Goal: Information Seeking & Learning: Check status

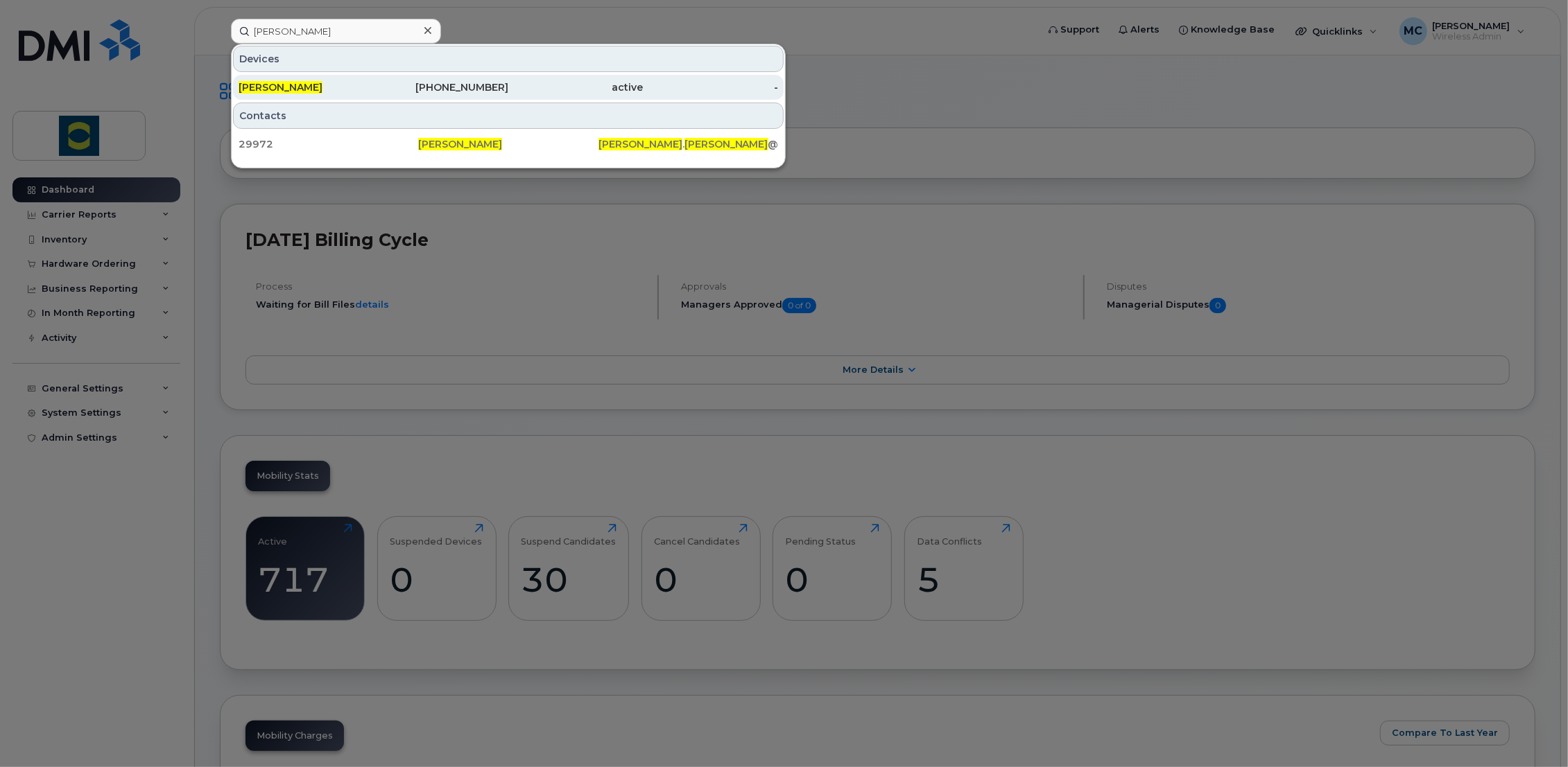
type input "mathieu cupani"
click at [623, 85] on div "active" at bounding box center [576, 87] width 135 height 14
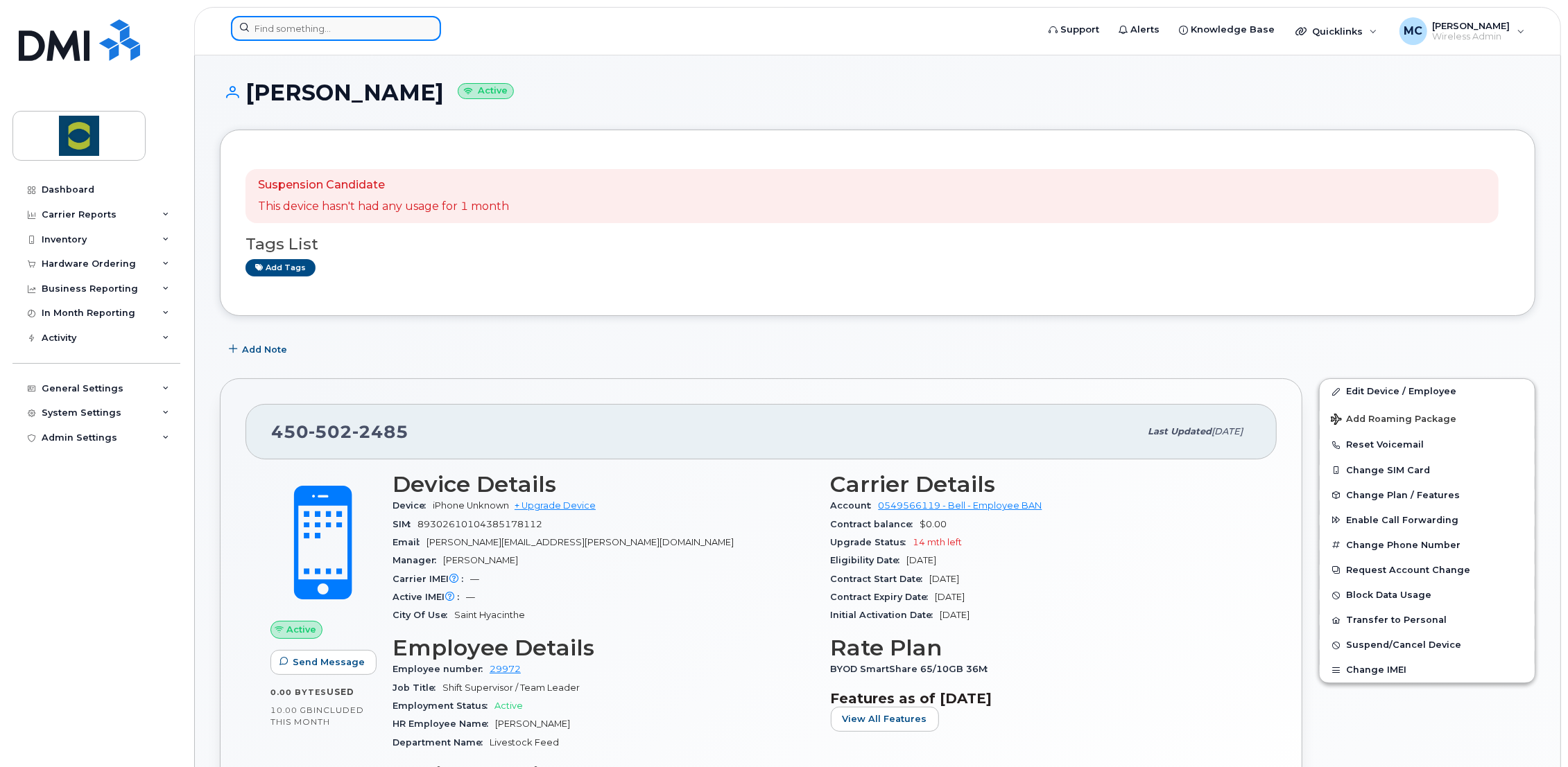
click at [311, 38] on input at bounding box center [336, 28] width 210 height 25
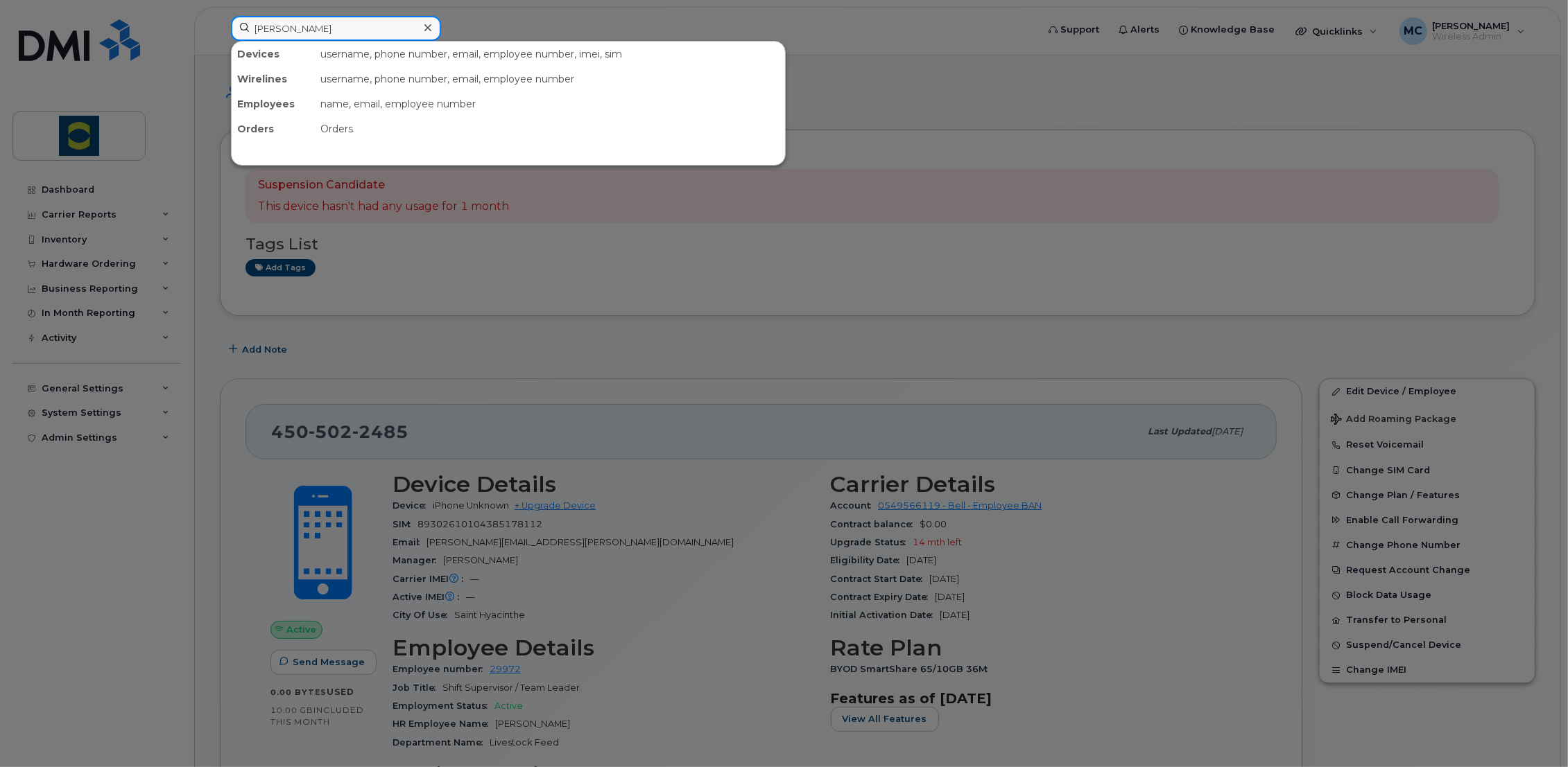
type input "marie fredette"
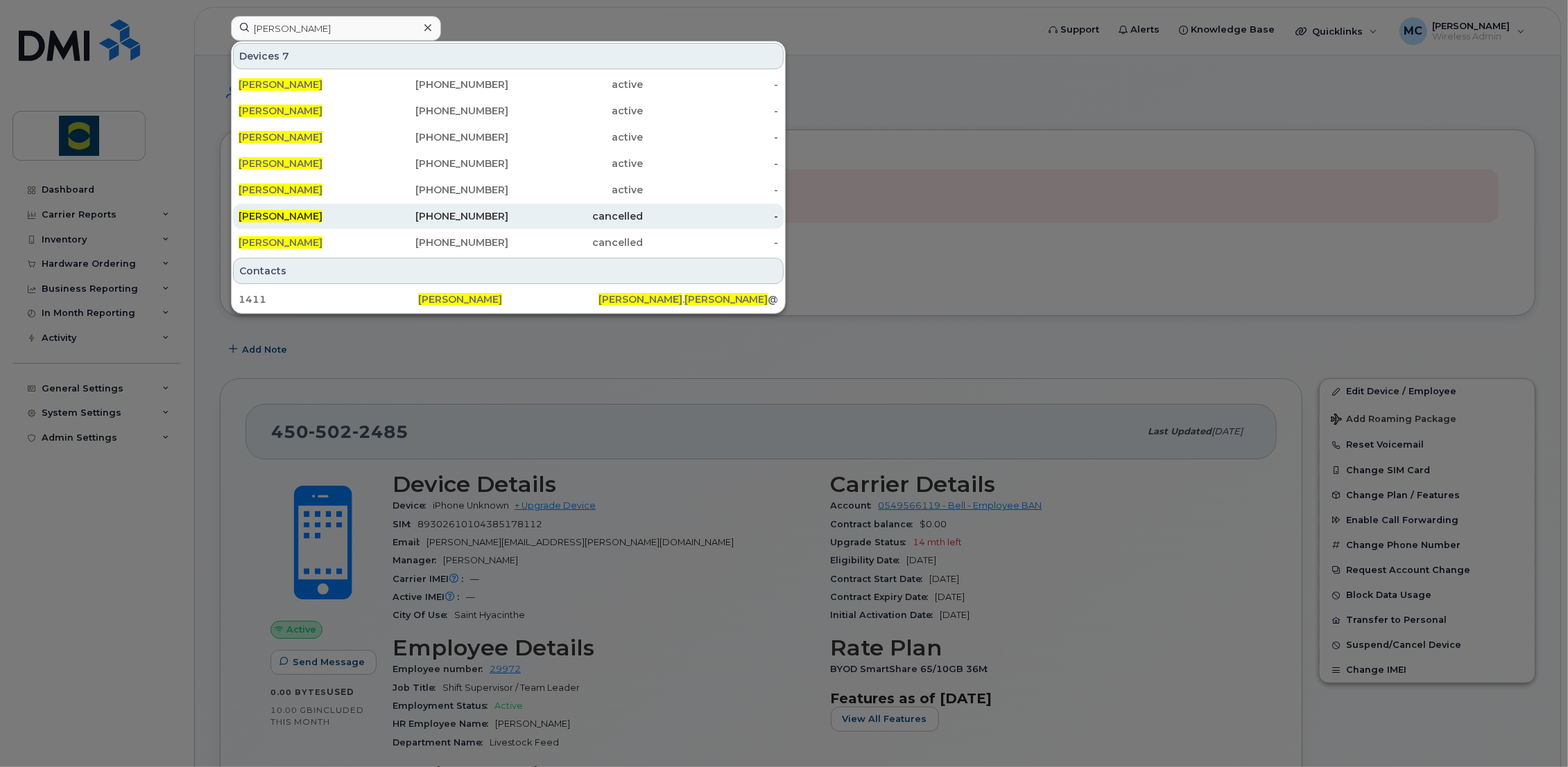
click at [277, 213] on span "Marie Fredette" at bounding box center [280, 216] width 84 height 12
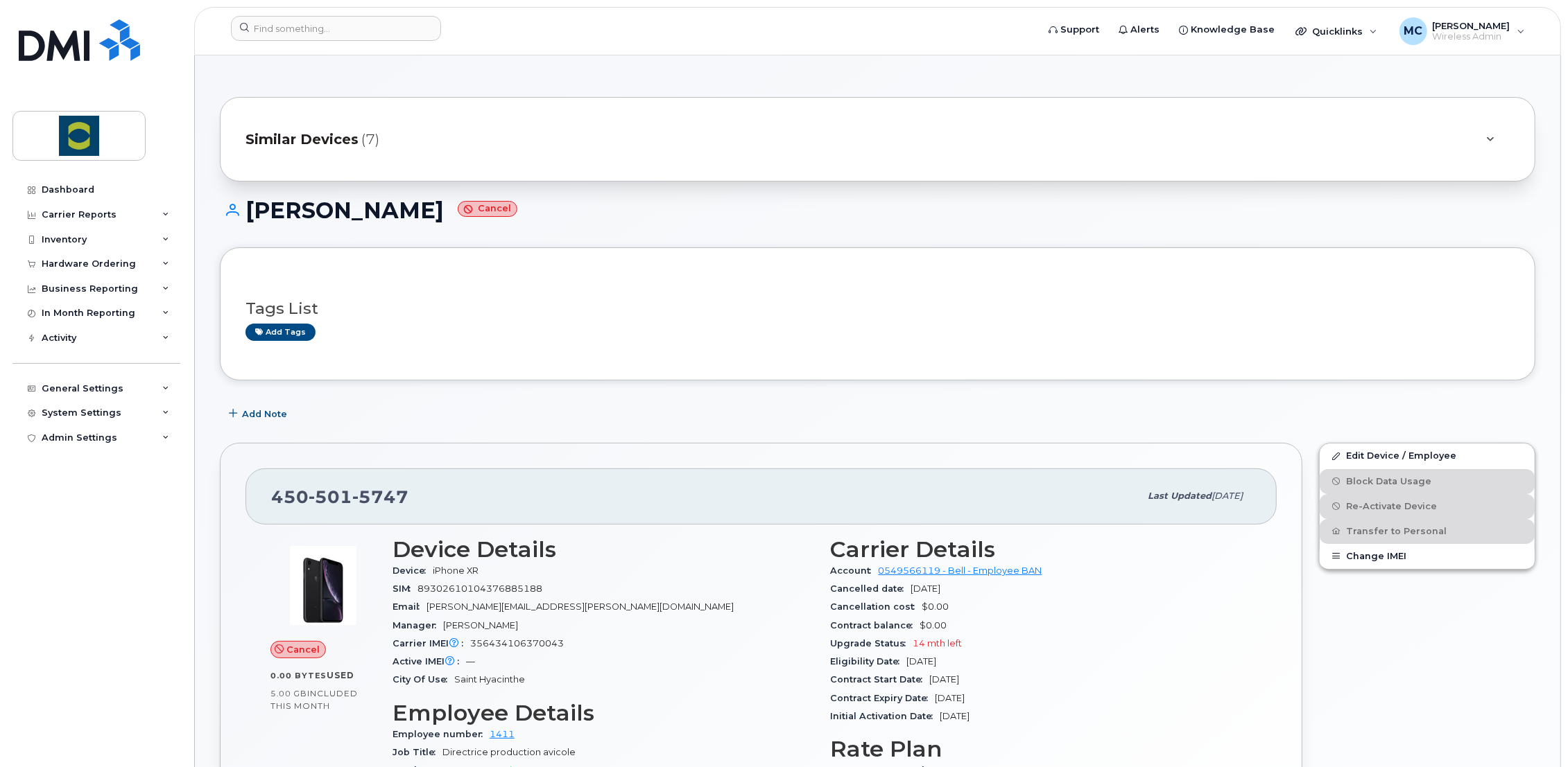
click at [334, 136] on span "Similar Devices" at bounding box center [302, 139] width 113 height 20
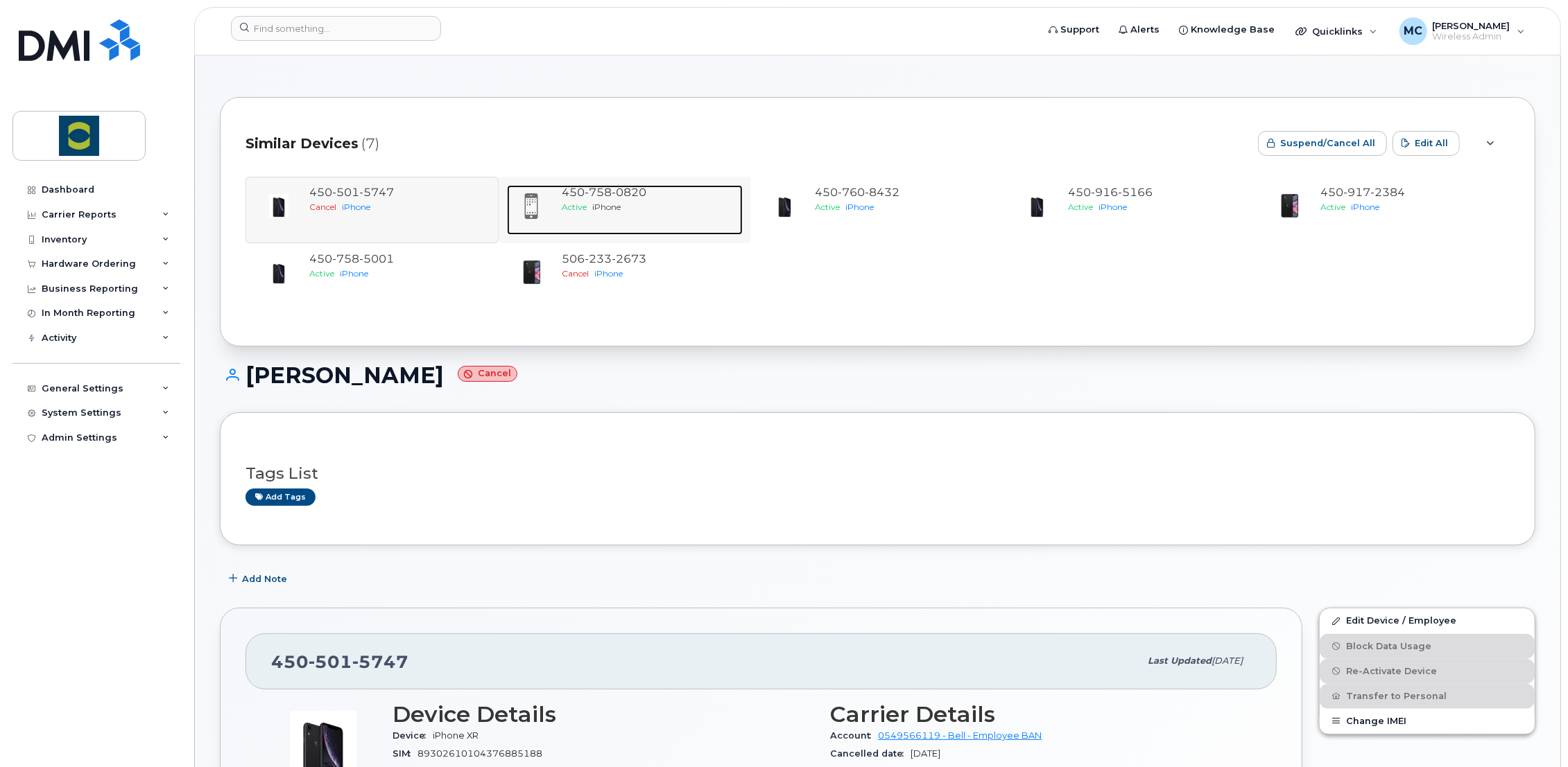
click at [604, 202] on span "iPhone" at bounding box center [607, 207] width 28 height 11
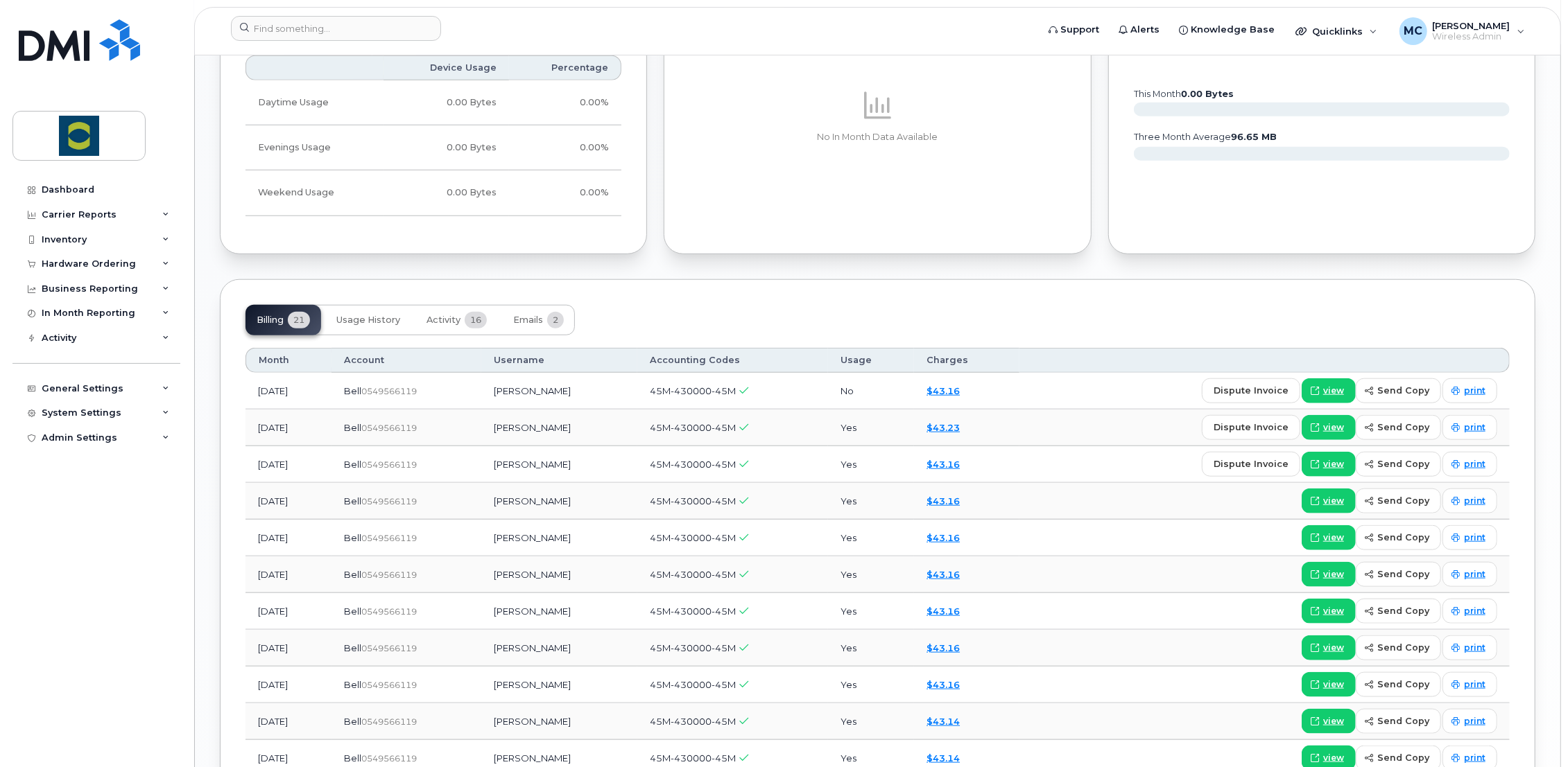
scroll to position [1078, 0]
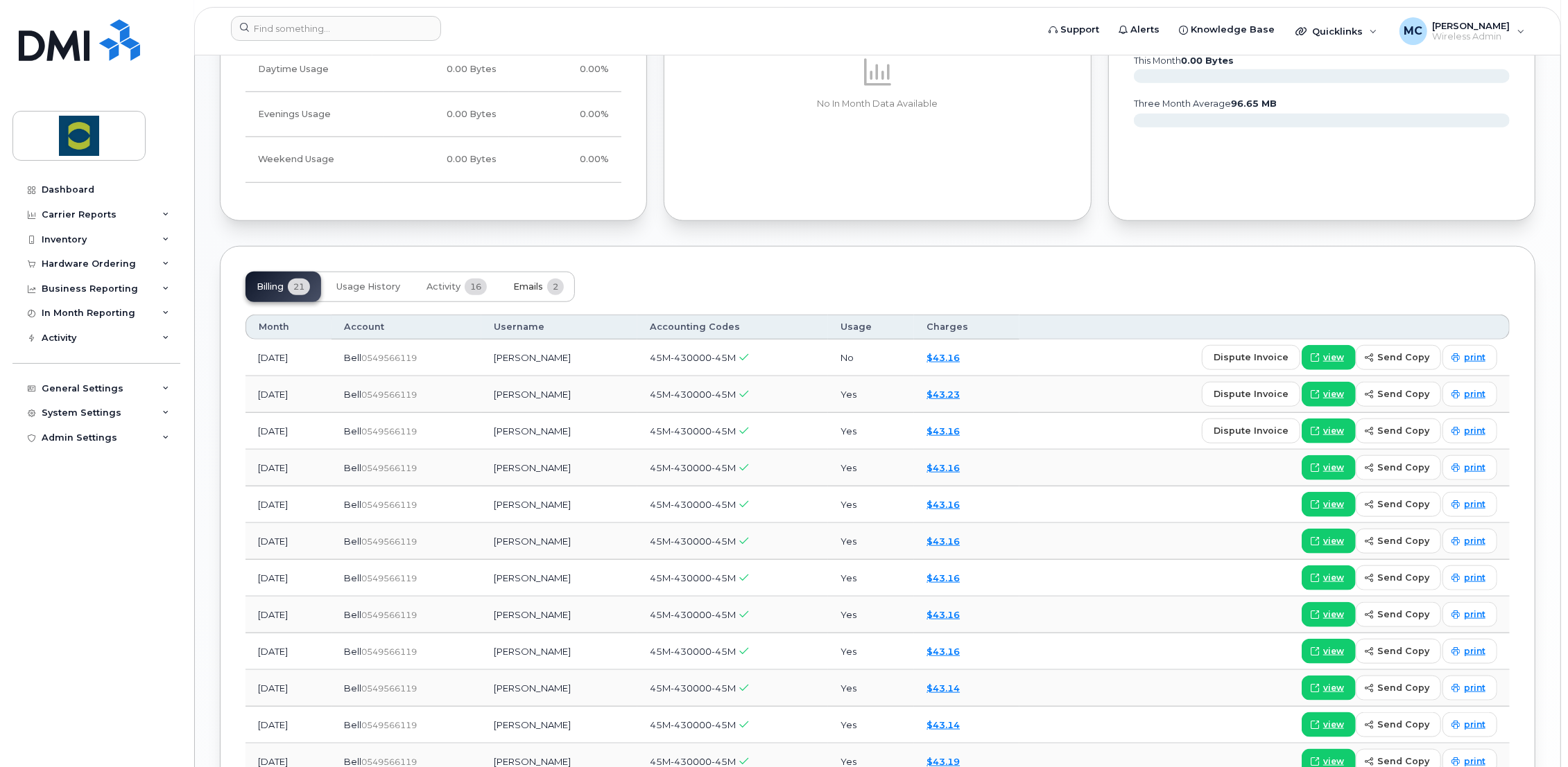
click at [533, 282] on span "Emails" at bounding box center [528, 287] width 30 height 11
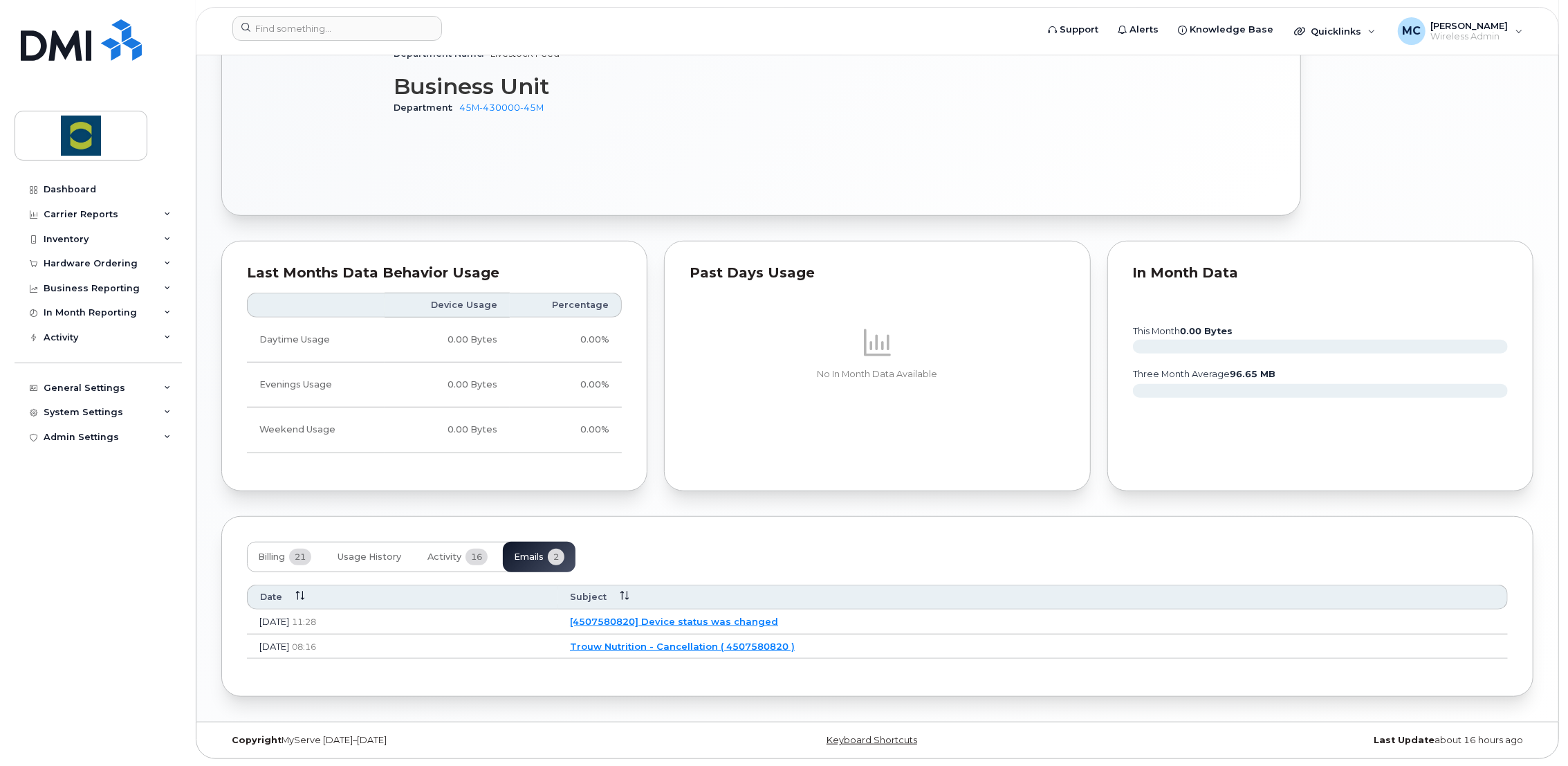
scroll to position [804, 0]
click at [770, 618] on link "[4507580820] Device status was changed" at bounding box center [672, 623] width 208 height 11
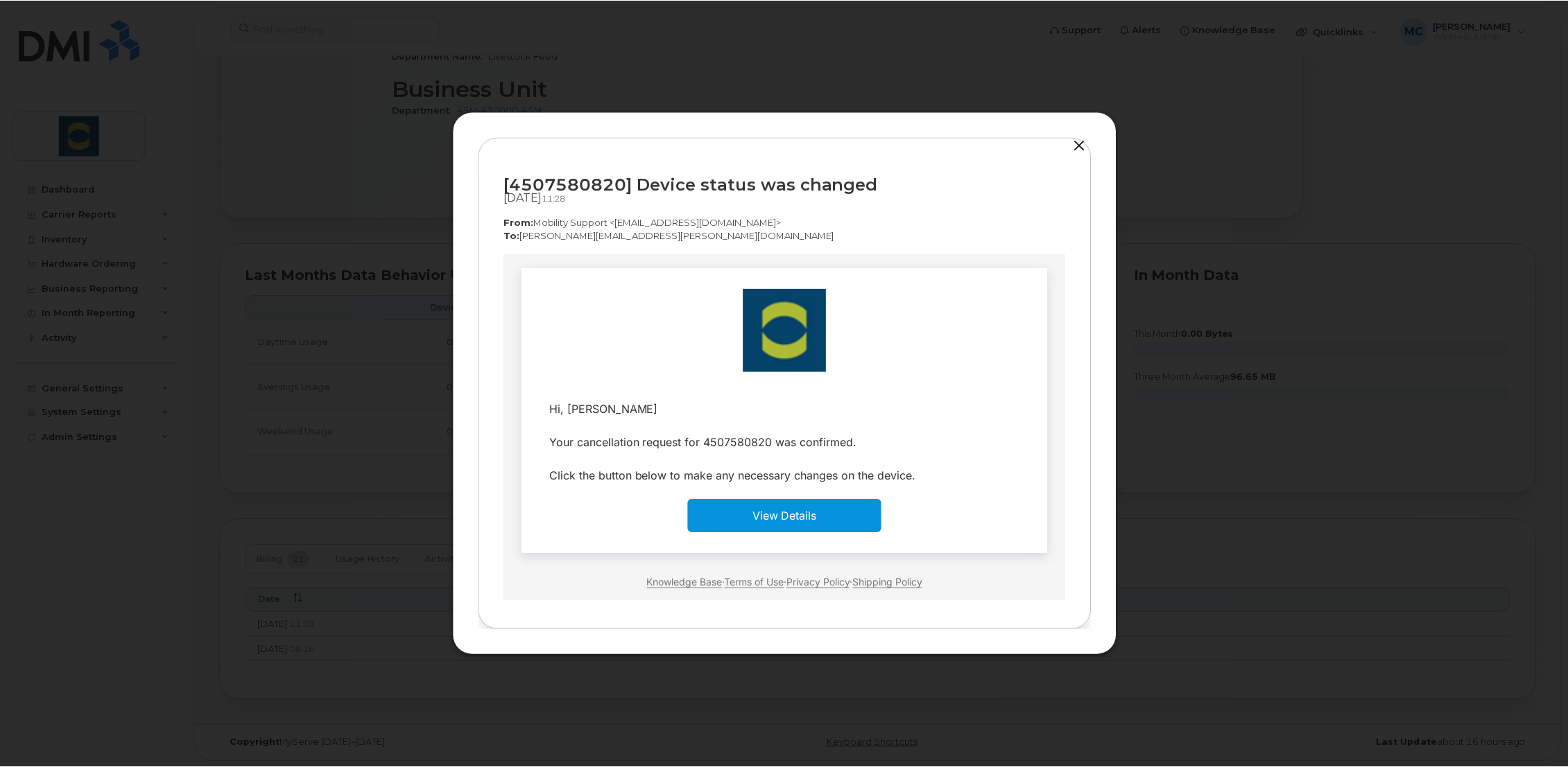
scroll to position [0, 0]
click at [1080, 149] on button "button" at bounding box center [1082, 145] width 21 height 19
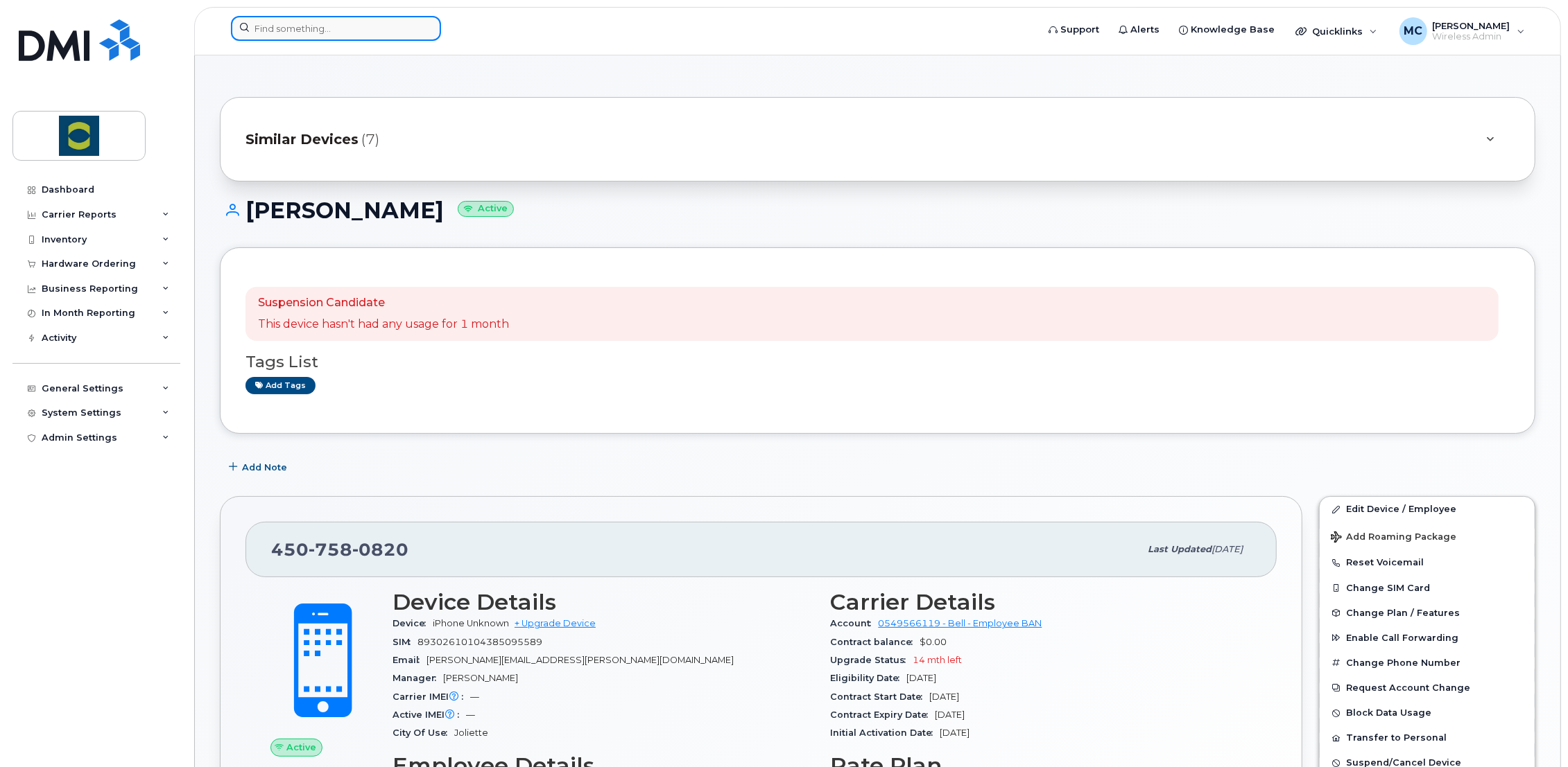
click at [311, 26] on input at bounding box center [336, 28] width 210 height 25
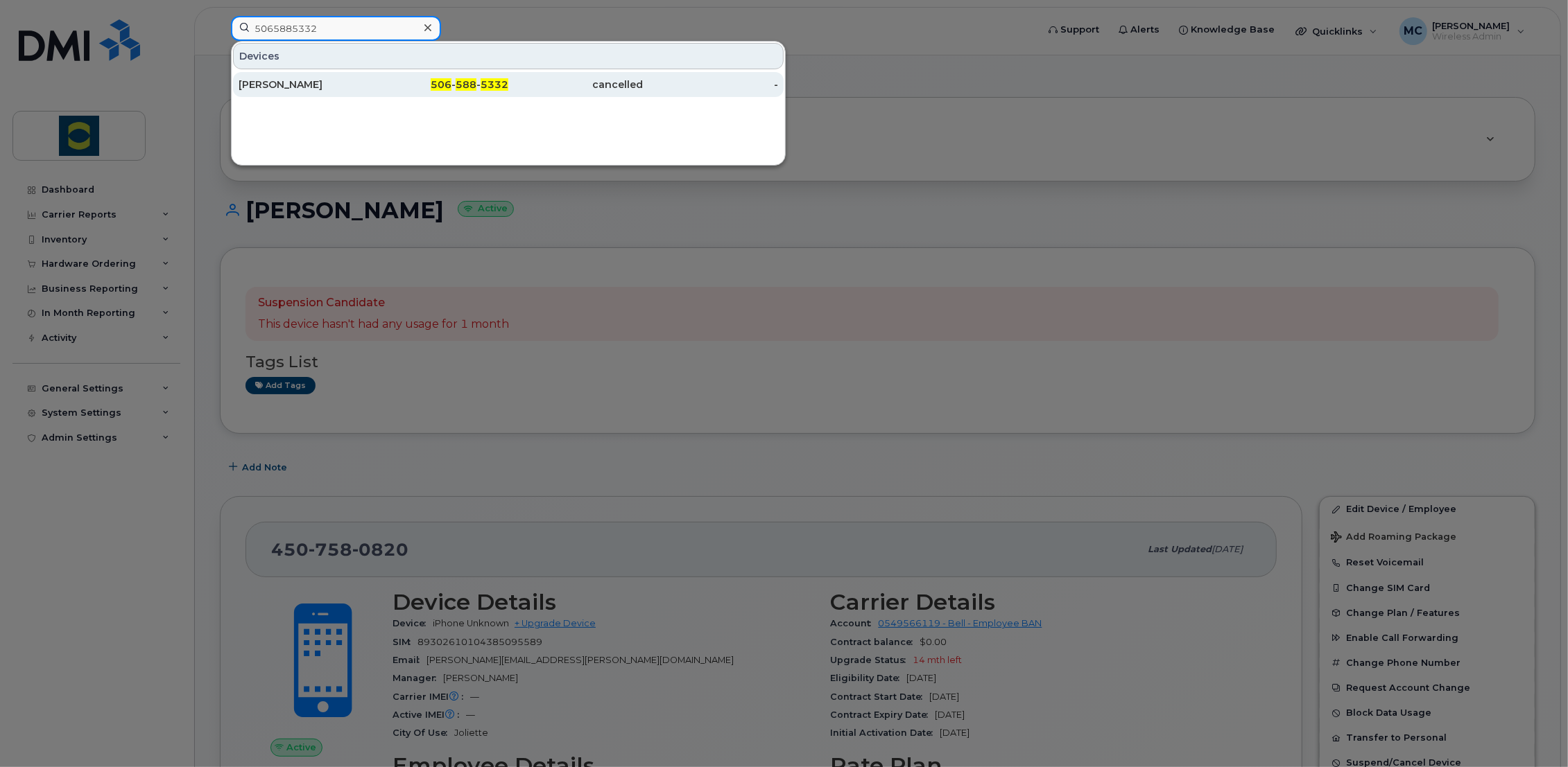
type input "5065885332"
click at [286, 85] on div "Isaac Bokma" at bounding box center [306, 85] width 135 height 14
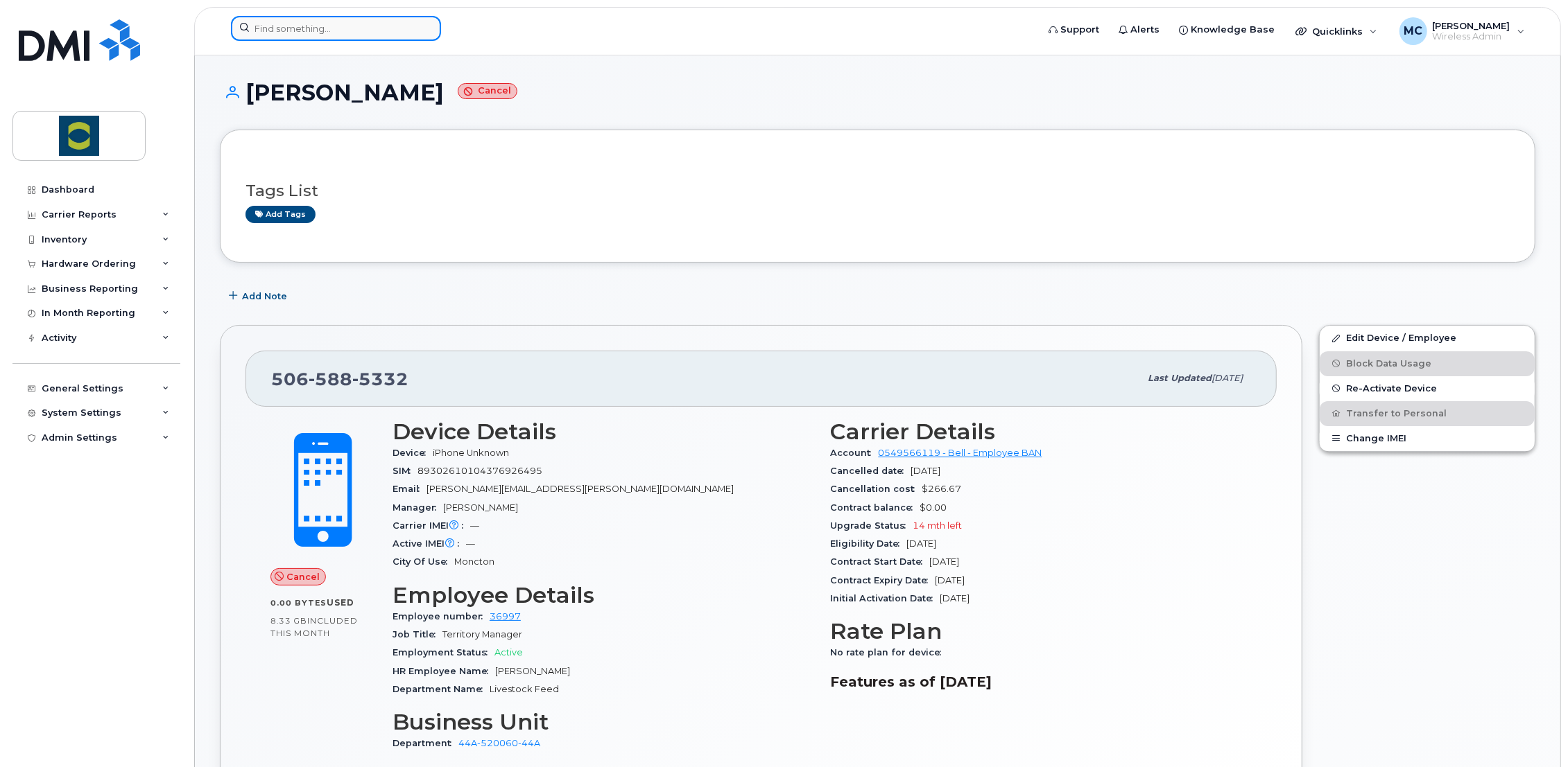
click at [308, 28] on input at bounding box center [336, 28] width 210 height 25
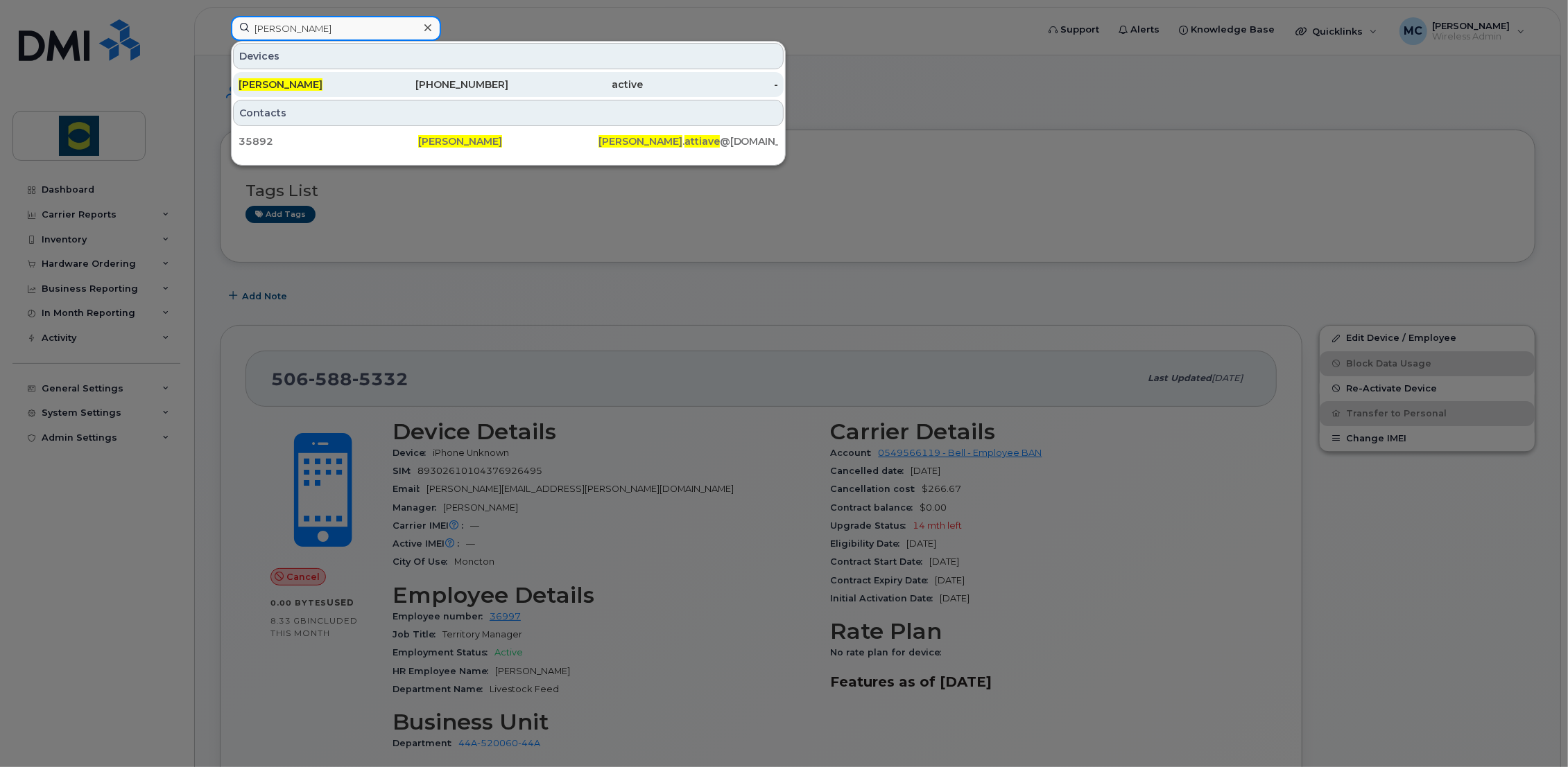
type input "[PERSON_NAME]"
click at [312, 87] on div "Gabriel Attiave" at bounding box center [306, 85] width 135 height 14
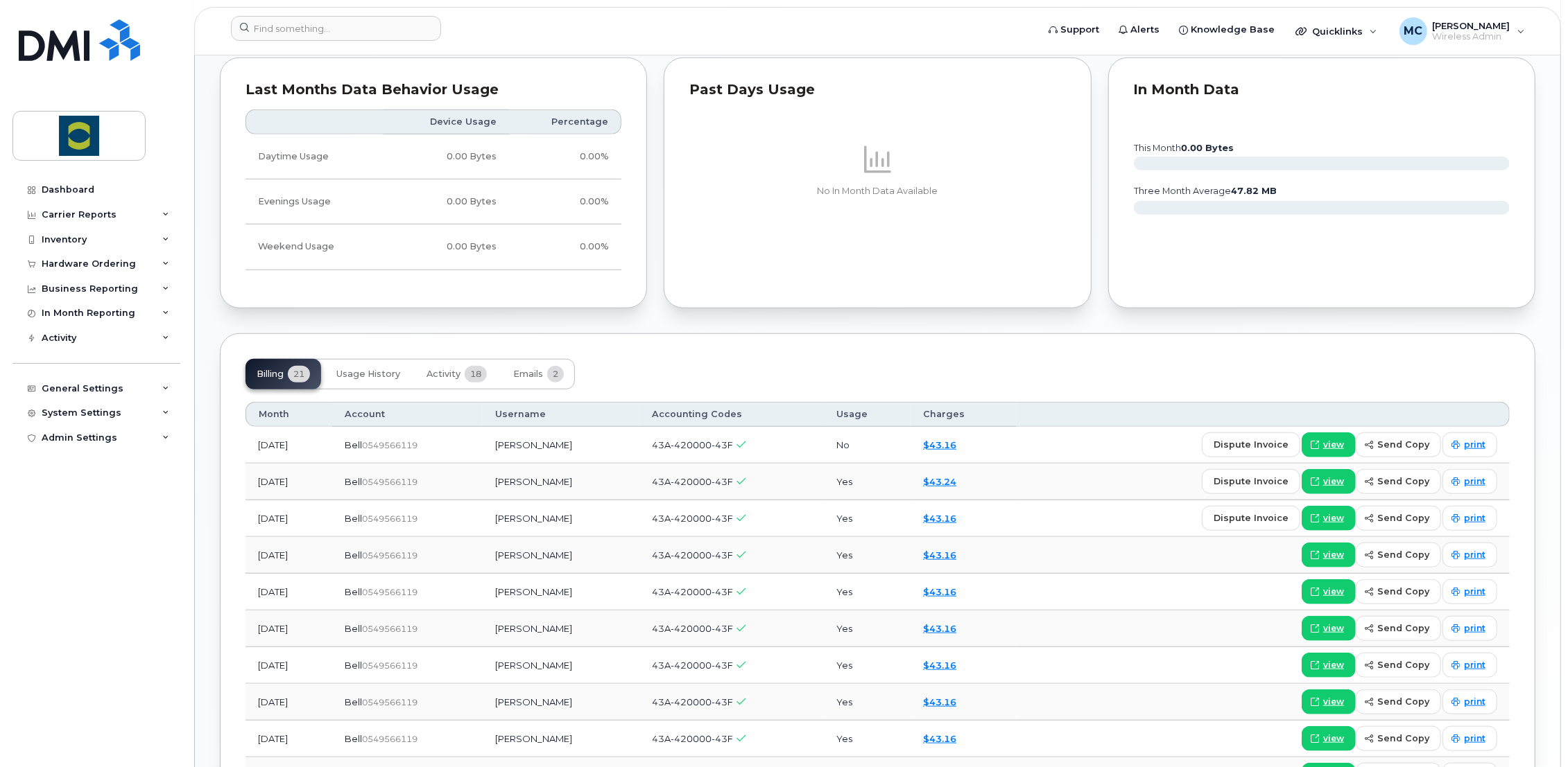
scroll to position [869, 0]
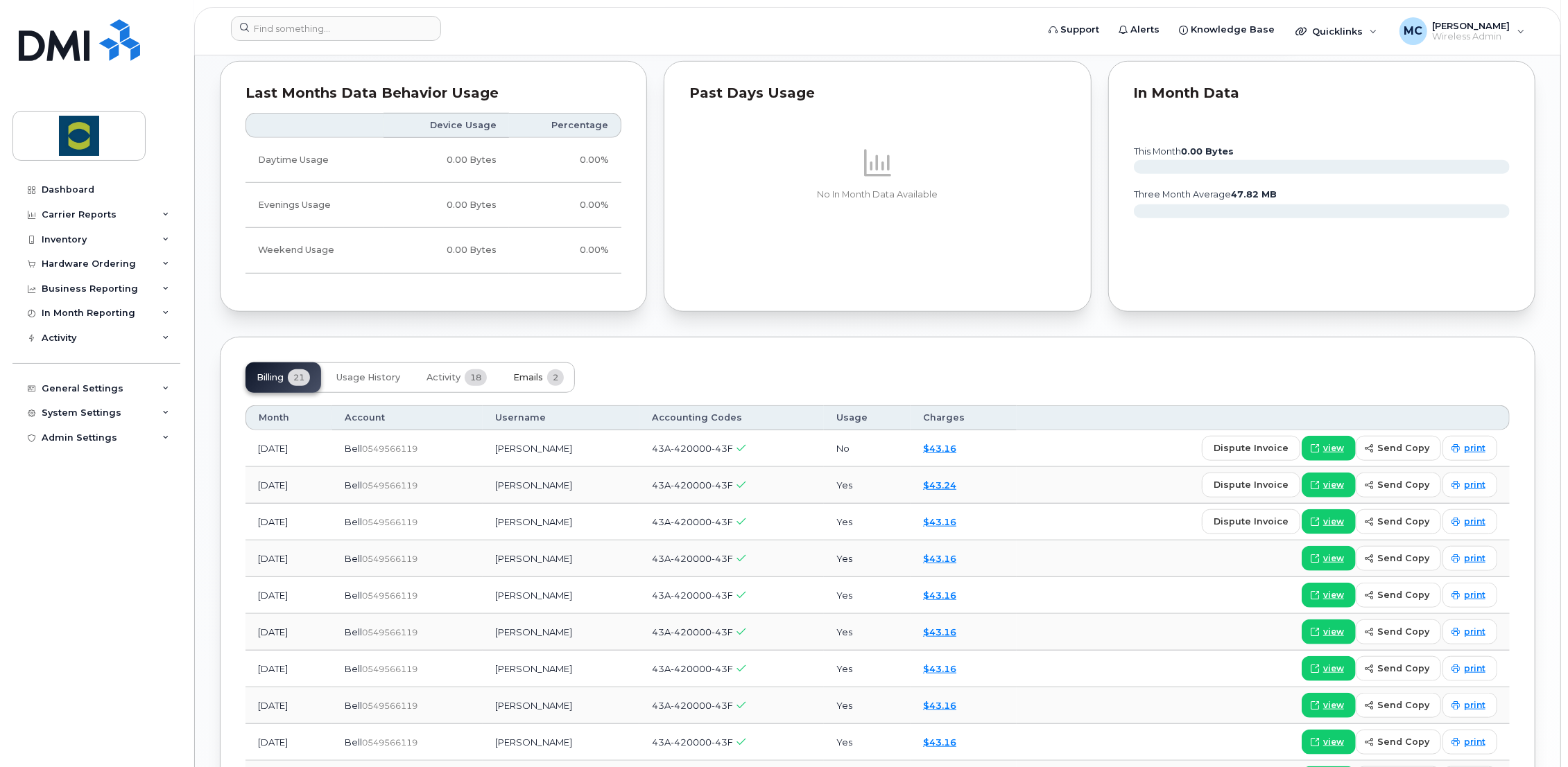
click at [543, 372] on span "Emails" at bounding box center [528, 378] width 30 height 11
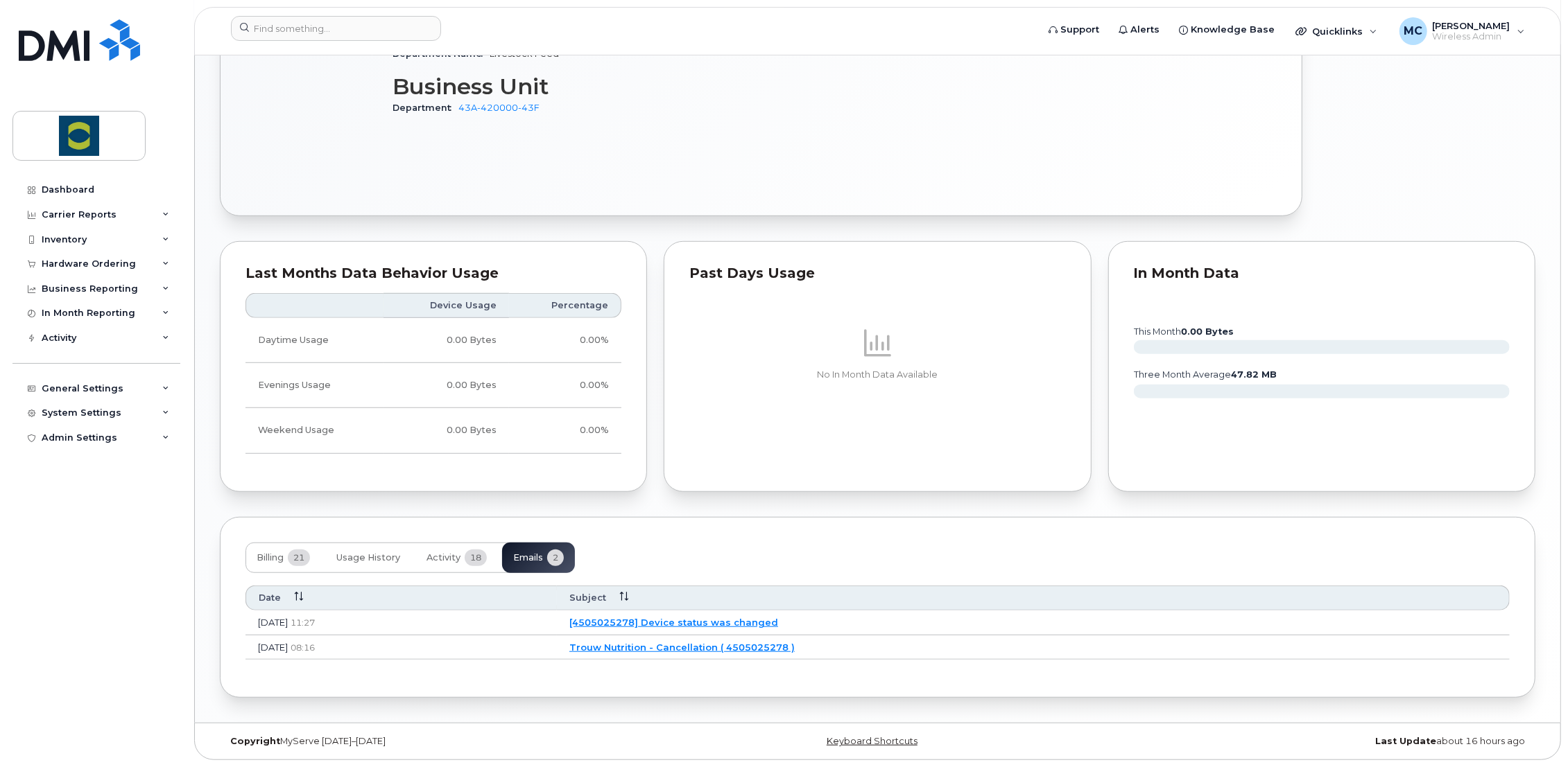
scroll to position [688, 0]
click at [437, 559] on span "Activity" at bounding box center [443, 559] width 34 height 11
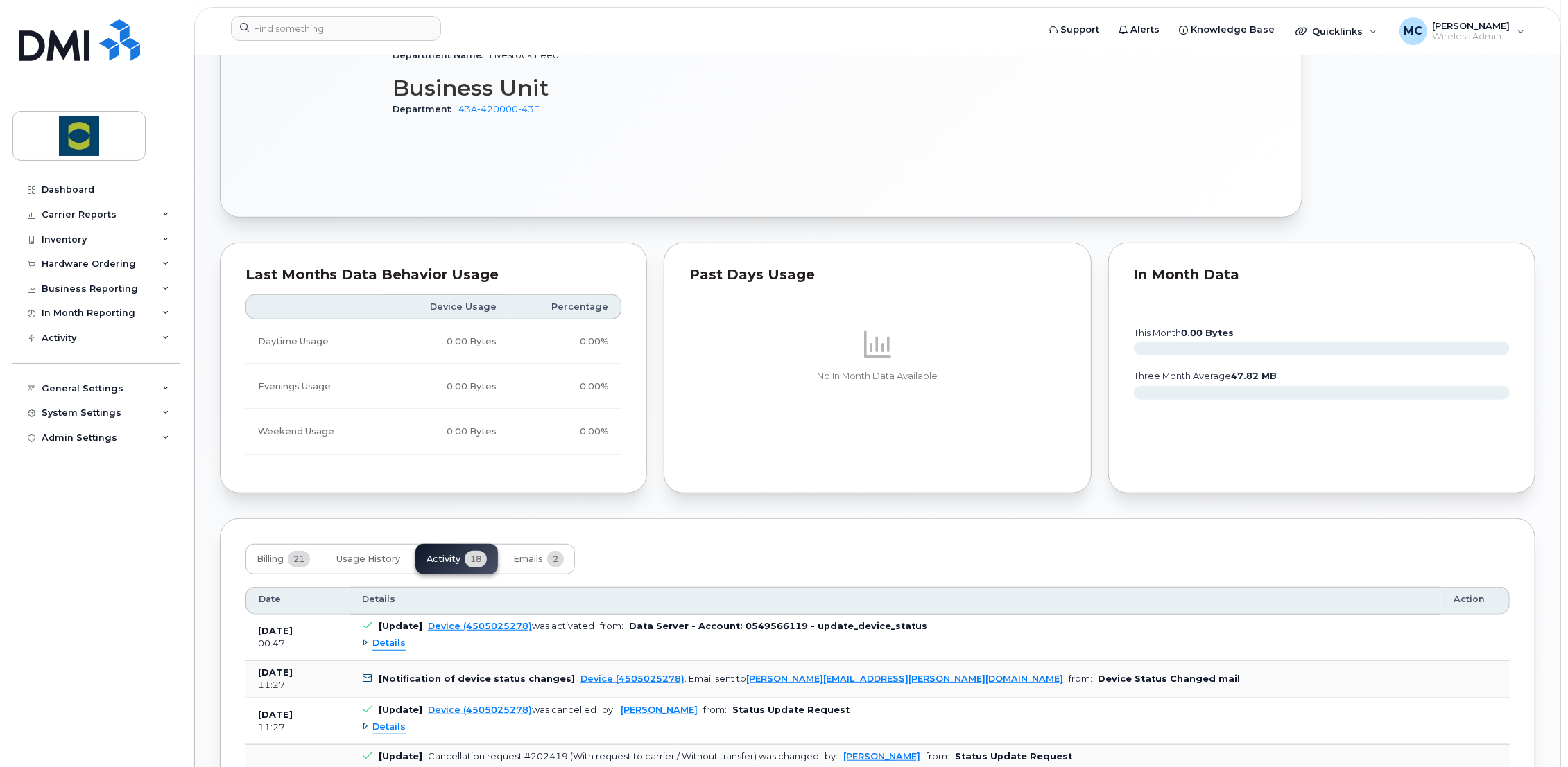
click at [389, 642] on span "Details" at bounding box center [389, 643] width 33 height 13
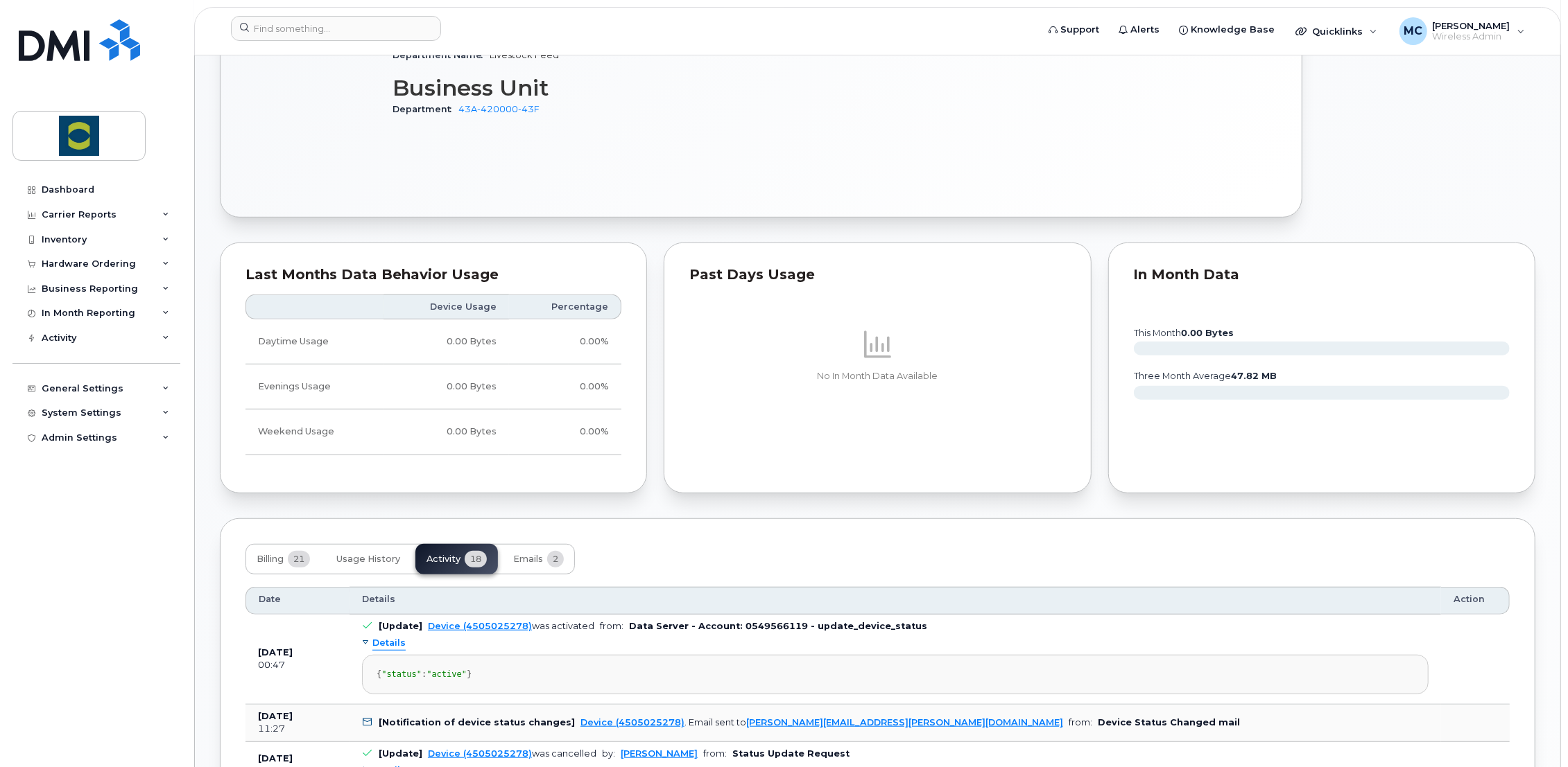
click at [389, 642] on span "Details" at bounding box center [389, 643] width 33 height 13
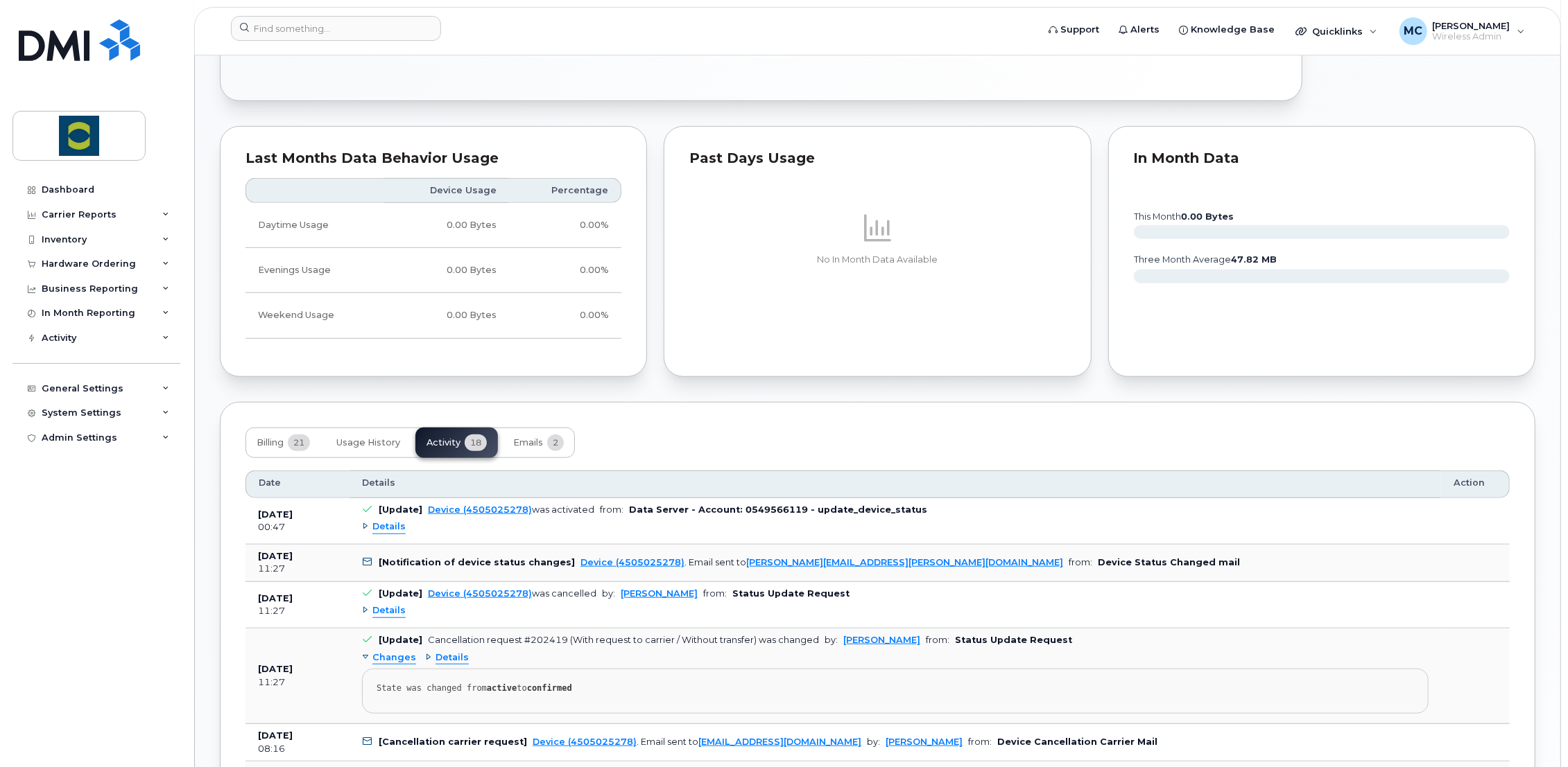
scroll to position [842, 0]
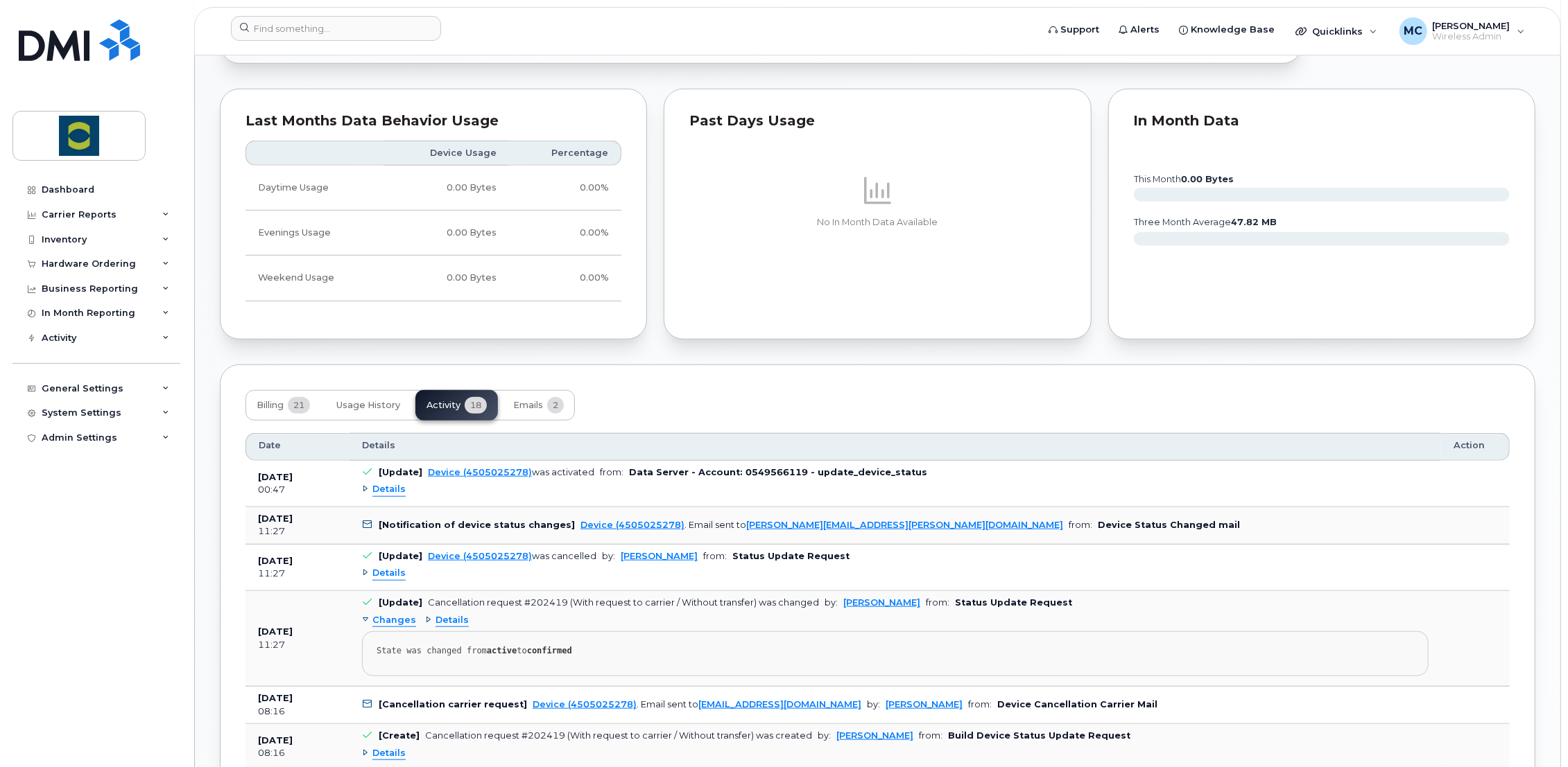
click at [393, 574] on span "Details" at bounding box center [389, 573] width 33 height 13
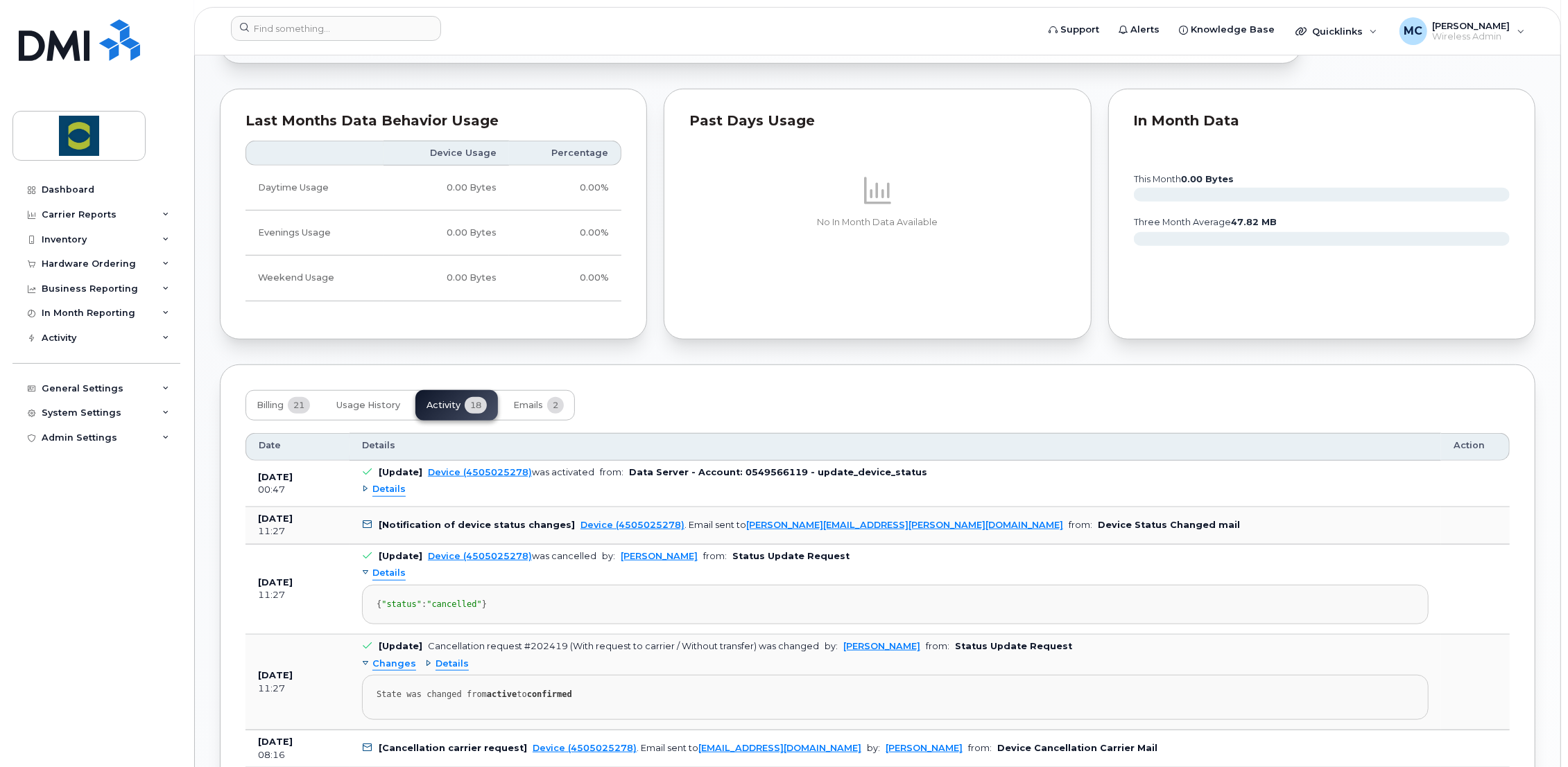
click at [393, 574] on span "Details" at bounding box center [389, 573] width 33 height 13
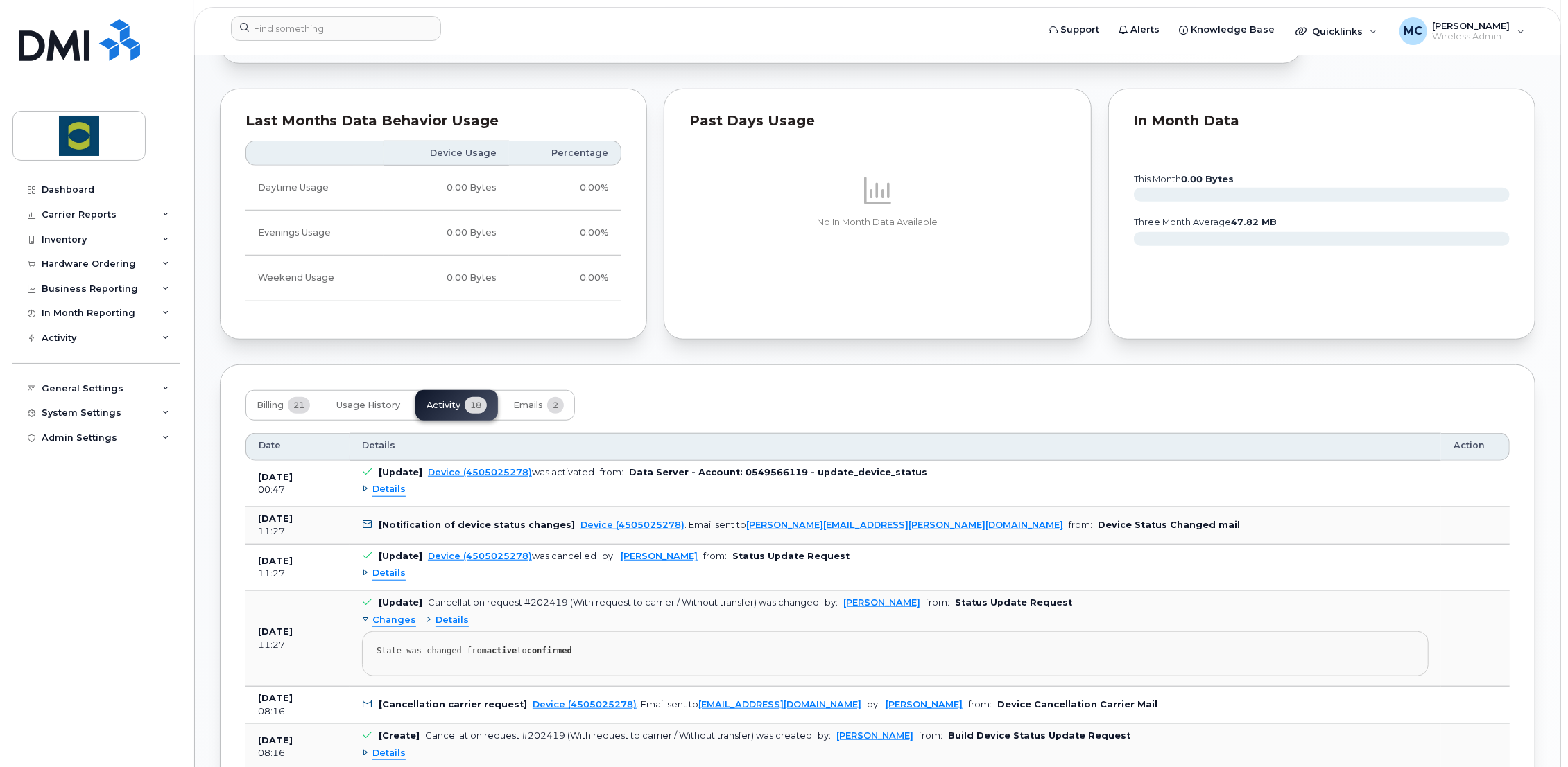
click at [393, 489] on span "Details" at bounding box center [389, 489] width 33 height 13
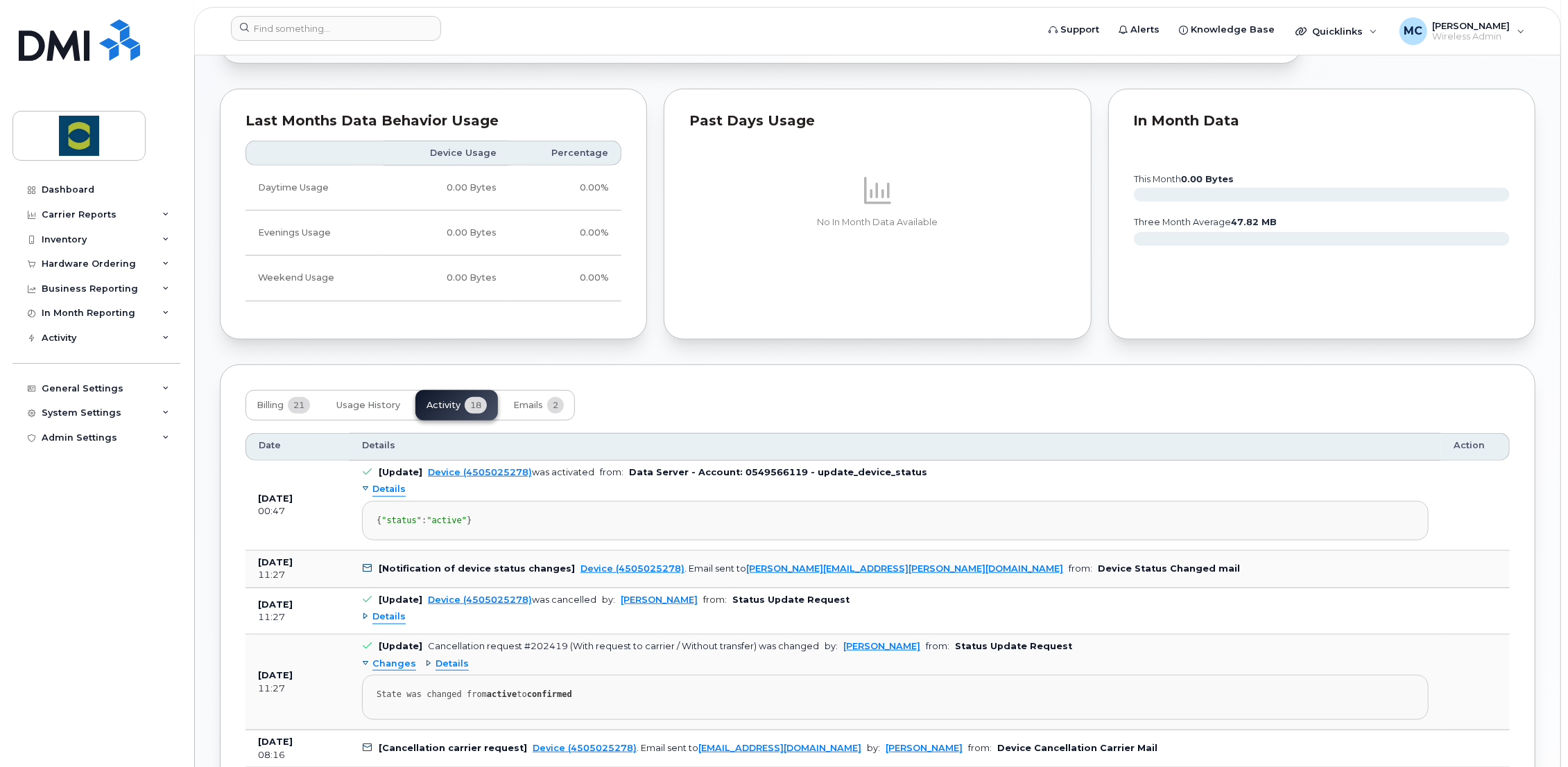
click at [393, 489] on span "Details" at bounding box center [389, 489] width 33 height 13
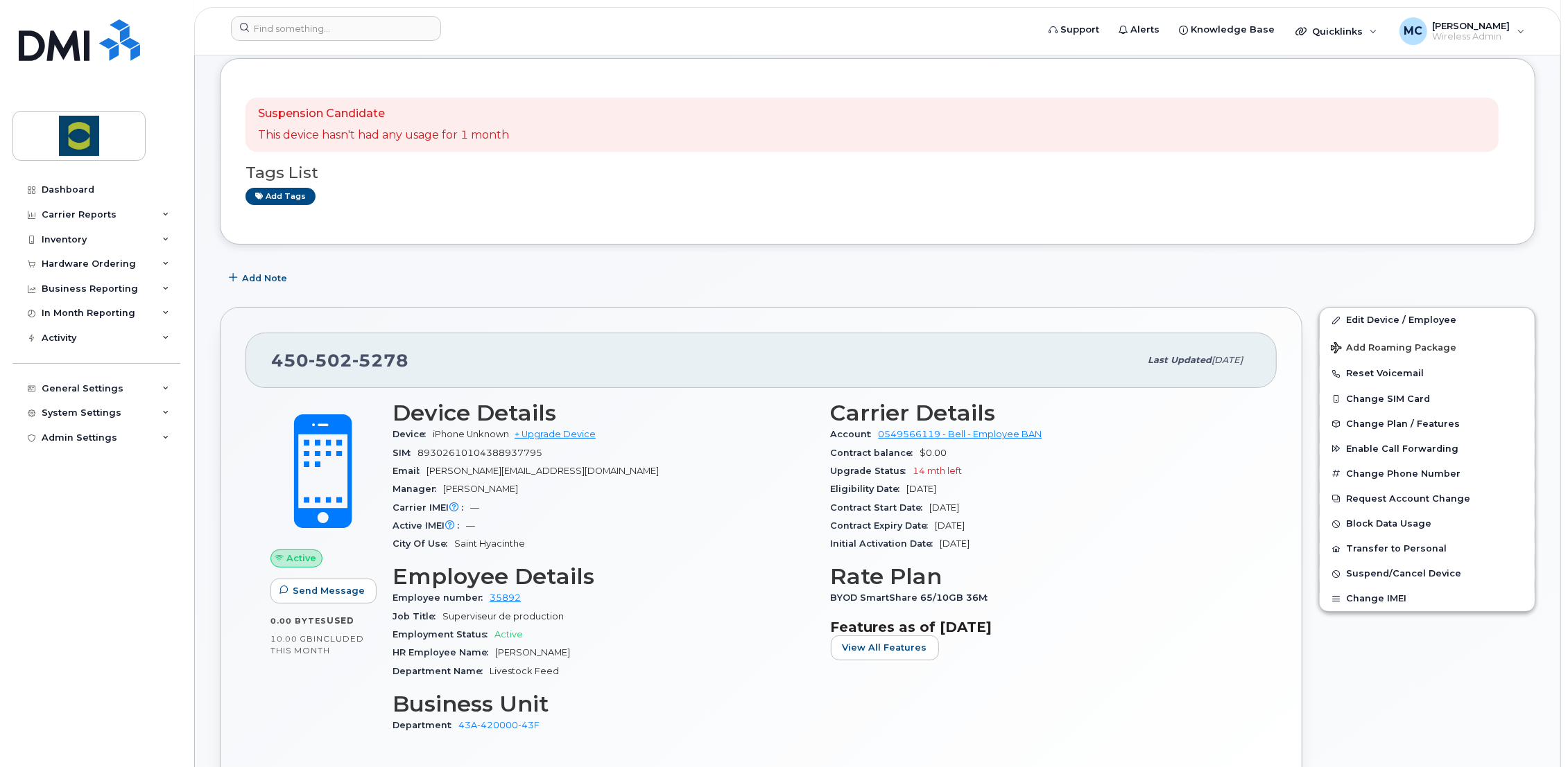
scroll to position [0, 0]
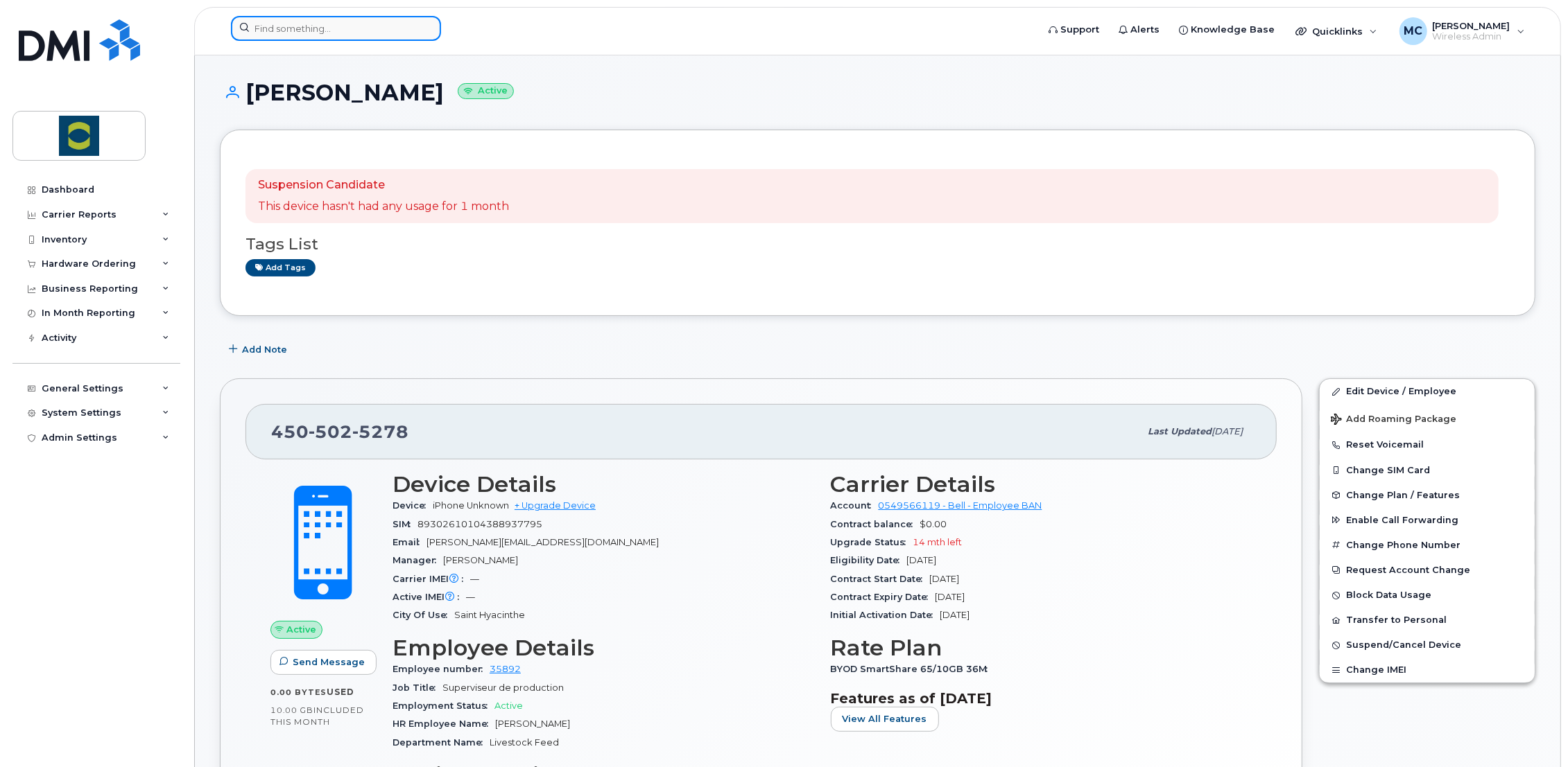
click at [314, 35] on input at bounding box center [336, 28] width 210 height 25
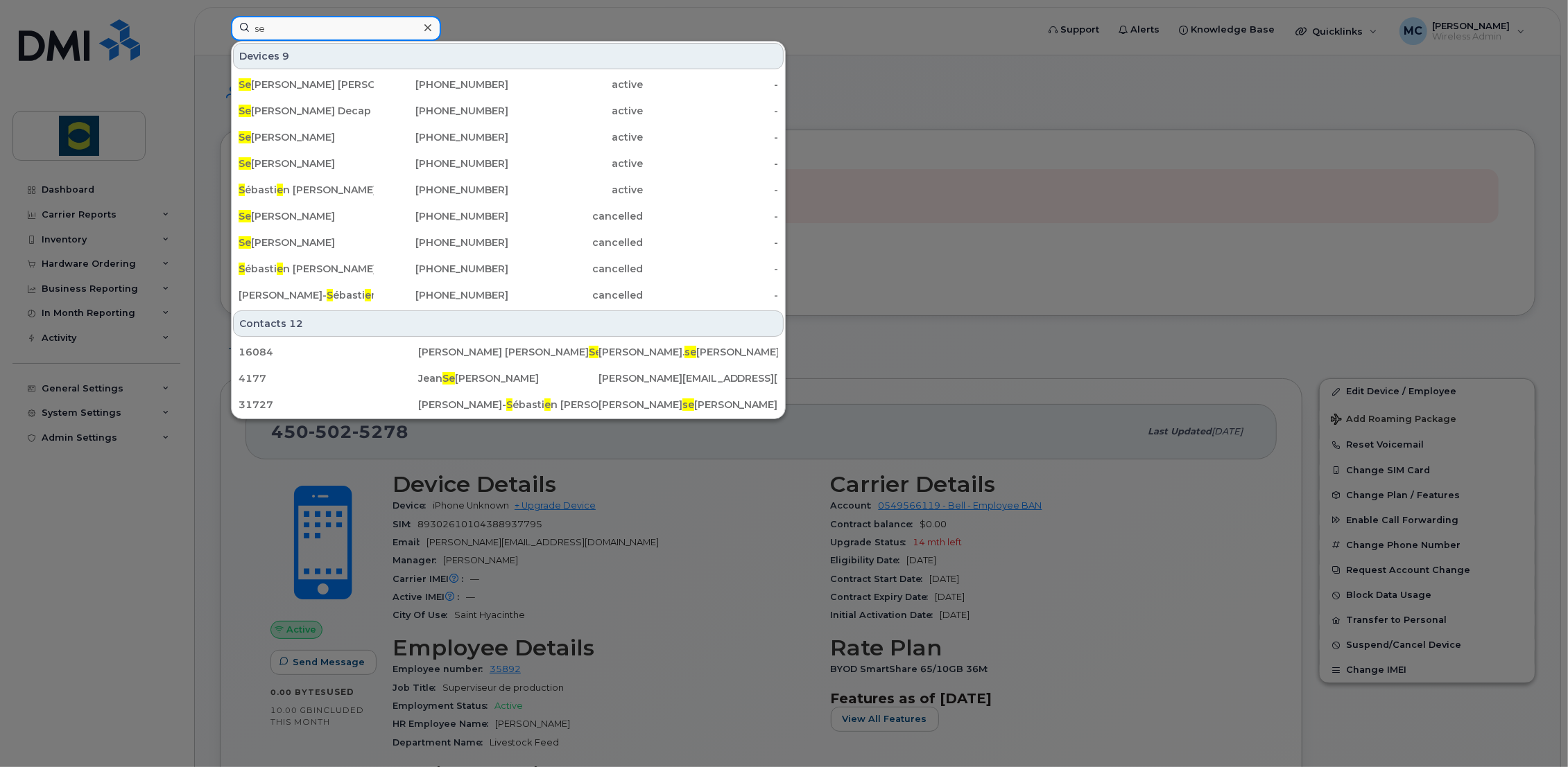
type input "s"
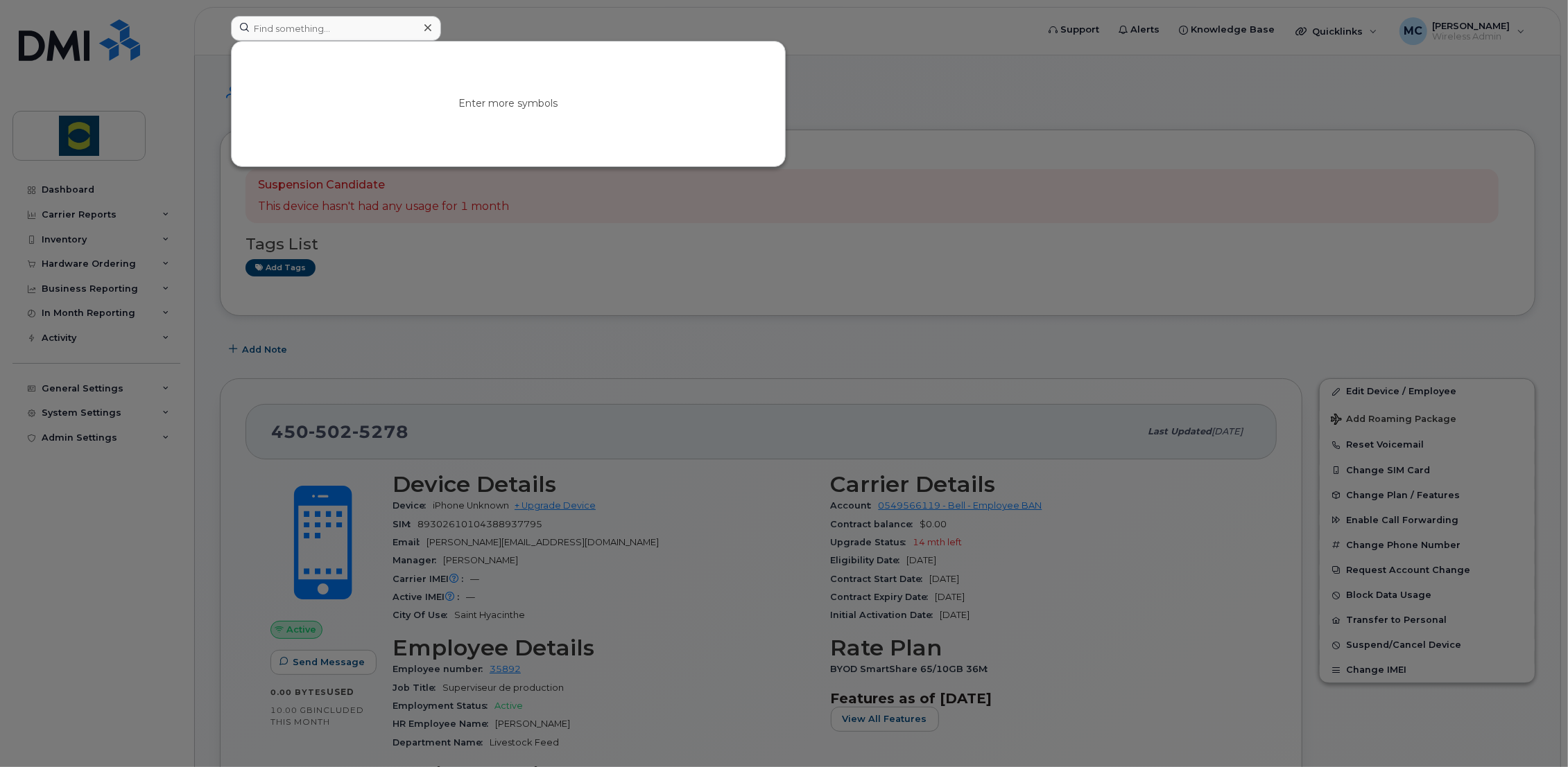
click at [837, 277] on div at bounding box center [784, 383] width 1568 height 767
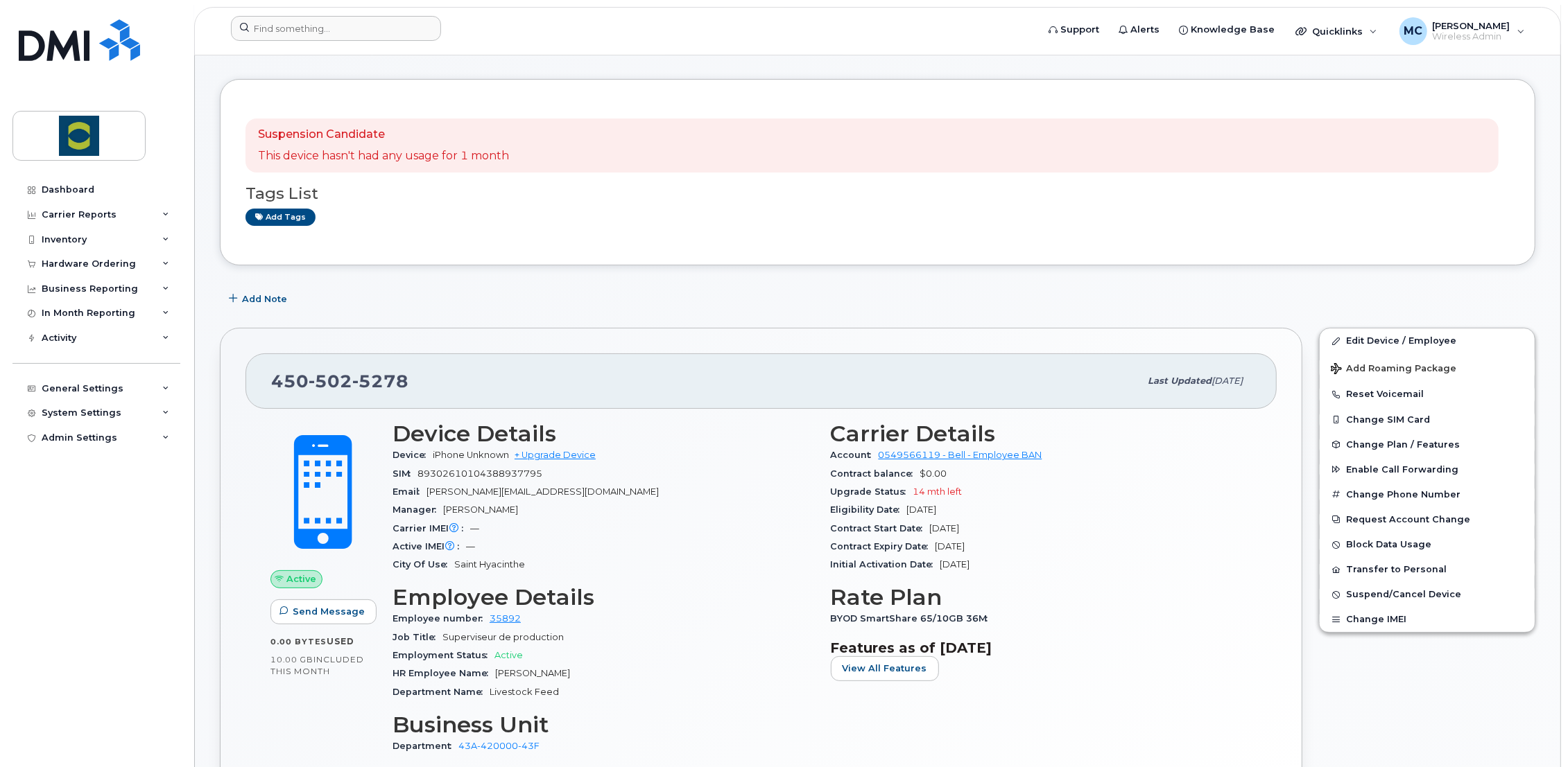
scroll to position [77, 0]
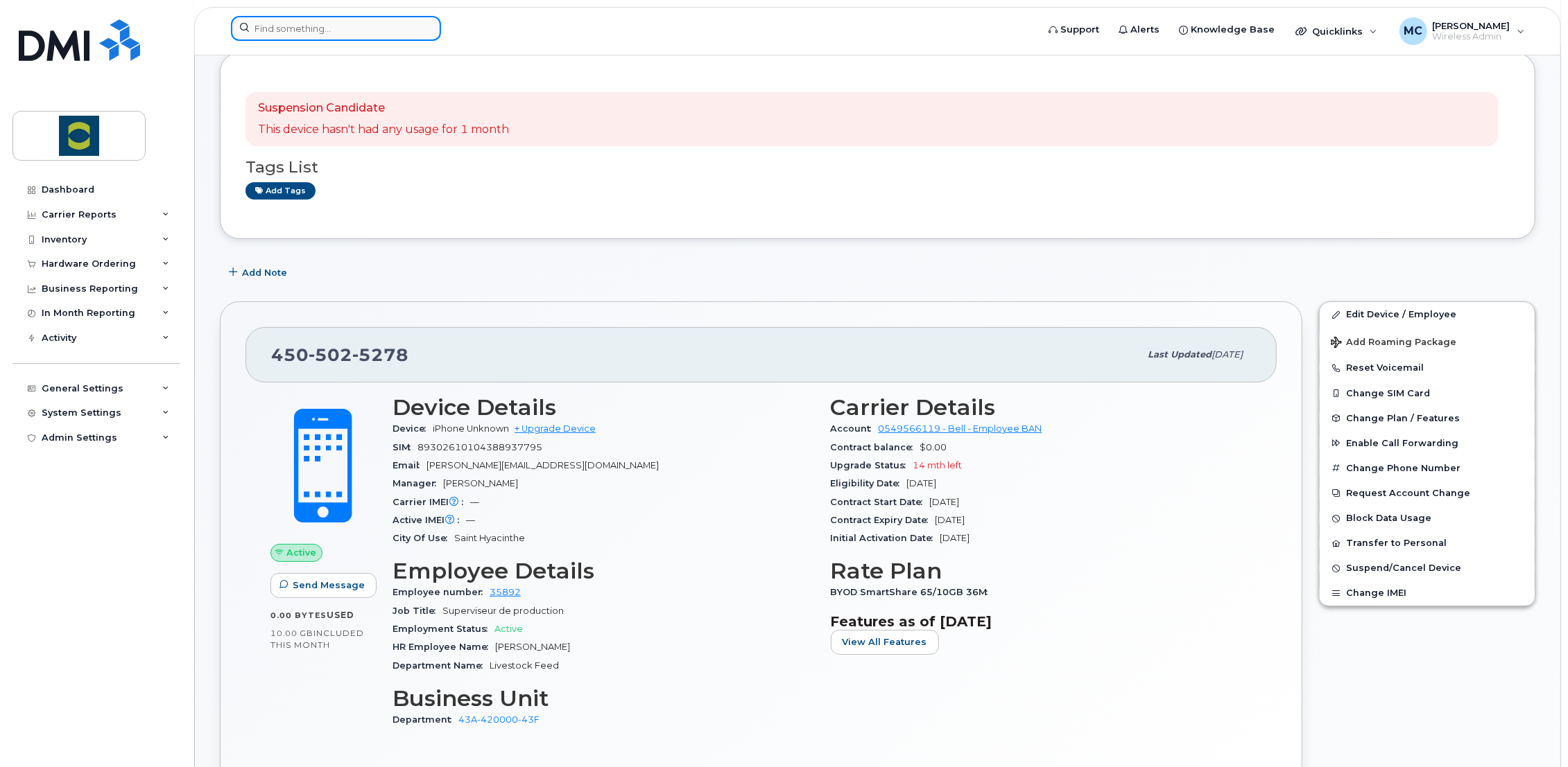
click at [276, 28] on input at bounding box center [336, 28] width 210 height 25
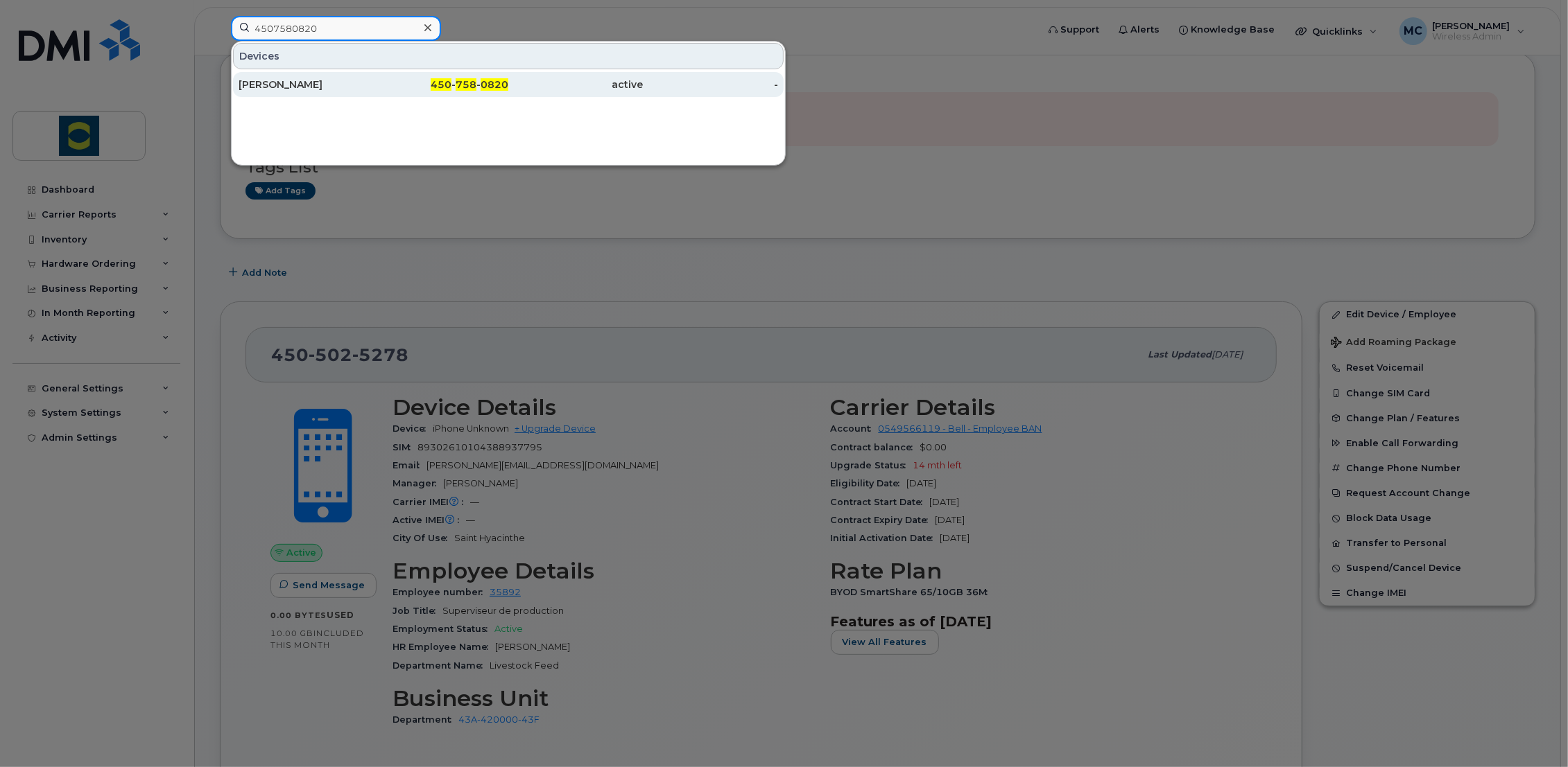
type input "4507580820"
click at [280, 81] on div "[PERSON_NAME]" at bounding box center [306, 85] width 135 height 14
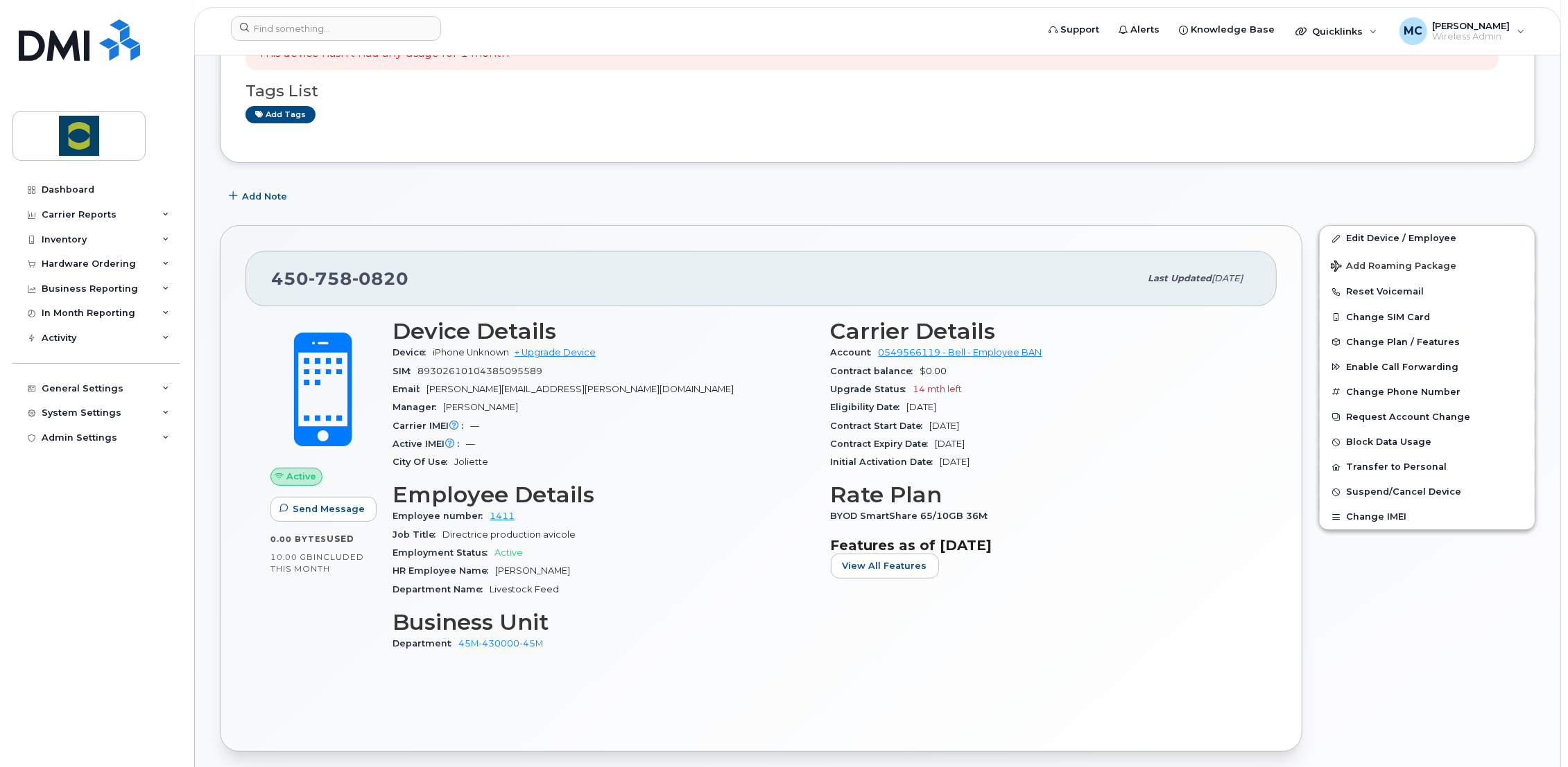
scroll to position [308, 0]
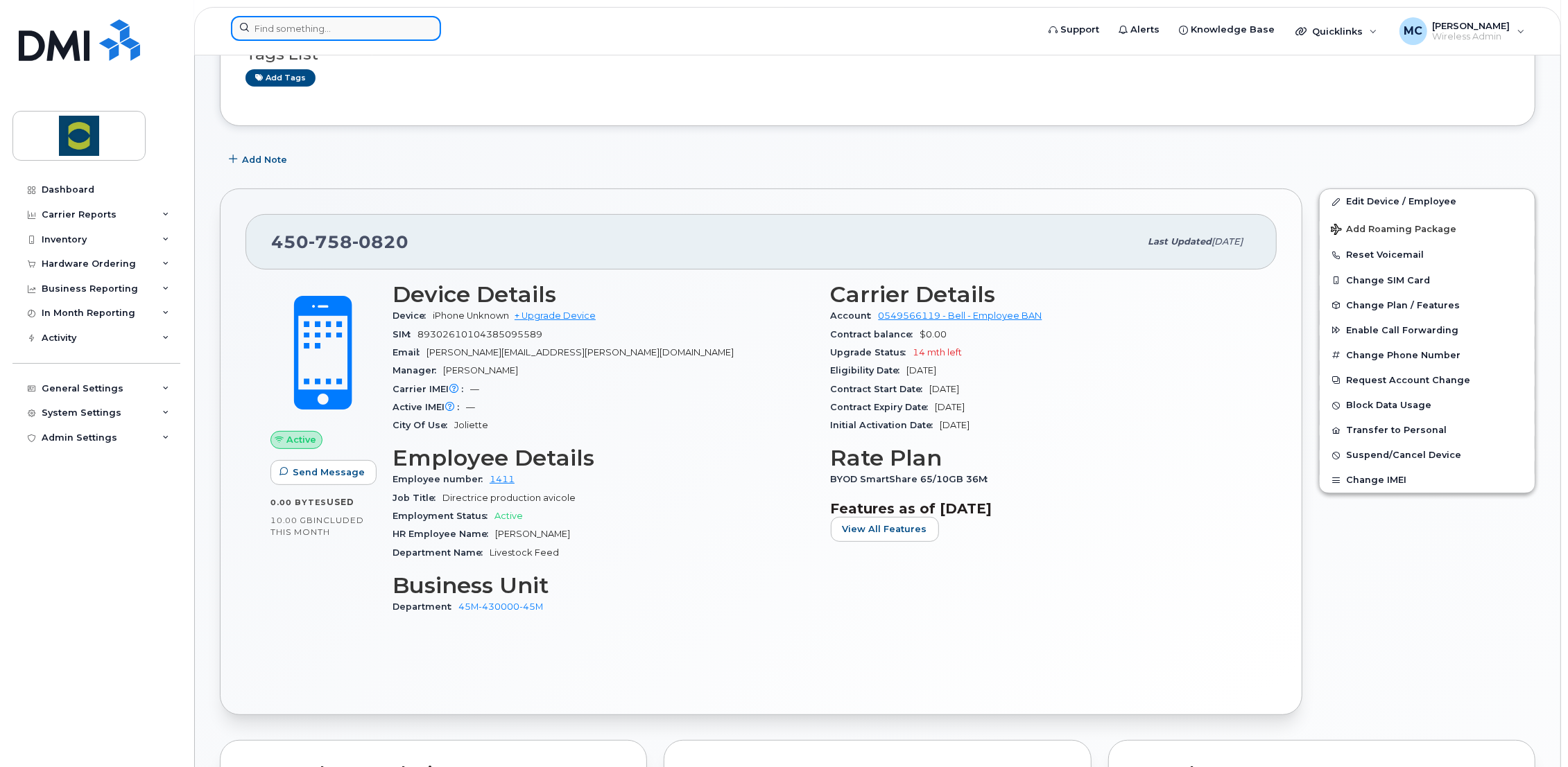
click at [367, 31] on input at bounding box center [336, 28] width 210 height 25
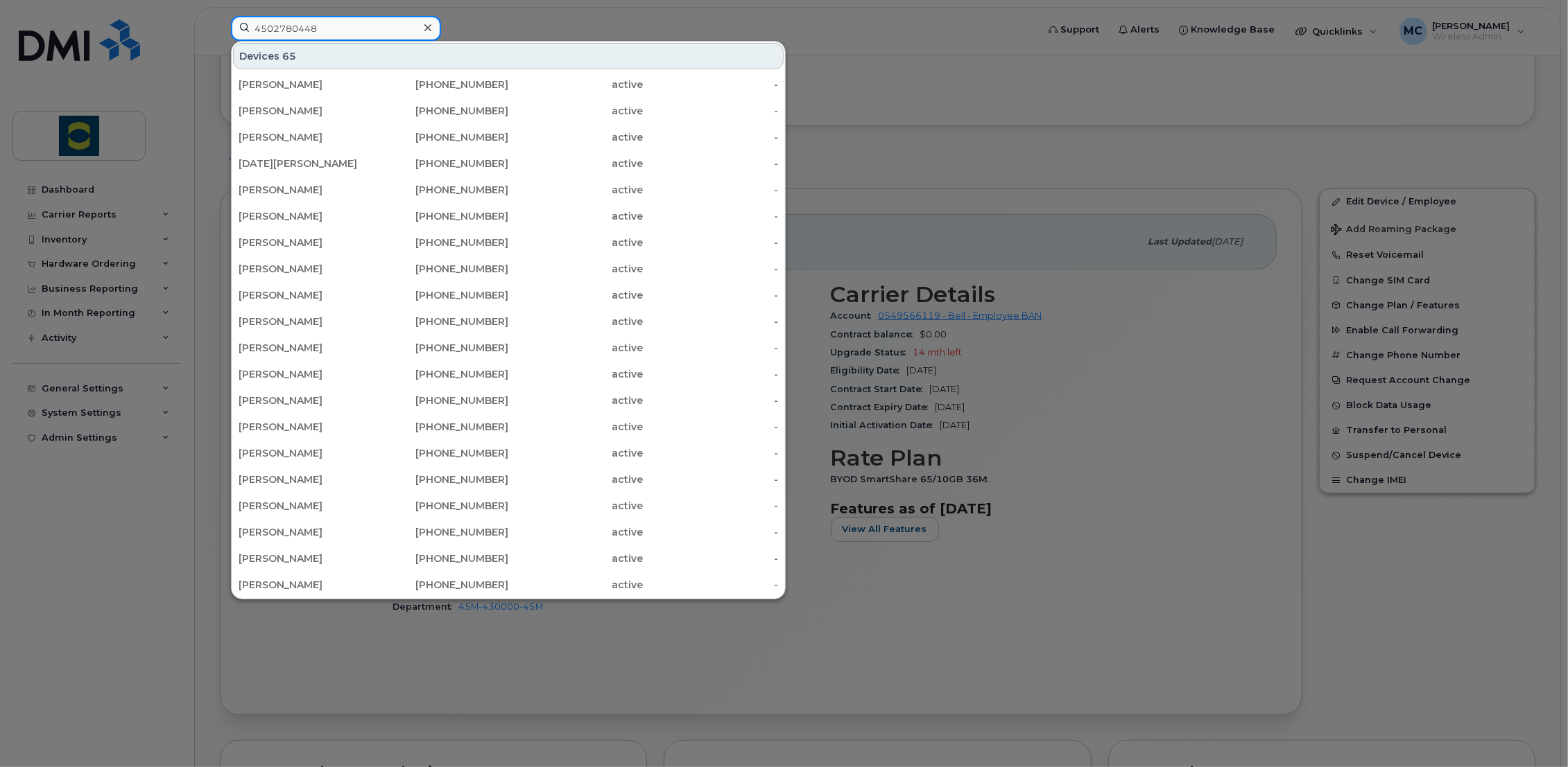
type input "4502780448"
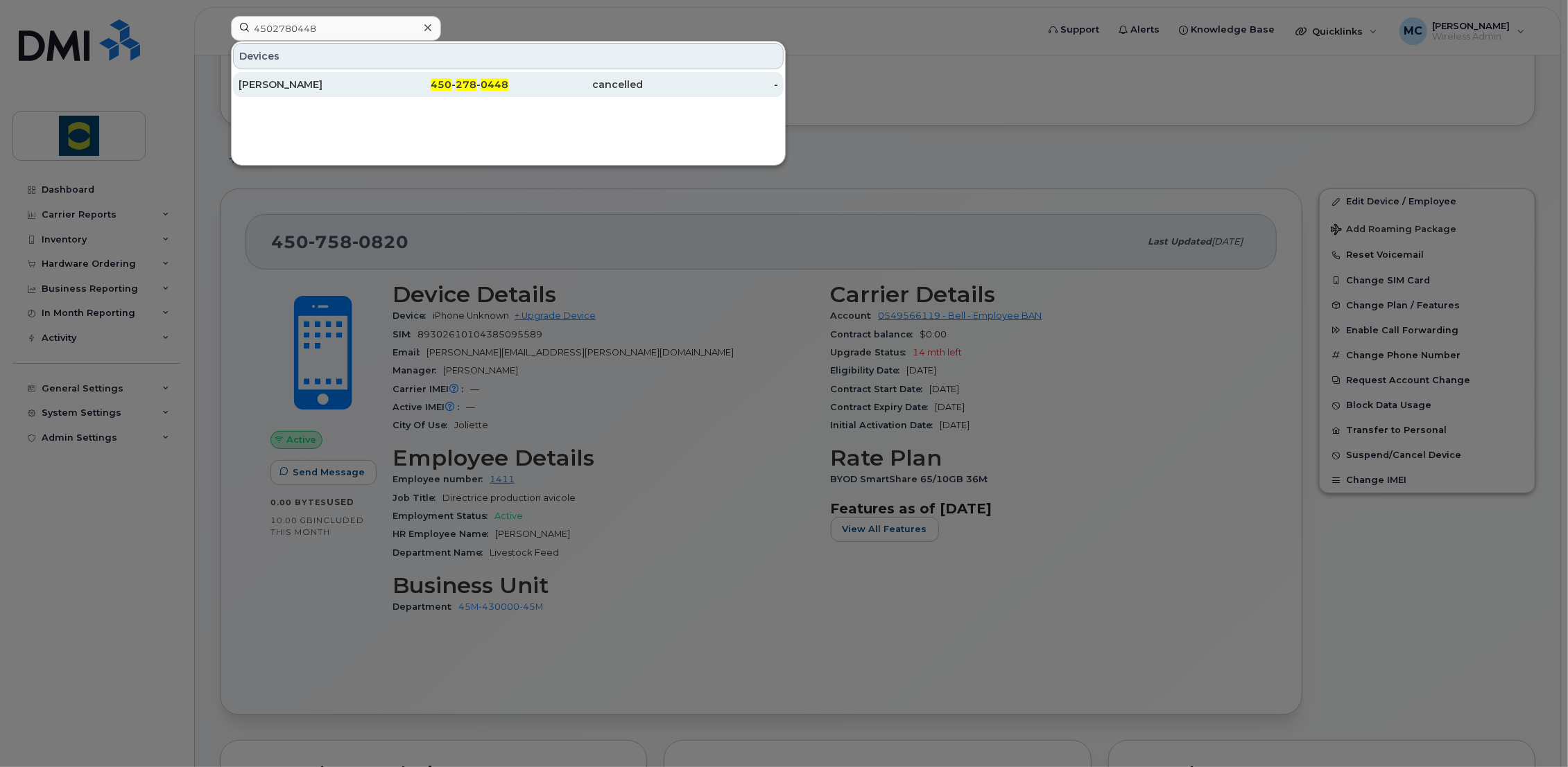
click at [313, 82] on div "Sébastien Perreault" at bounding box center [306, 85] width 135 height 14
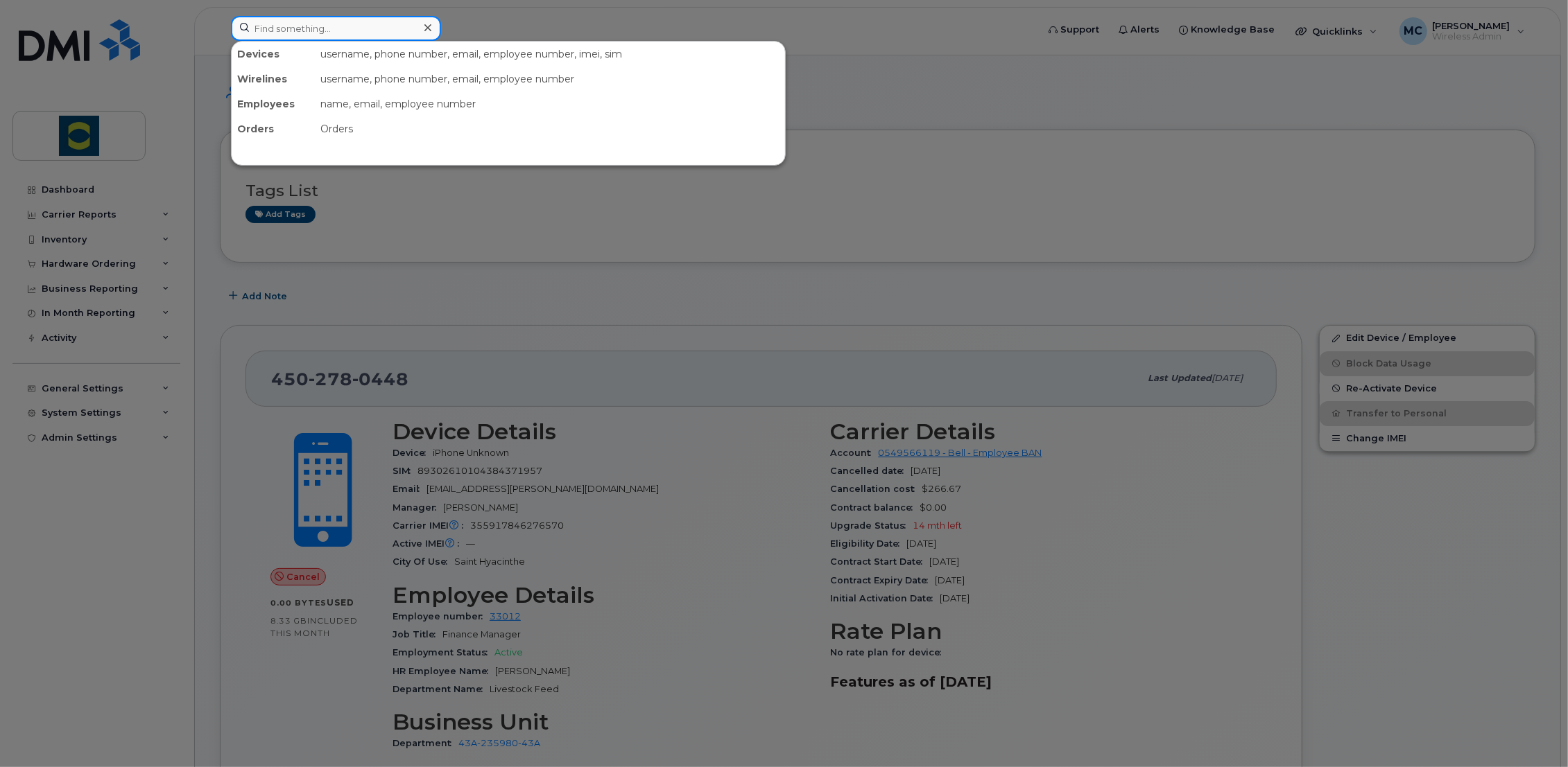
click at [308, 25] on input at bounding box center [336, 28] width 210 height 25
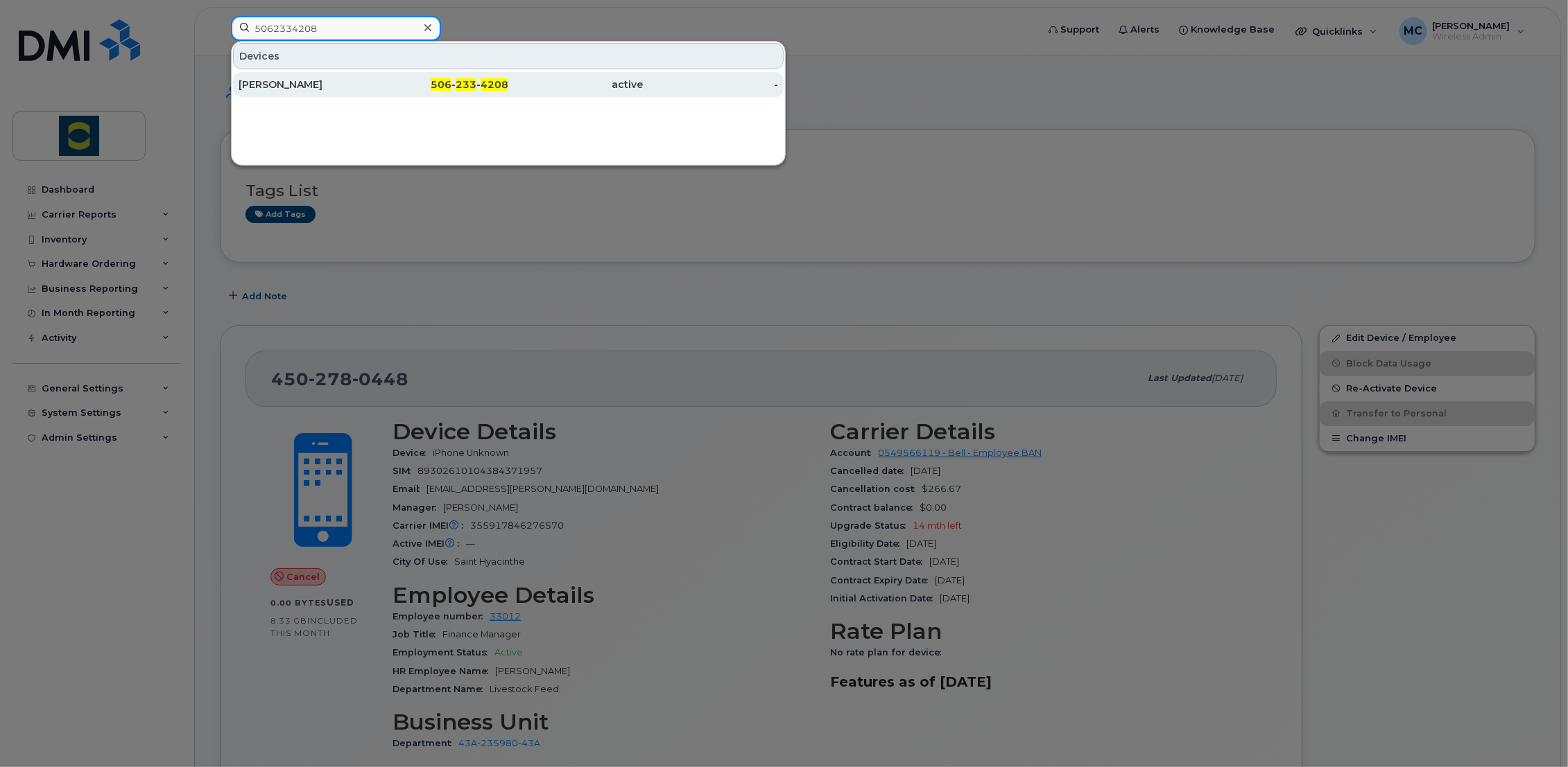
type input "5062334208"
click at [269, 86] on div "[PERSON_NAME]" at bounding box center [306, 85] width 135 height 14
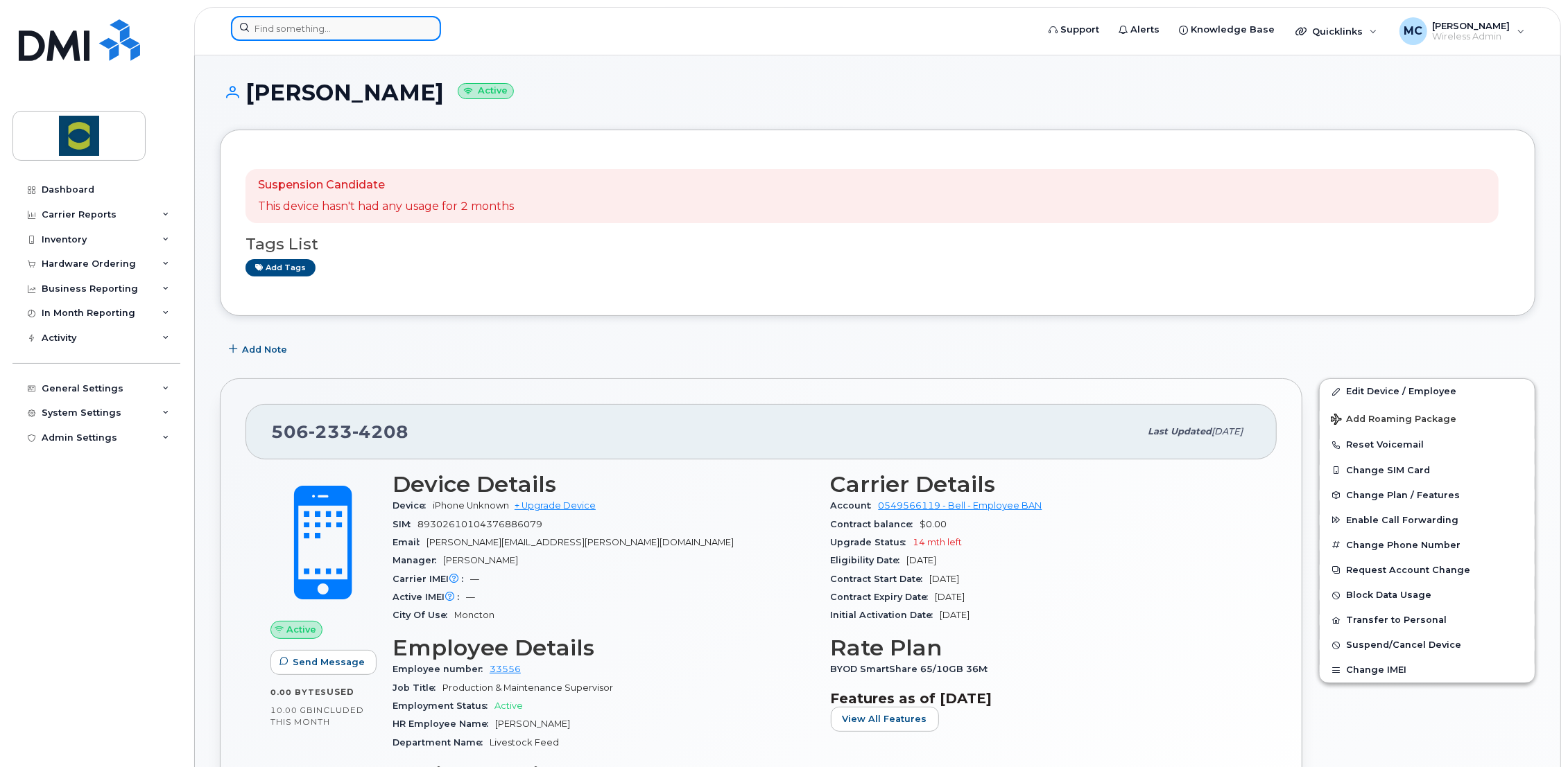
click at [279, 28] on input at bounding box center [336, 28] width 210 height 25
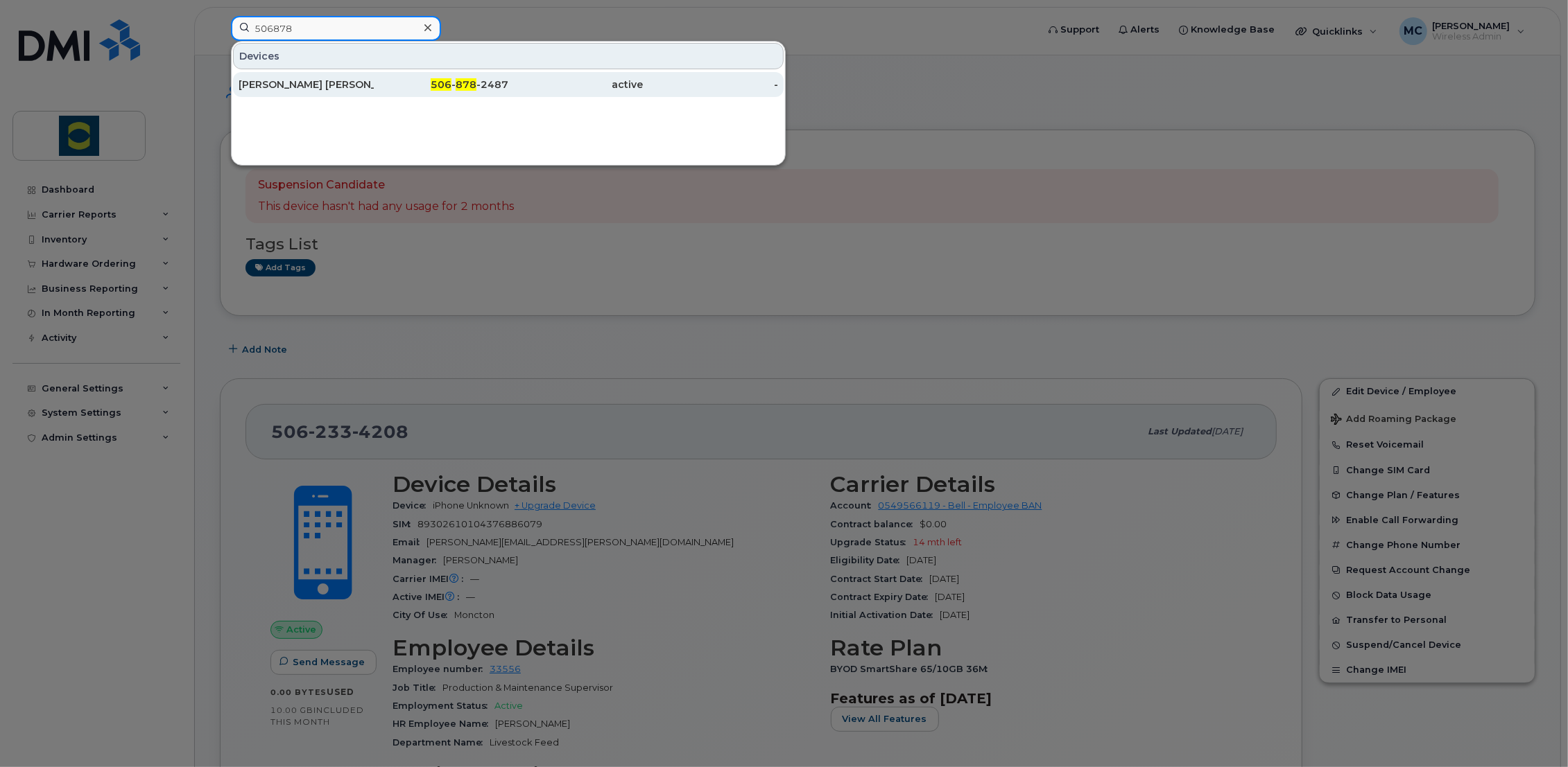
type input "506878"
click at [290, 88] on div "[PERSON_NAME] [PERSON_NAME]" at bounding box center [306, 85] width 135 height 14
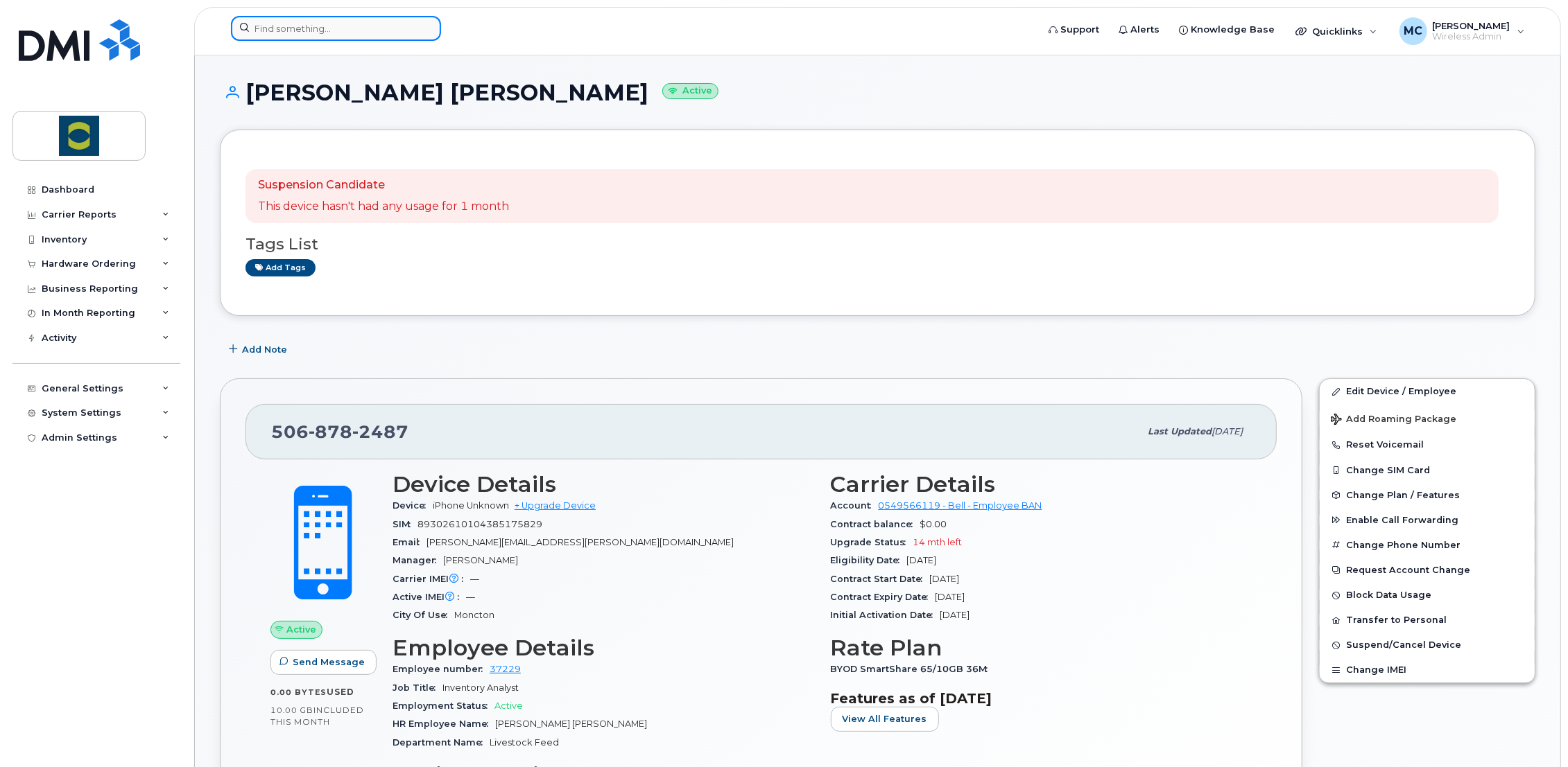
click at [323, 26] on input at bounding box center [336, 28] width 210 height 25
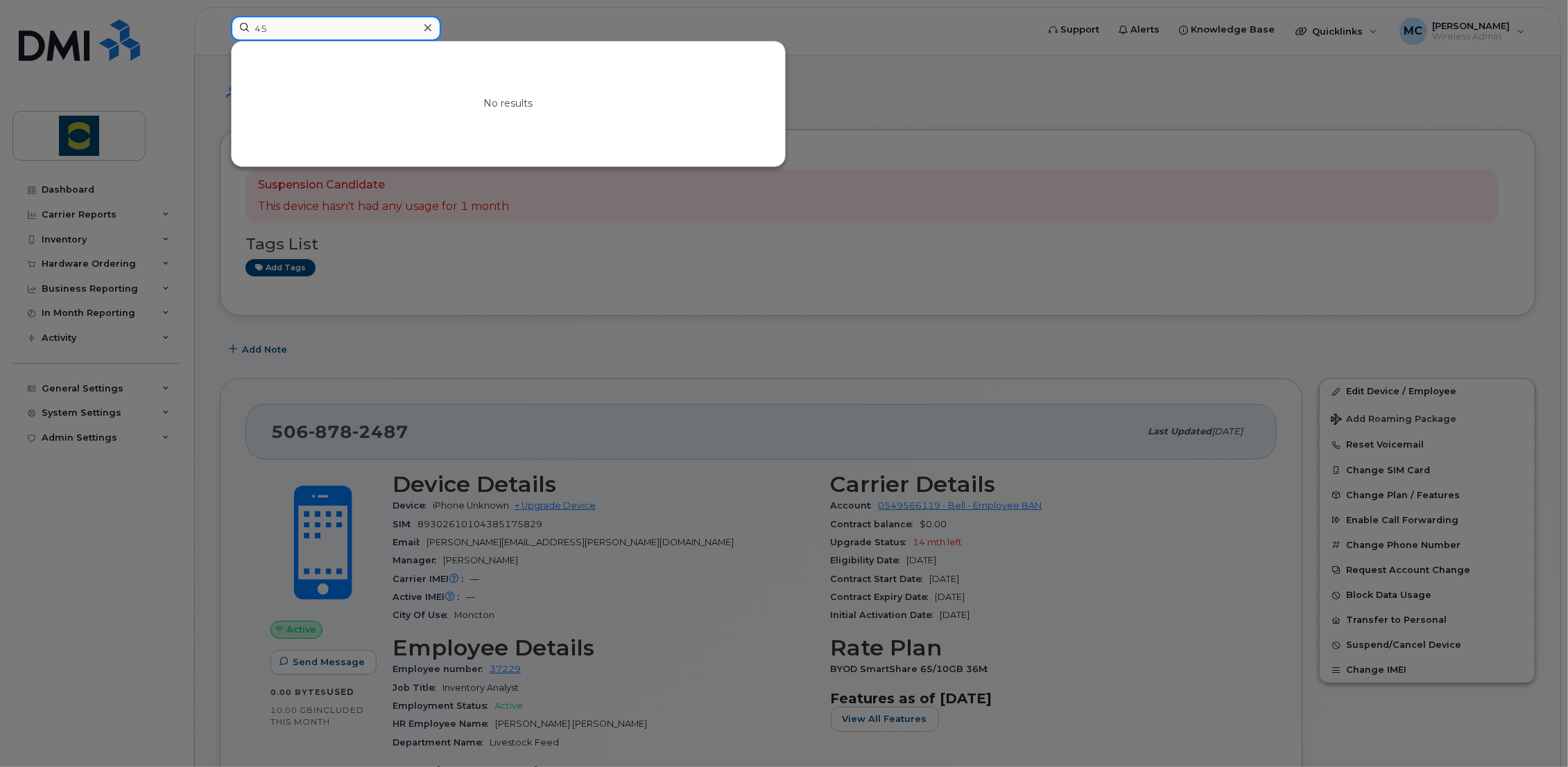
type input "4"
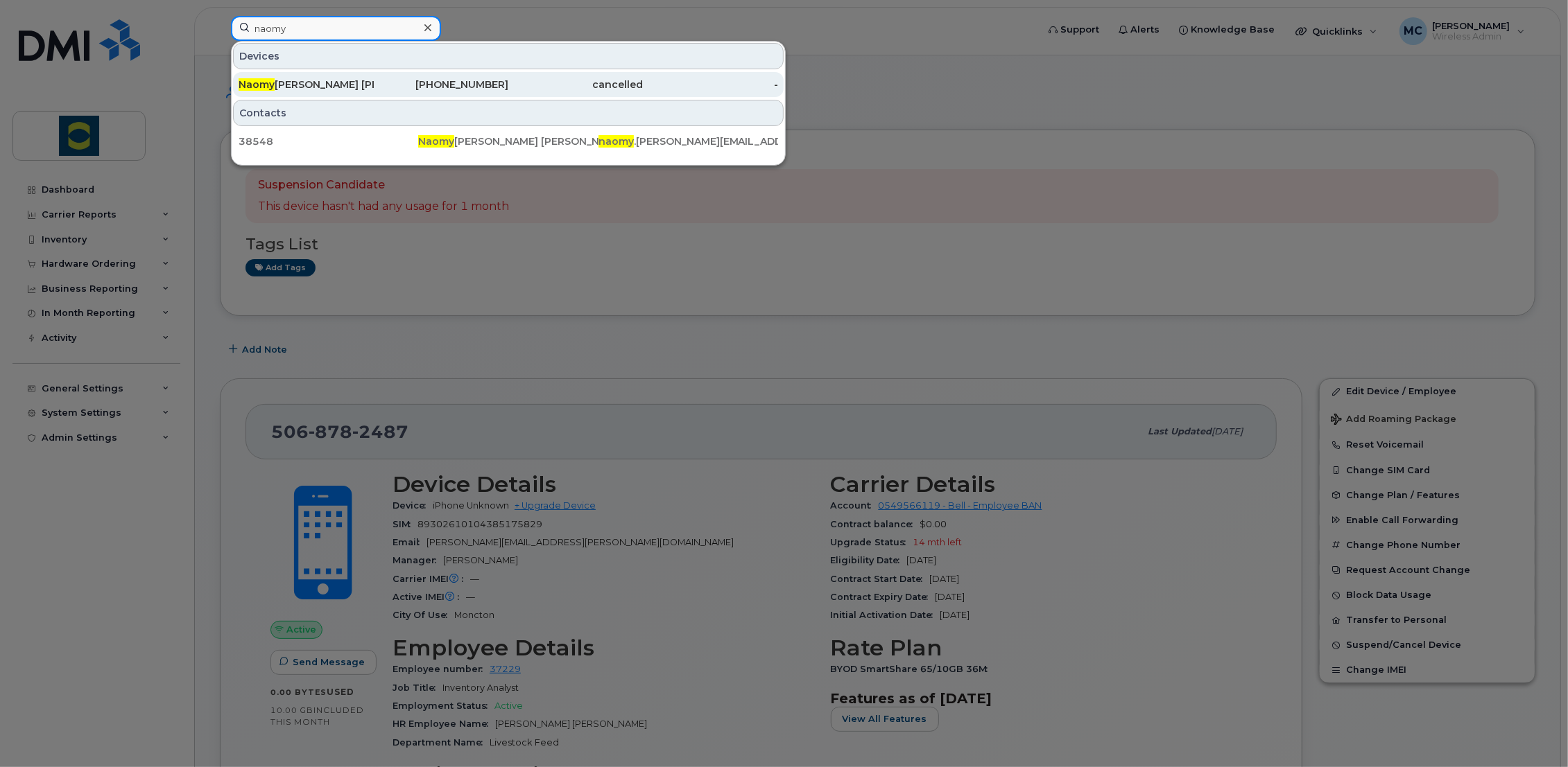
type input "naomy"
click at [276, 78] on div "[PERSON_NAME]" at bounding box center [306, 85] width 135 height 14
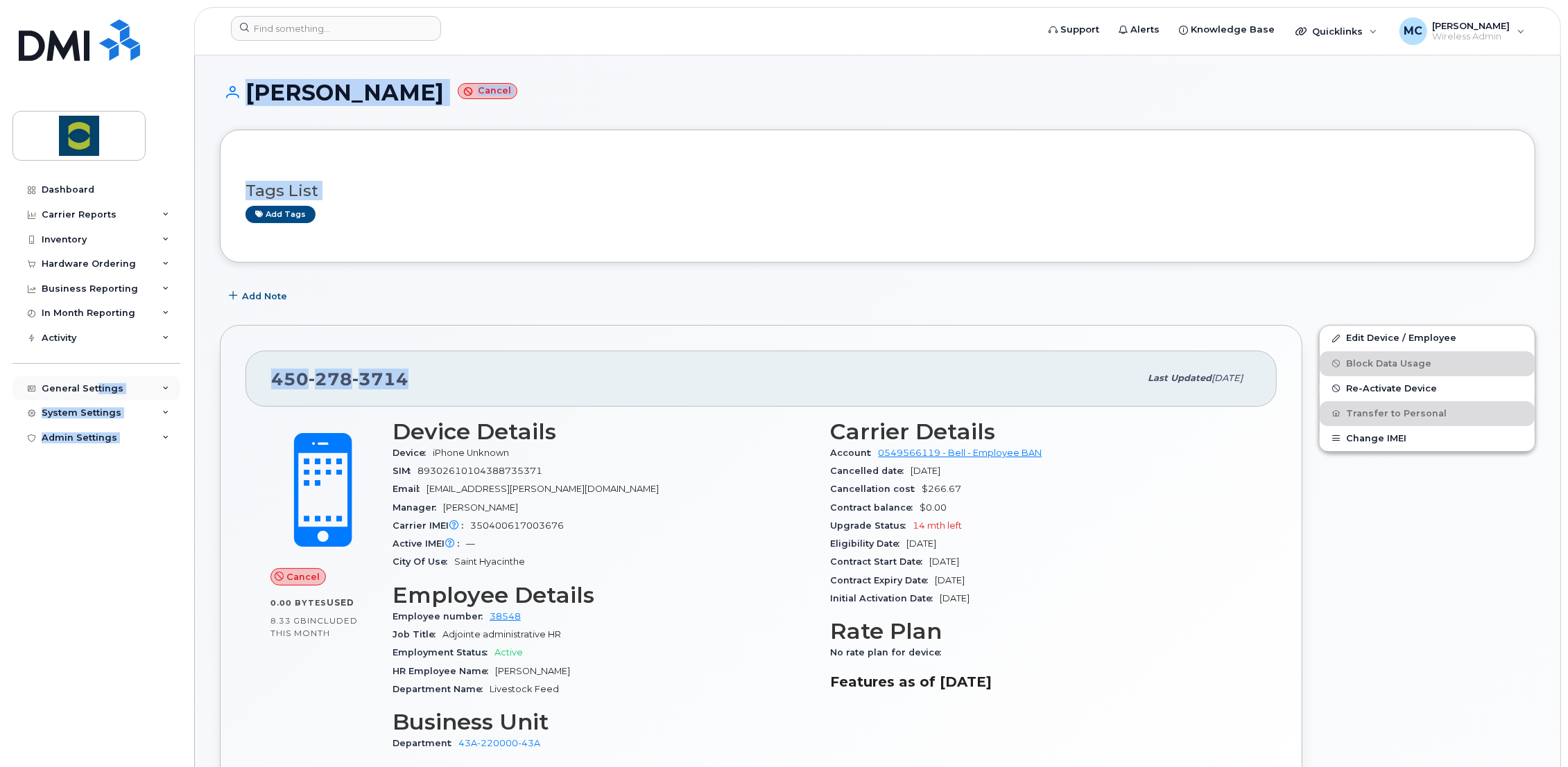
drag, startPoint x: 431, startPoint y: 375, endPoint x: 93, endPoint y: 378, distance: 338.0
click at [367, 385] on span "3714" at bounding box center [380, 378] width 56 height 21
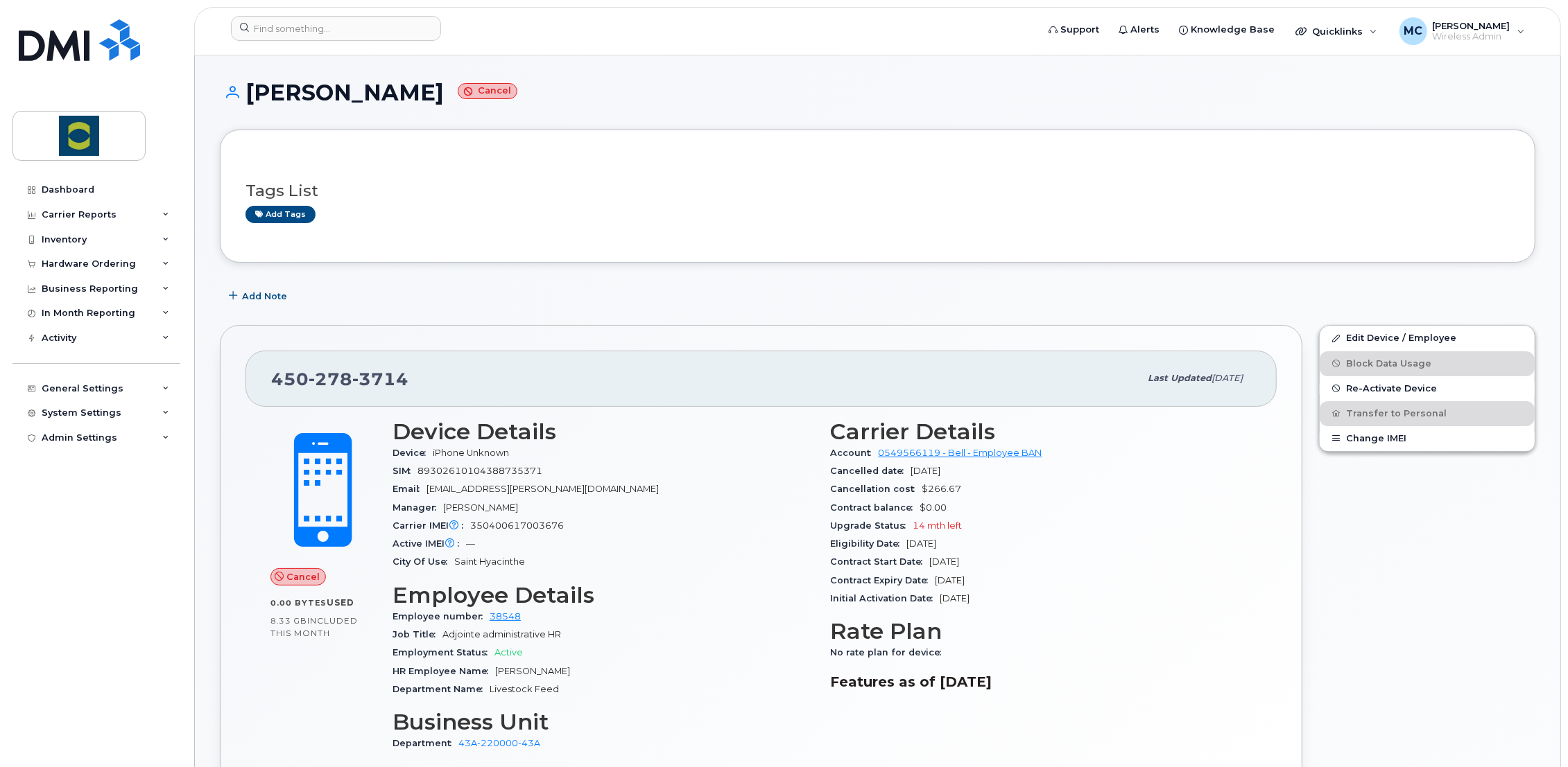
click at [367, 385] on span "3714" at bounding box center [380, 378] width 56 height 21
copy span "450 278 3714"
click at [283, 25] on input at bounding box center [336, 28] width 210 height 25
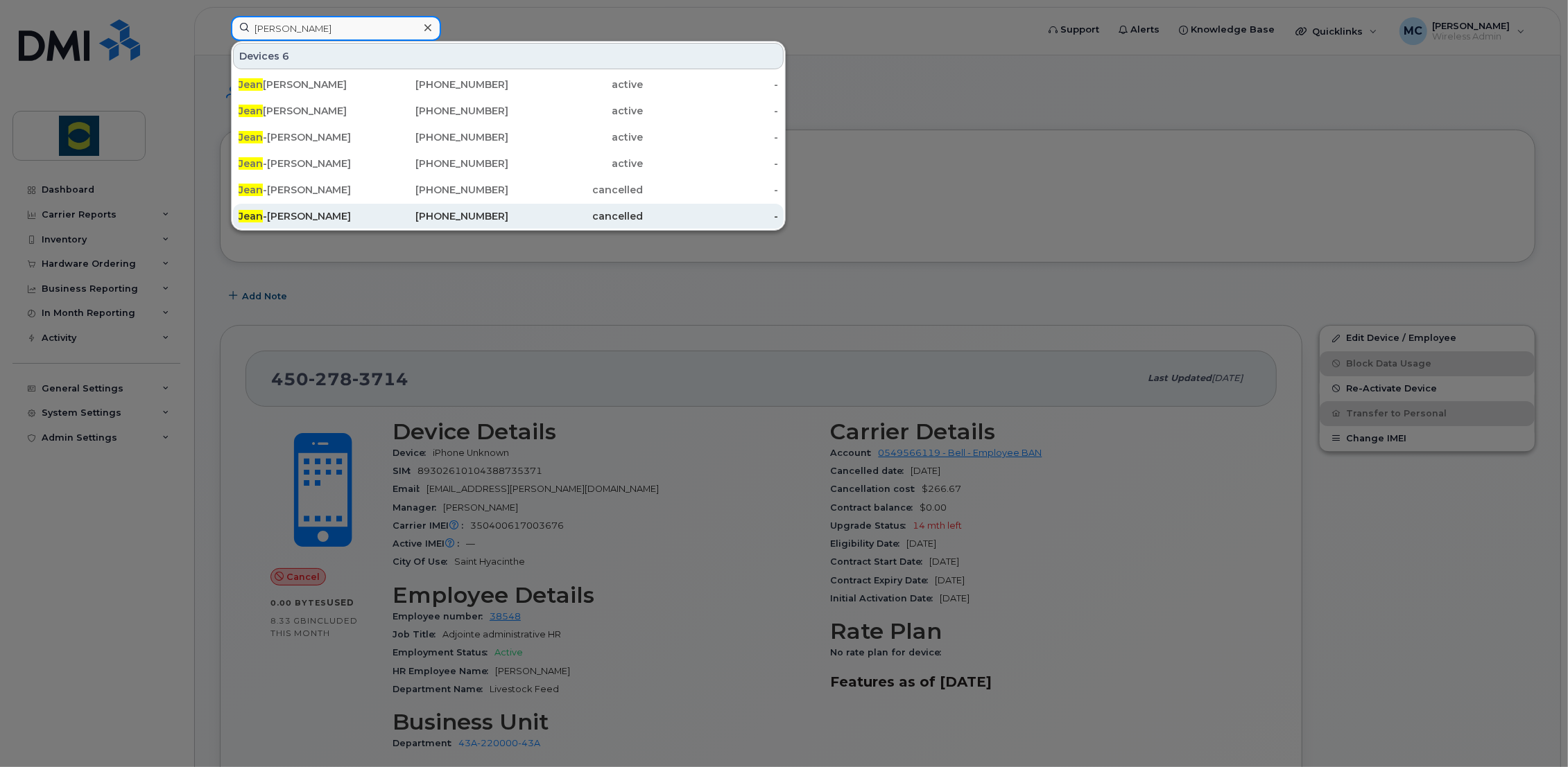
type input "jean"
click at [303, 220] on div "Jean -Sébastien Lépine" at bounding box center [306, 216] width 135 height 14
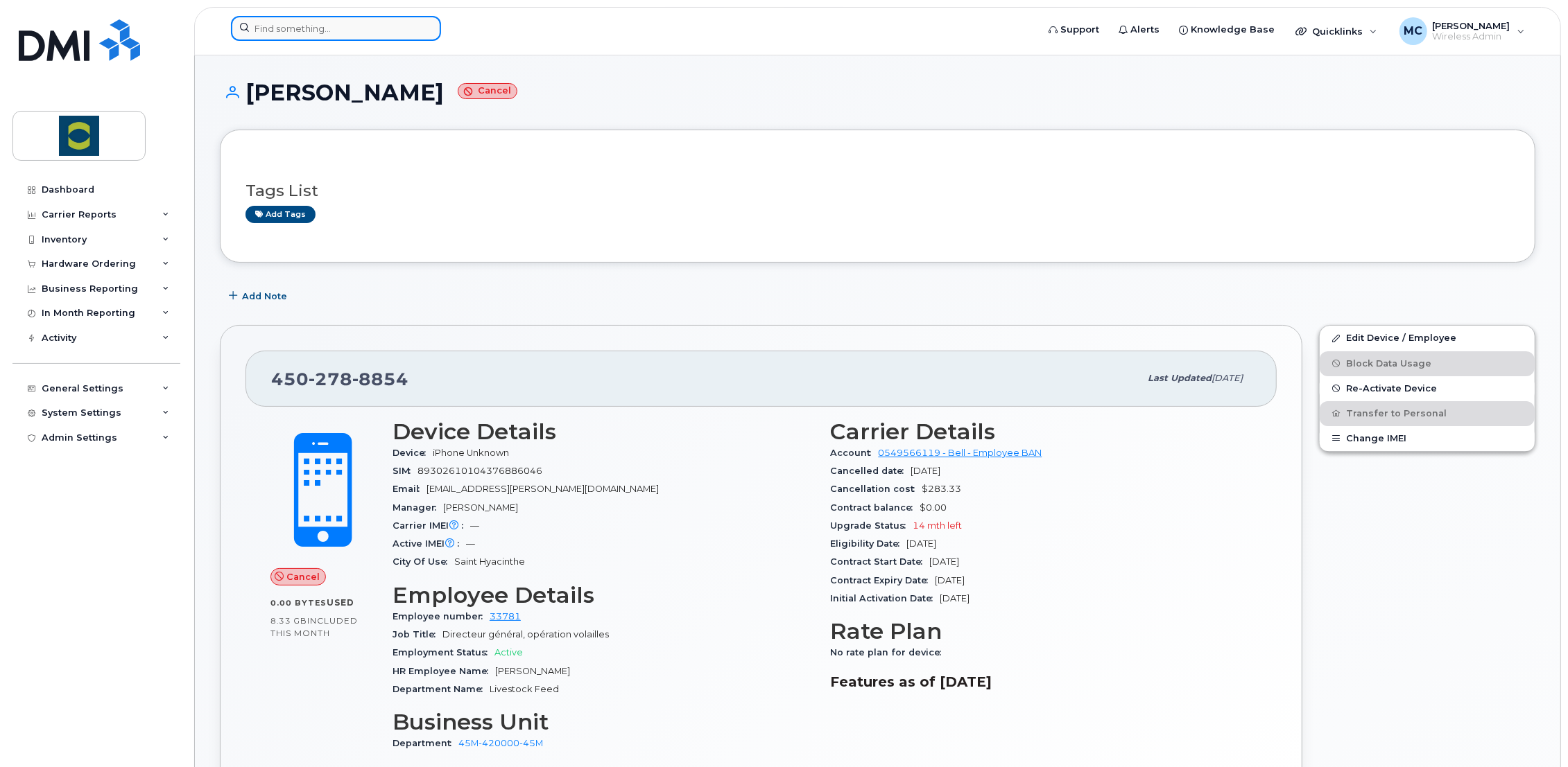
click at [322, 28] on input at bounding box center [336, 28] width 210 height 25
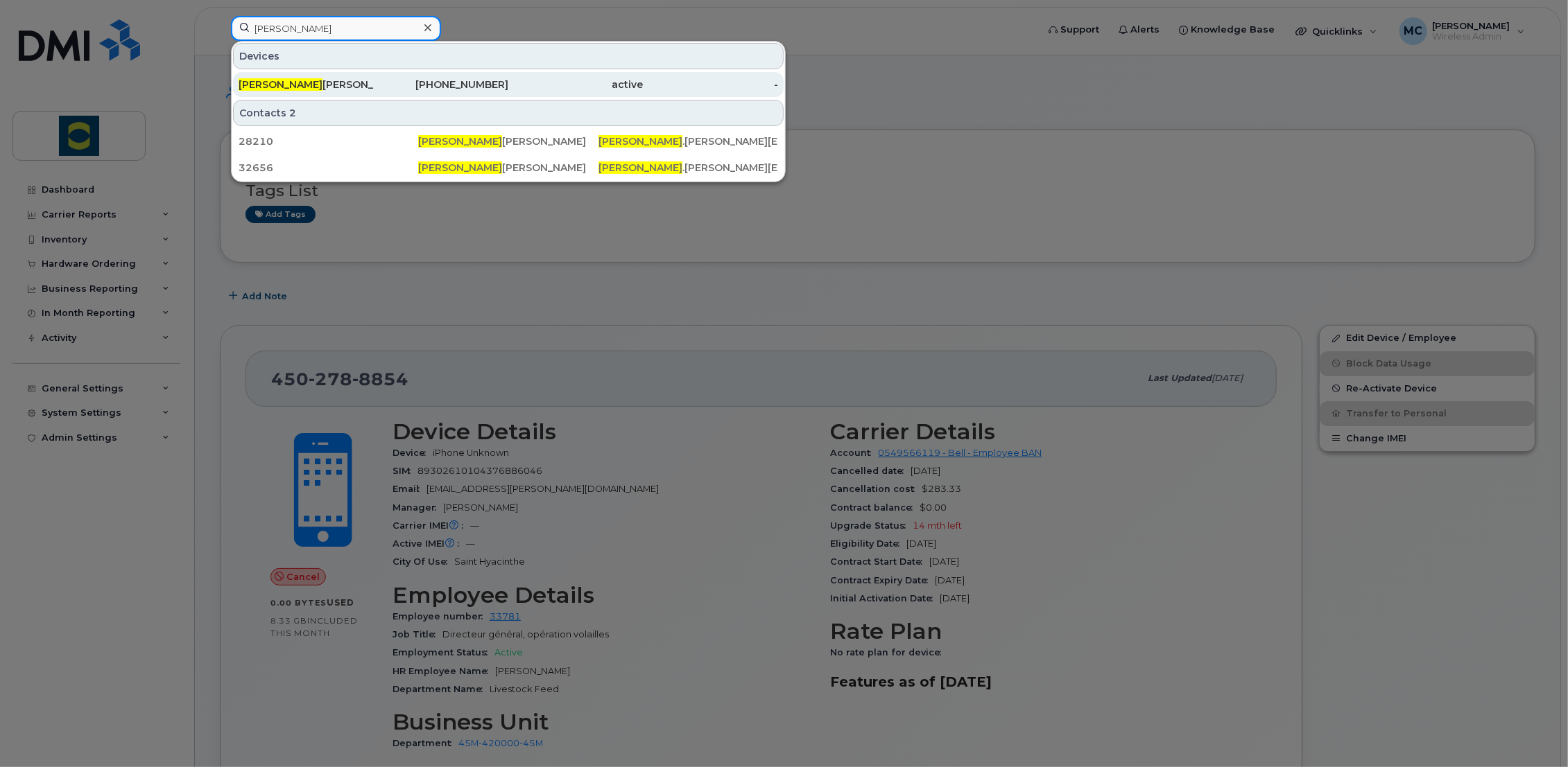
type input "kathryn"
click at [303, 79] on div "Kathryn Mccully" at bounding box center [306, 85] width 135 height 14
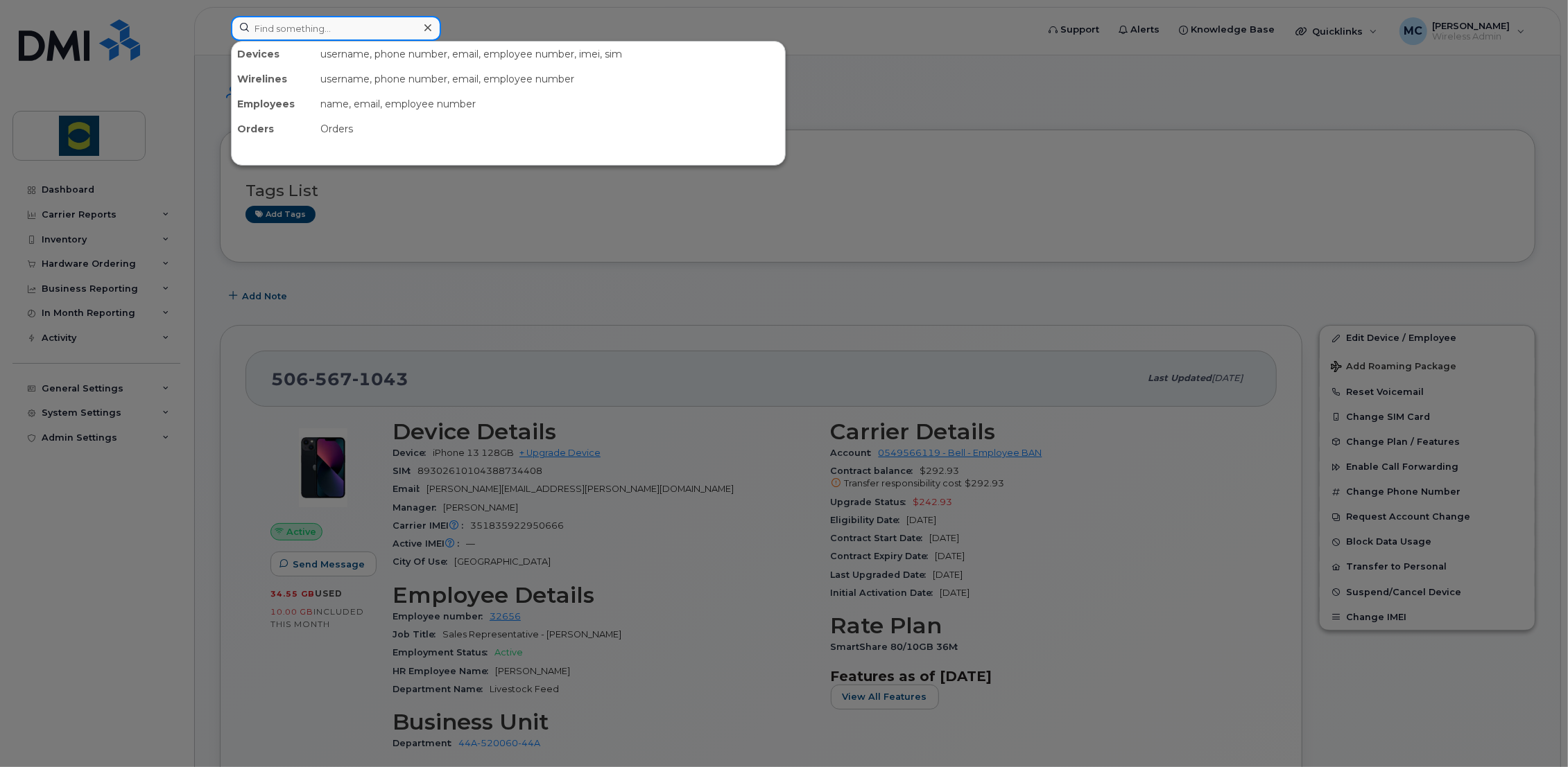
click at [306, 32] on input at bounding box center [336, 28] width 210 height 25
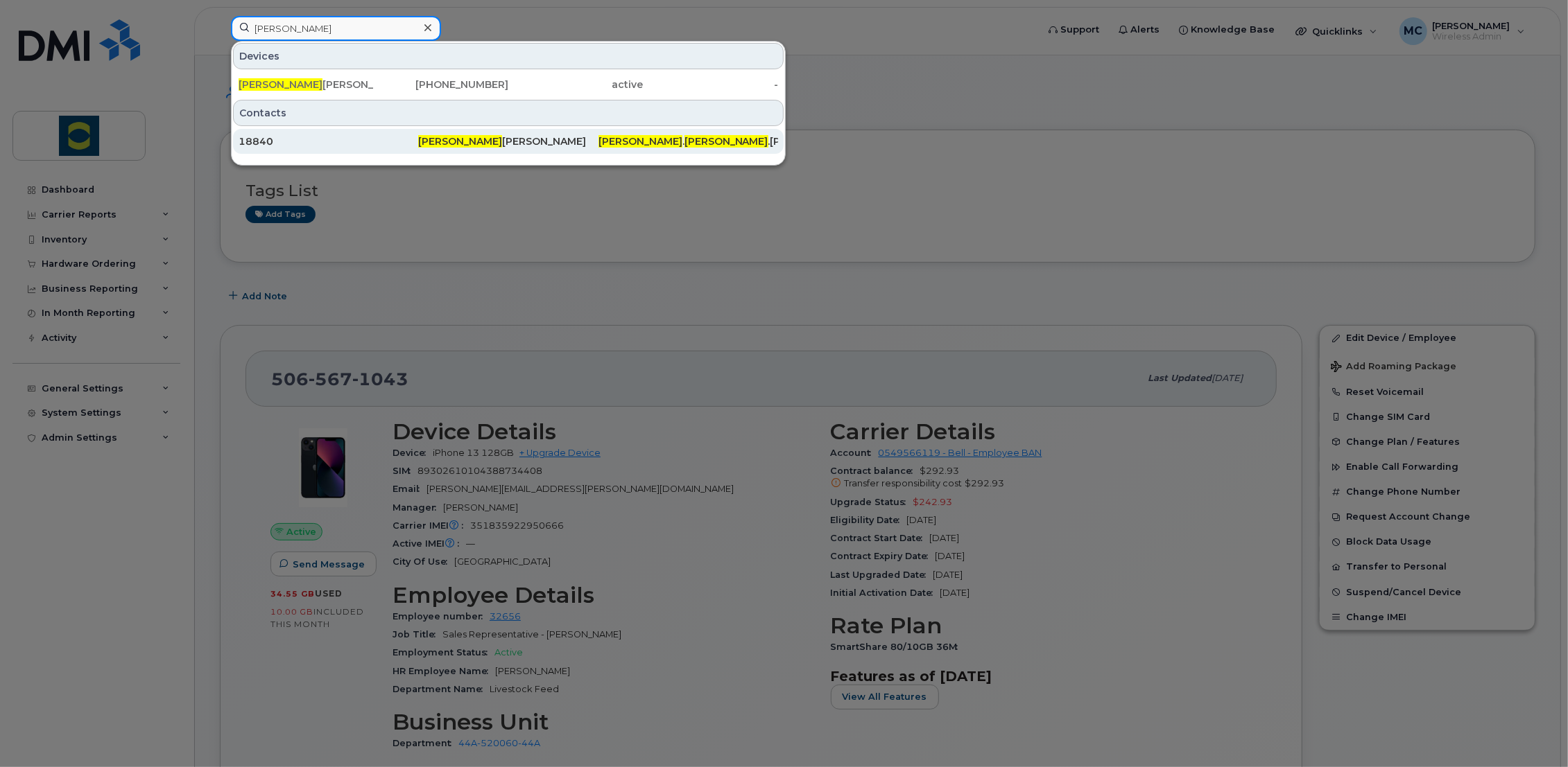
type input "[PERSON_NAME]"
click at [279, 135] on div "18840" at bounding box center [328, 142] width 179 height 14
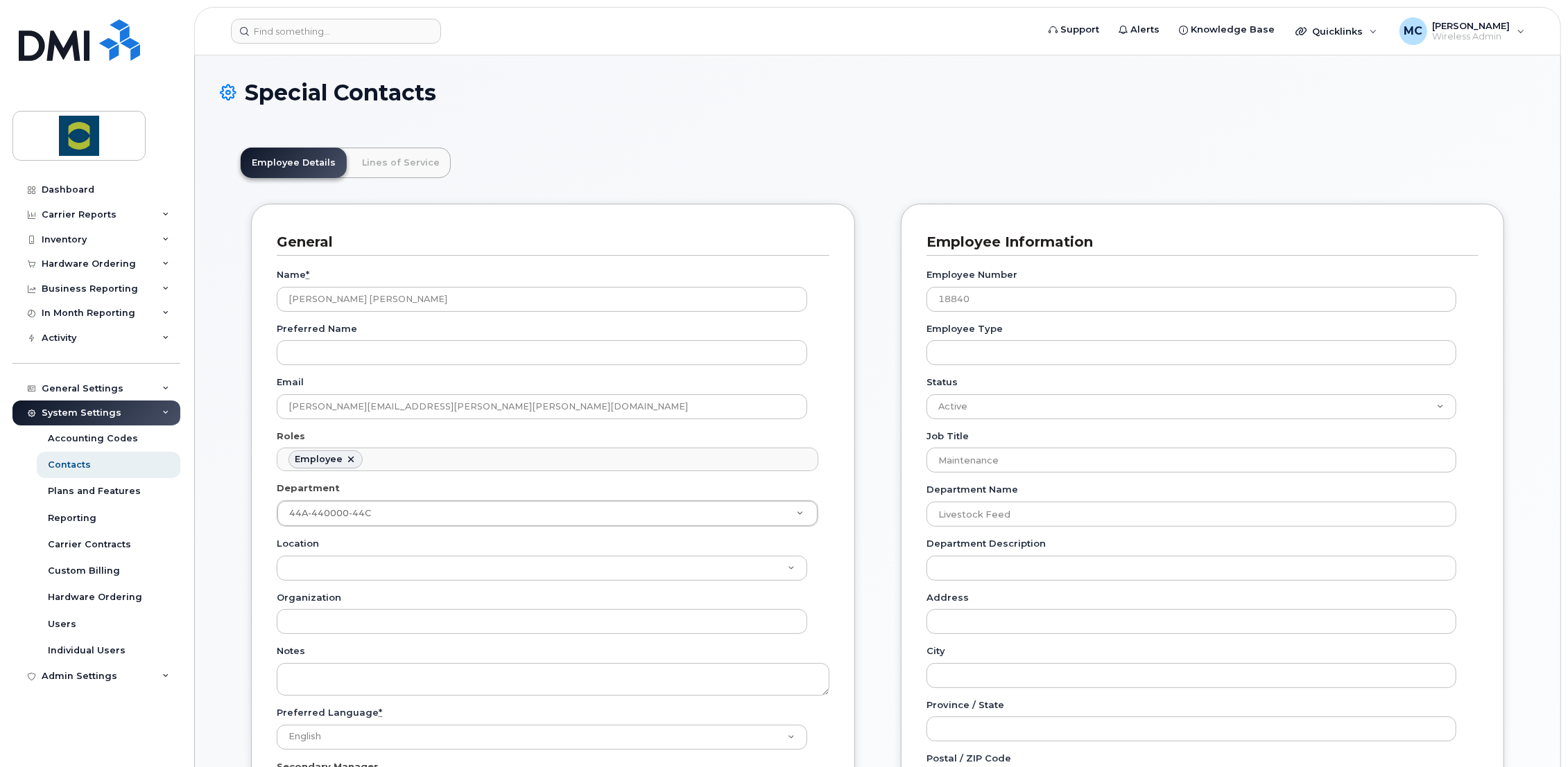
scroll to position [43, 0]
click at [325, 47] on header "Support Alerts Knowledge Base Quicklinks Suspend / Cancel Device Change SIM Car…" at bounding box center [877, 31] width 1366 height 48
click at [321, 38] on input at bounding box center [336, 31] width 210 height 25
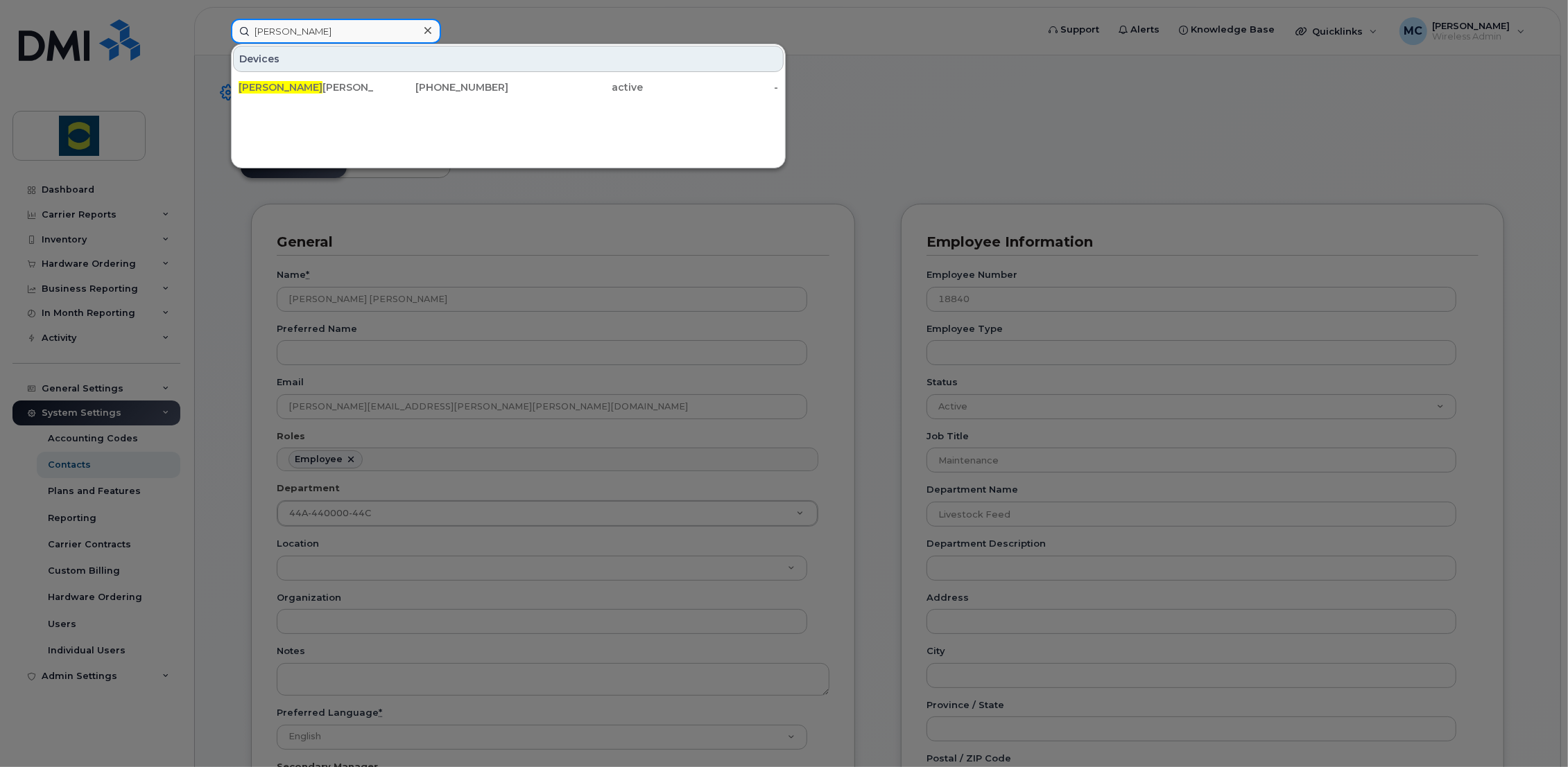
type input "todd"
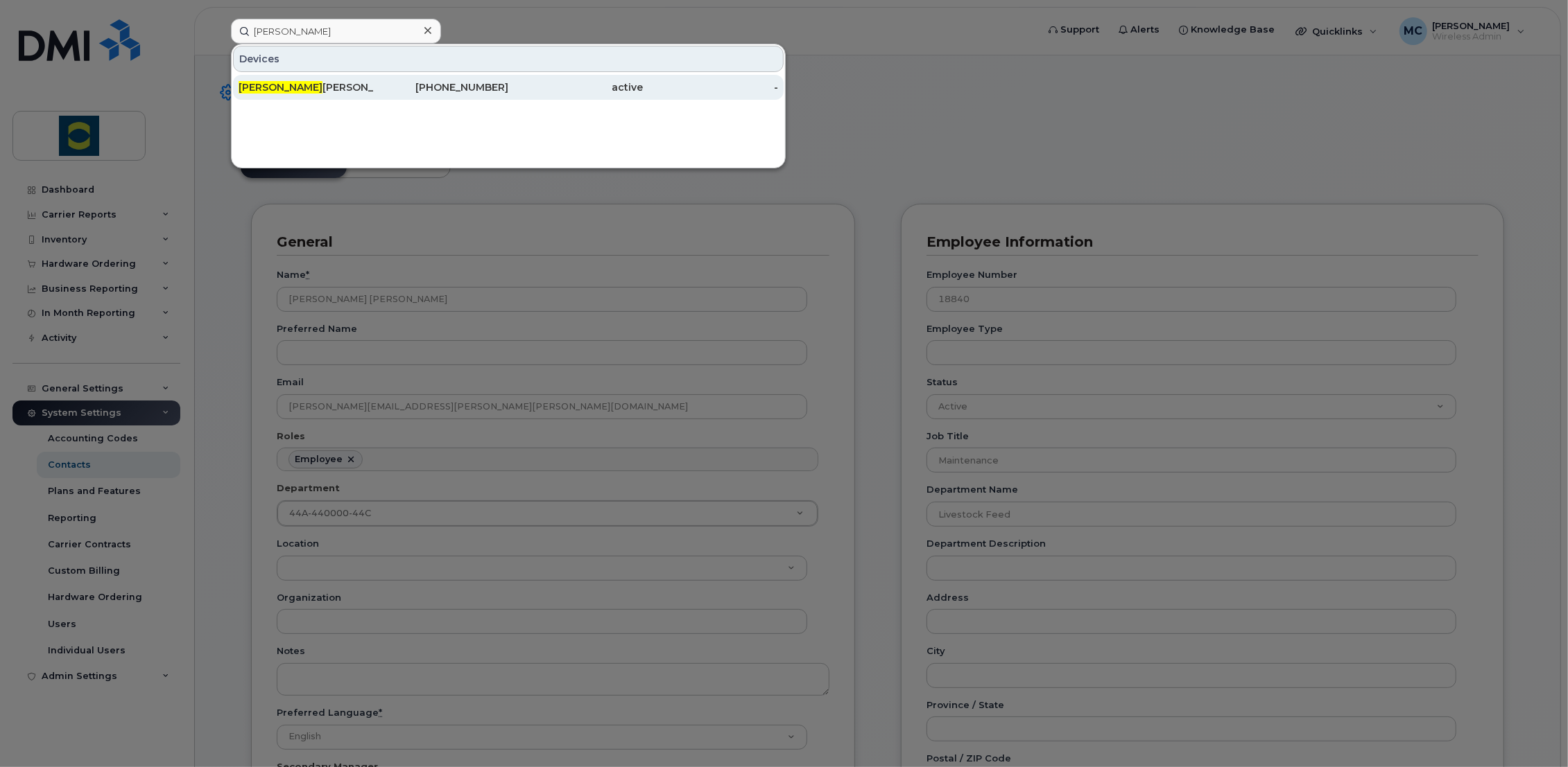
click at [299, 80] on div "Todd Peter Lawlor" at bounding box center [306, 87] width 135 height 14
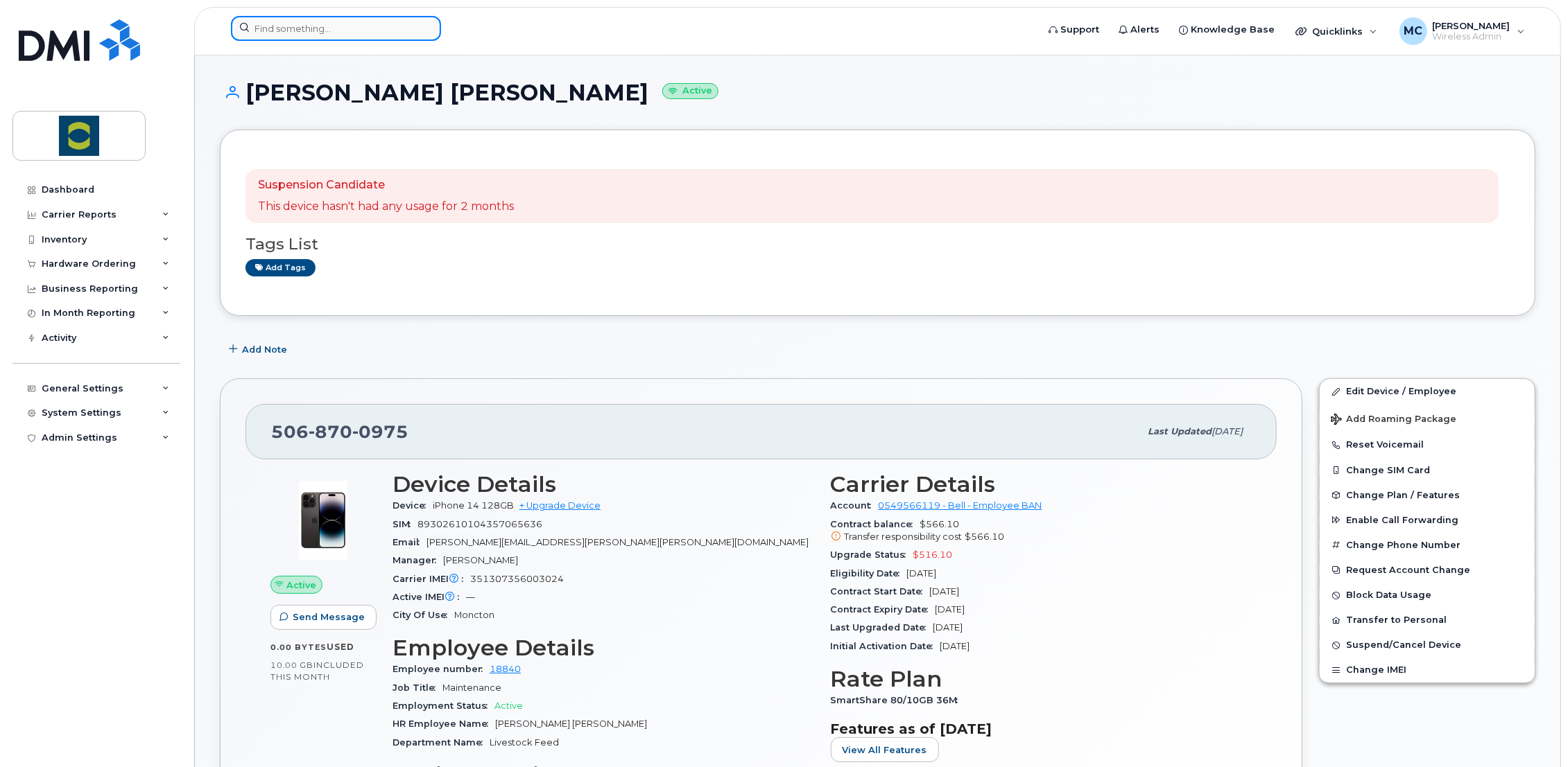
click at [359, 24] on input at bounding box center [336, 28] width 210 height 25
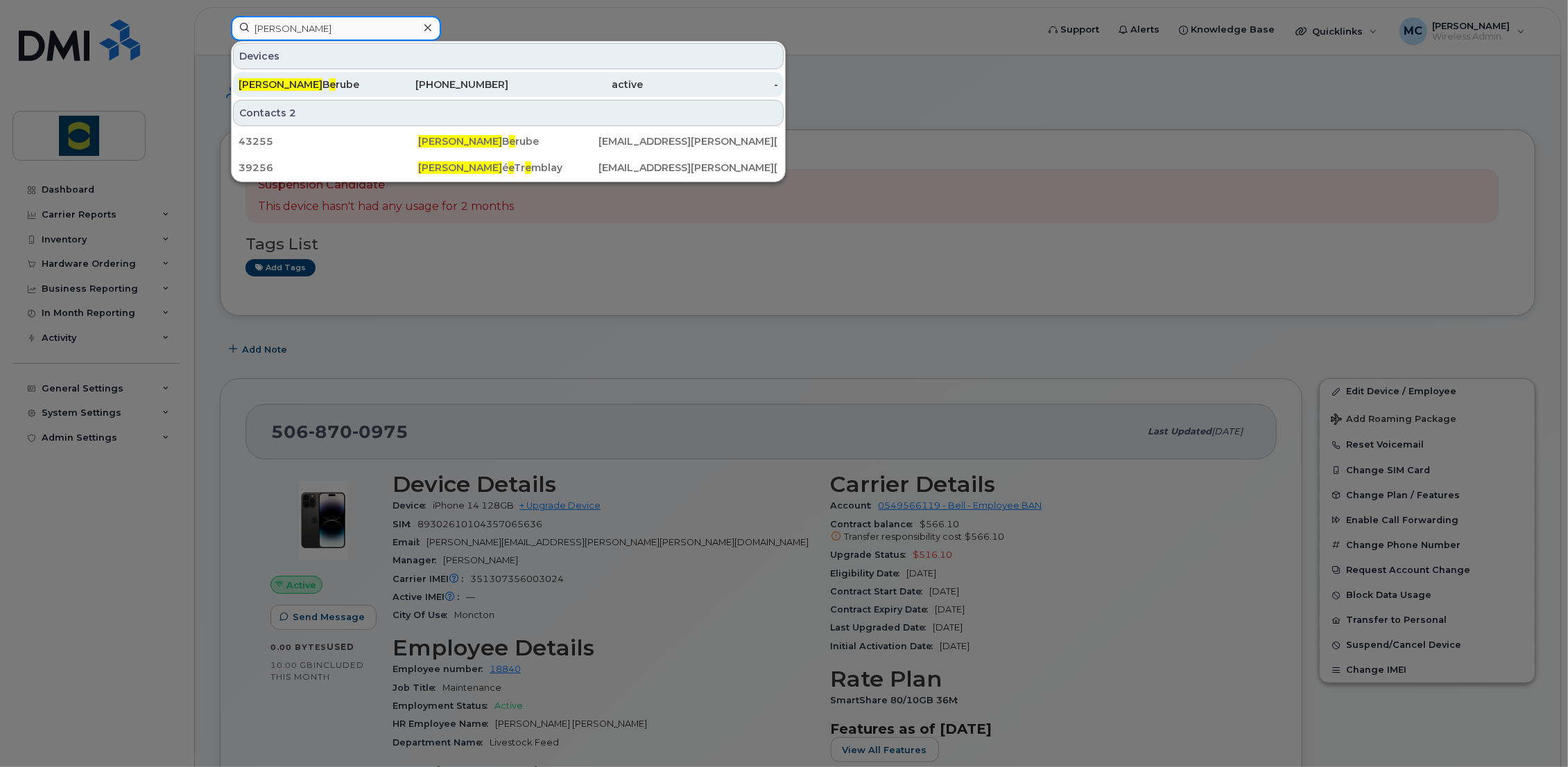
type input "marie-josee"
click at [329, 81] on span "e" at bounding box center [333, 85] width 6 height 12
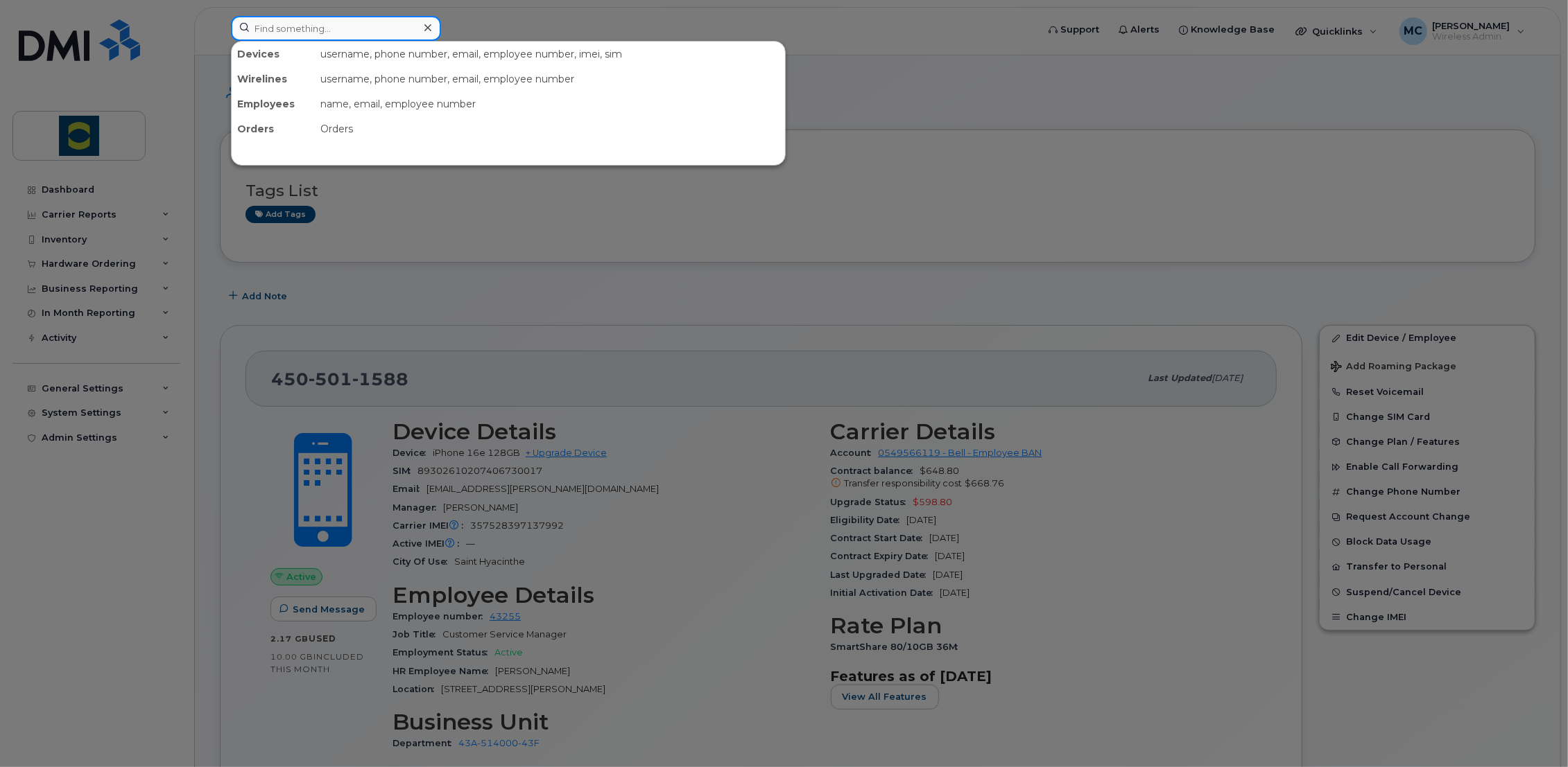
click at [272, 28] on input at bounding box center [336, 28] width 210 height 25
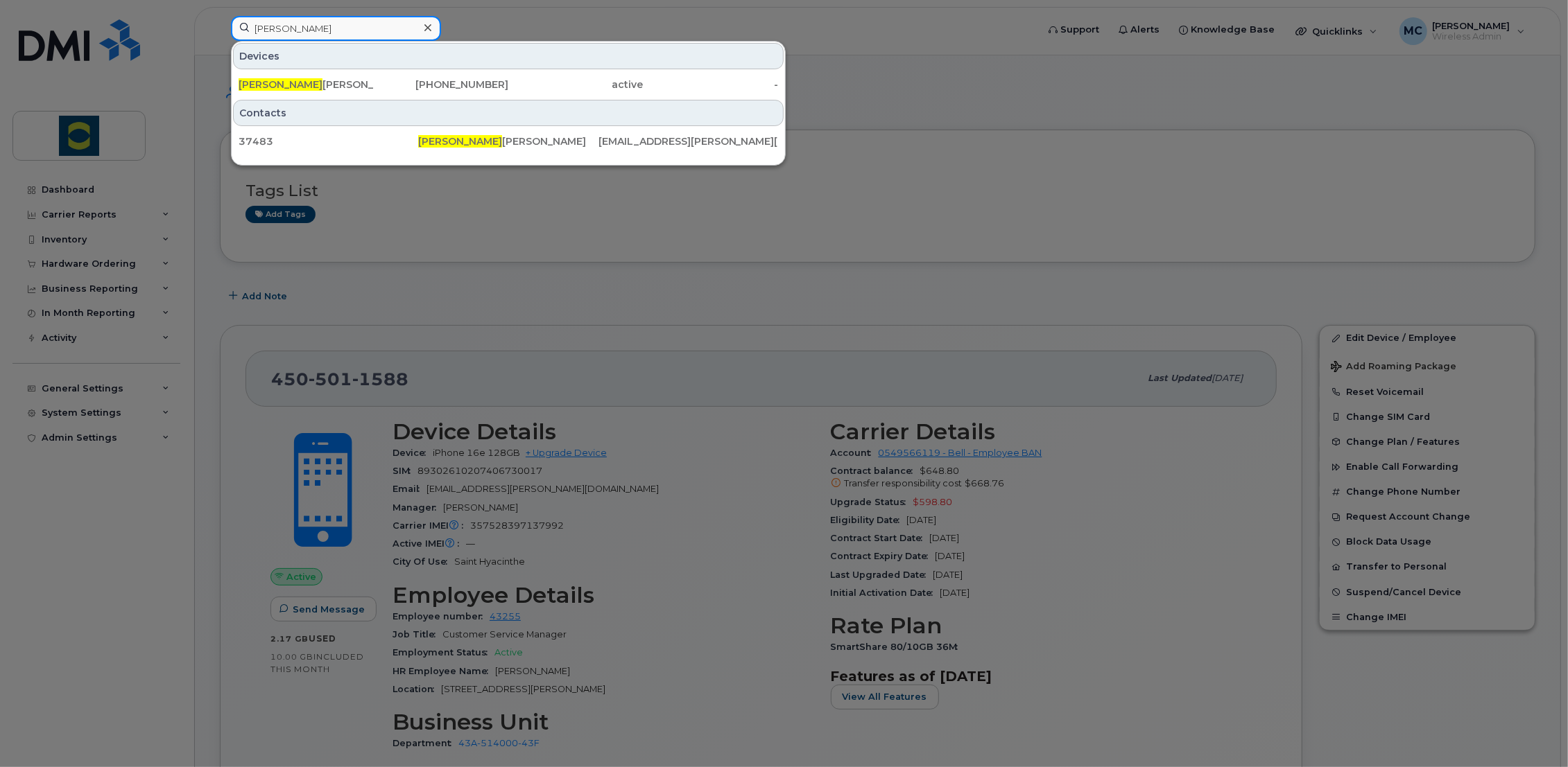
type input "[PERSON_NAME]"
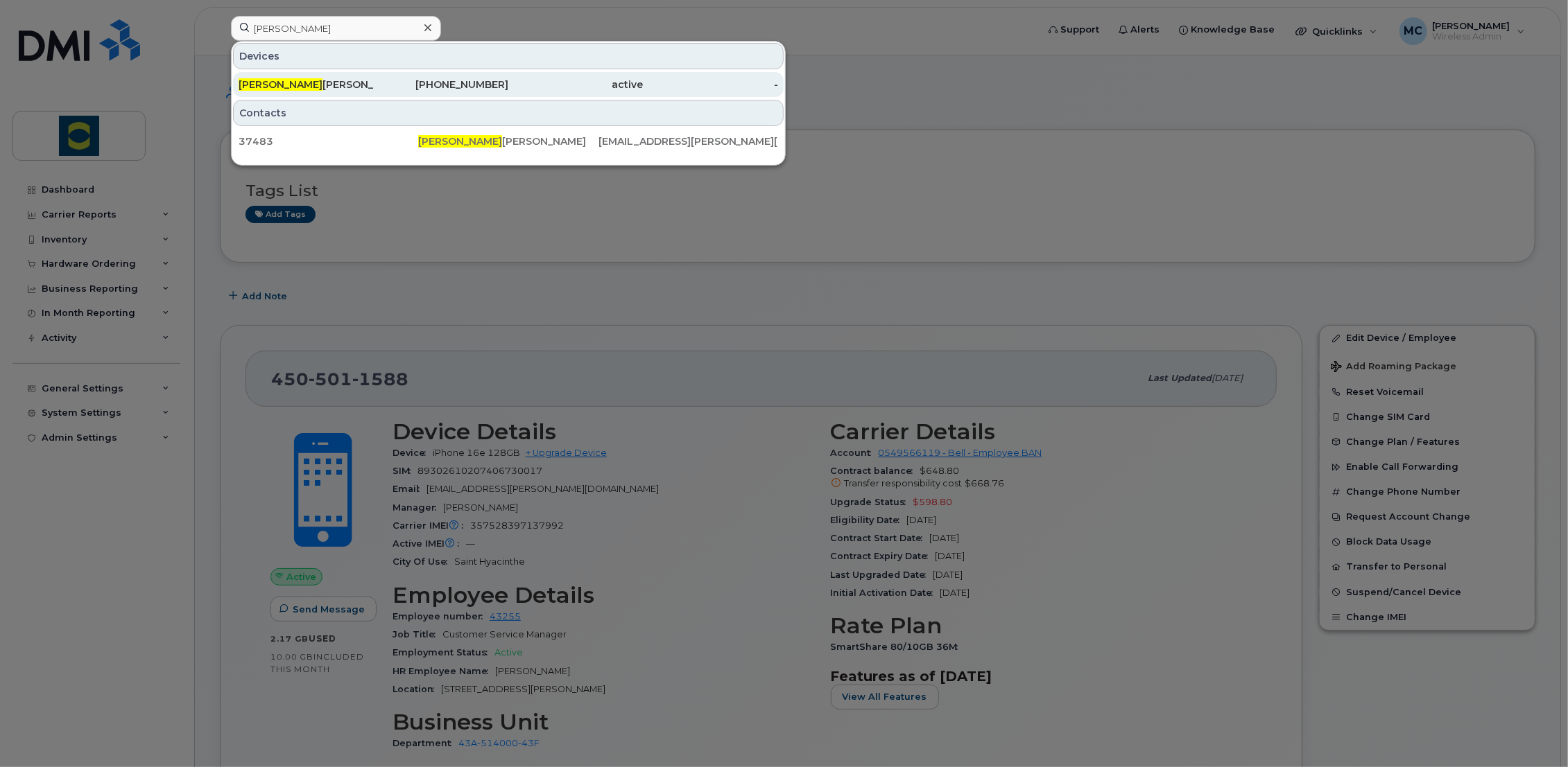
click at [377, 83] on div "[PHONE_NUMBER]" at bounding box center [442, 85] width 135 height 14
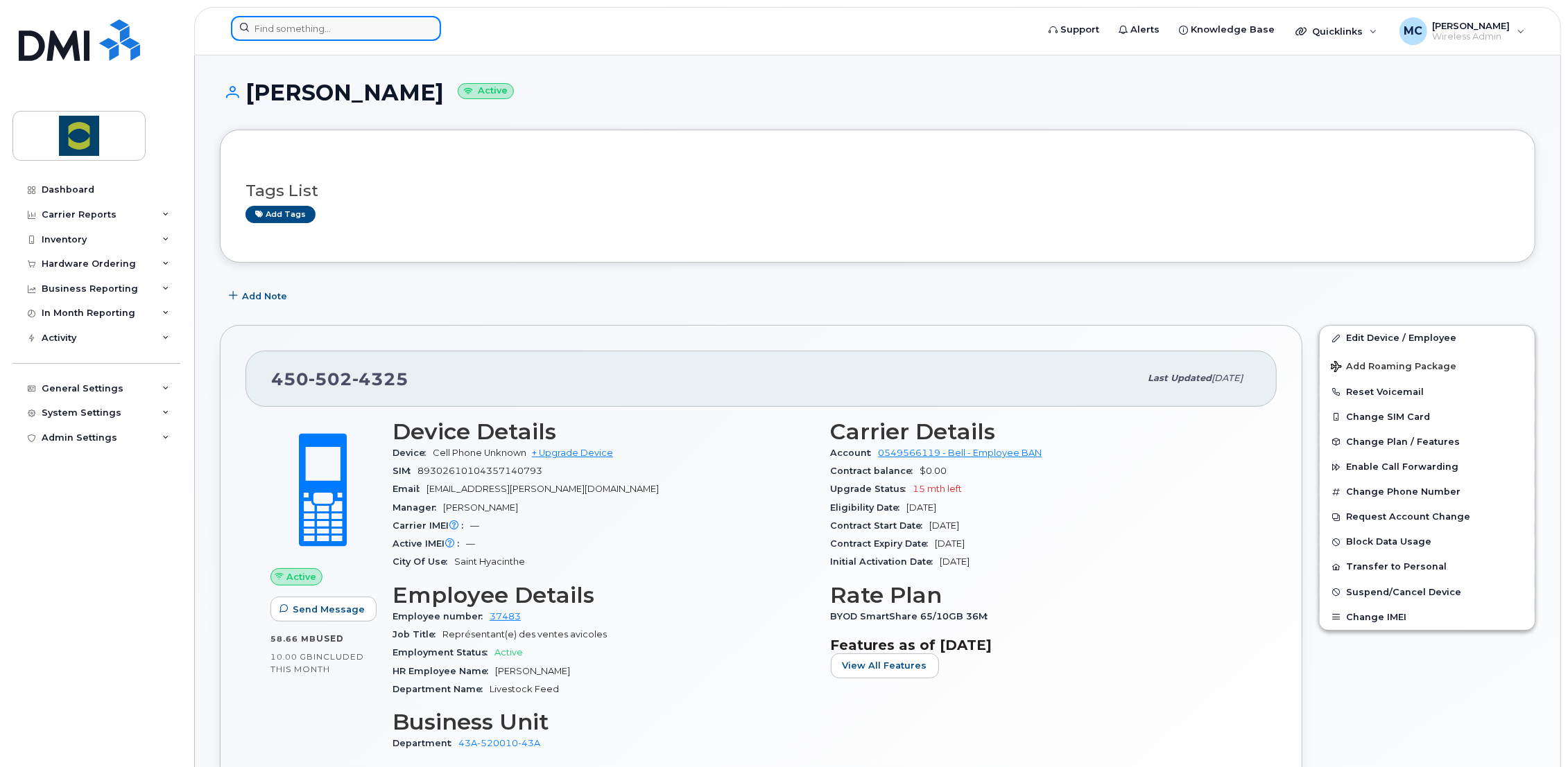
click at [345, 29] on input at bounding box center [336, 28] width 210 height 25
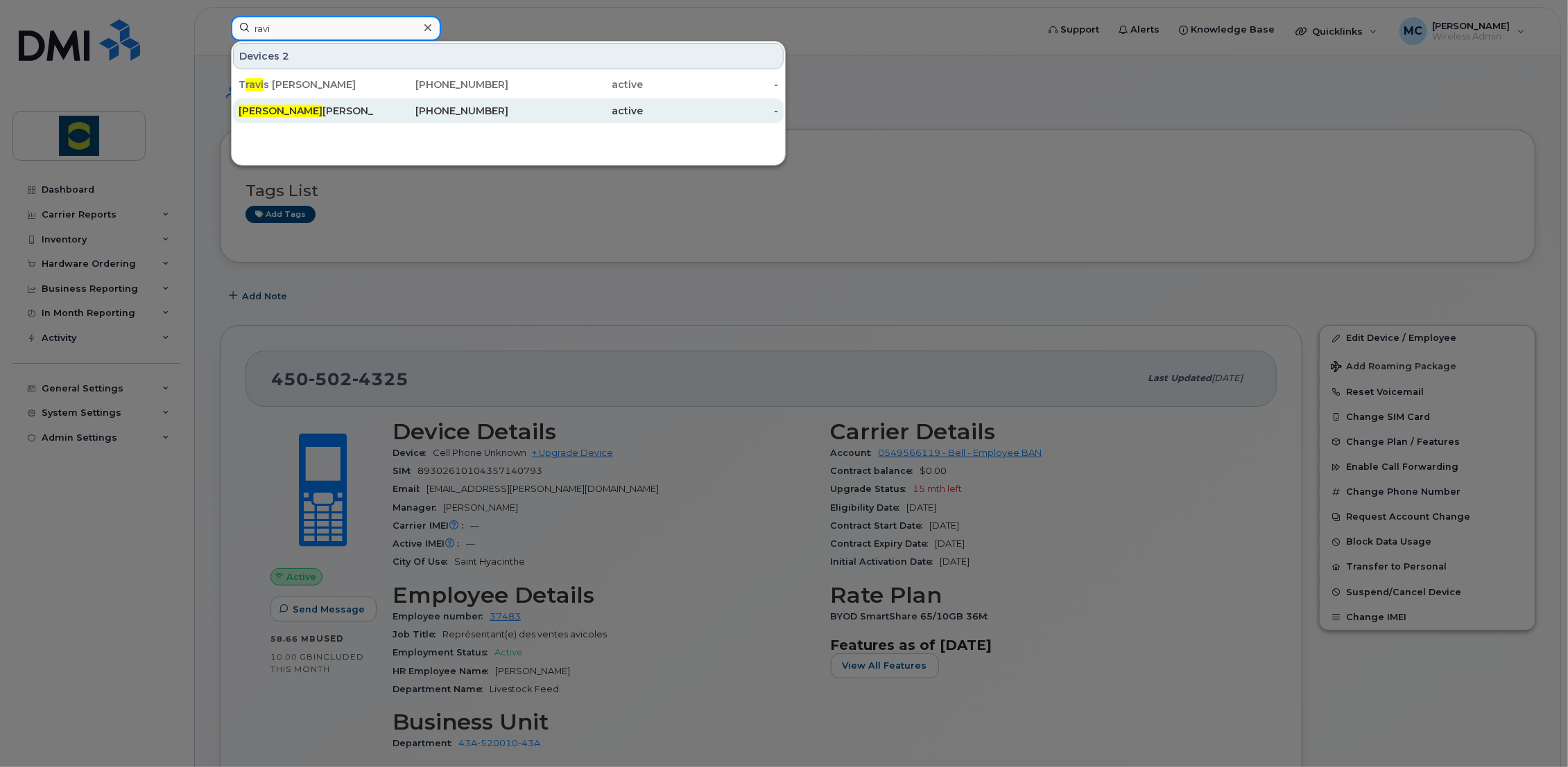
type input "ravi"
click at [286, 114] on div "Ravi Teja Devineni" at bounding box center [306, 111] width 135 height 14
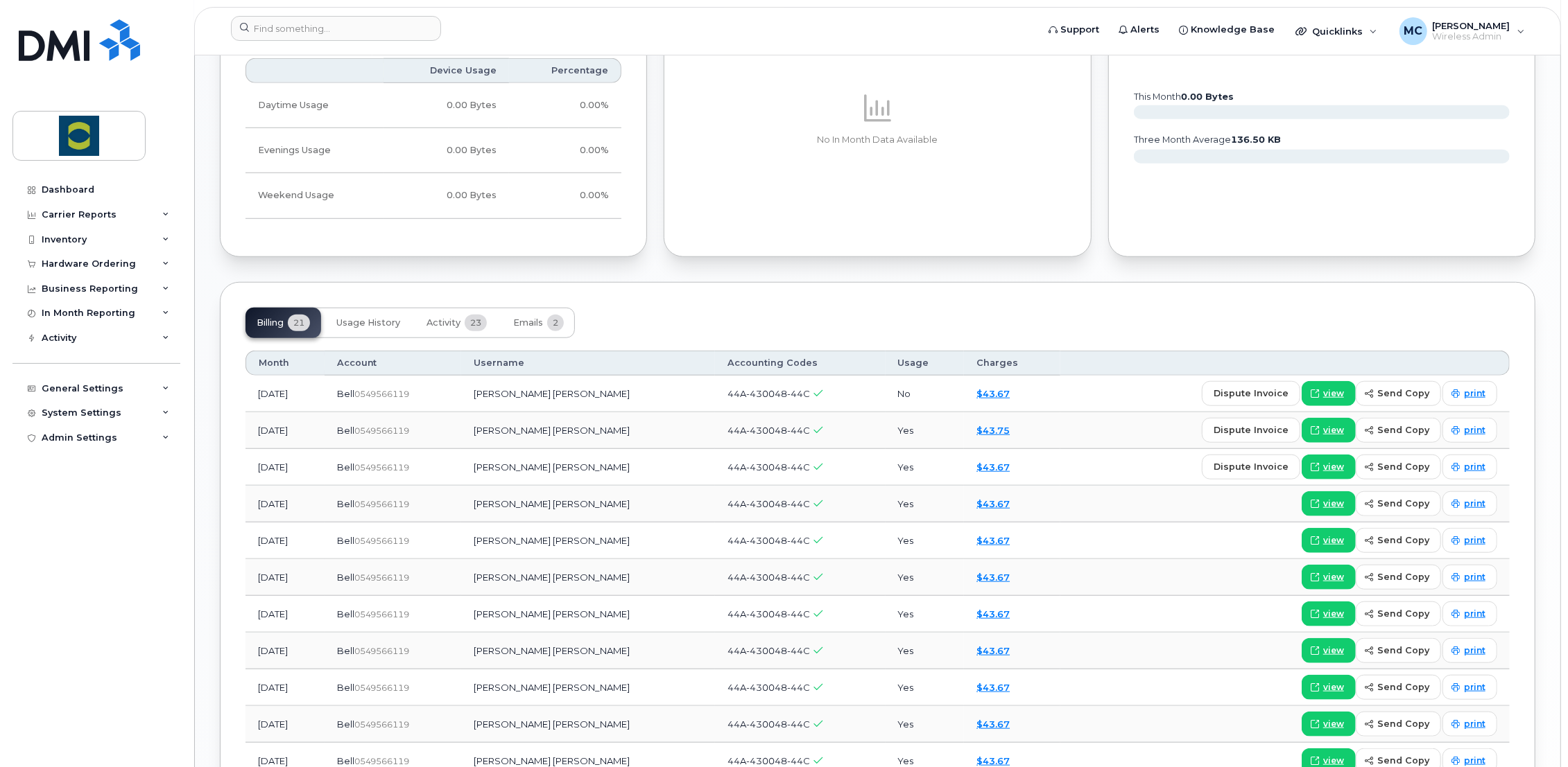
scroll to position [847, 0]
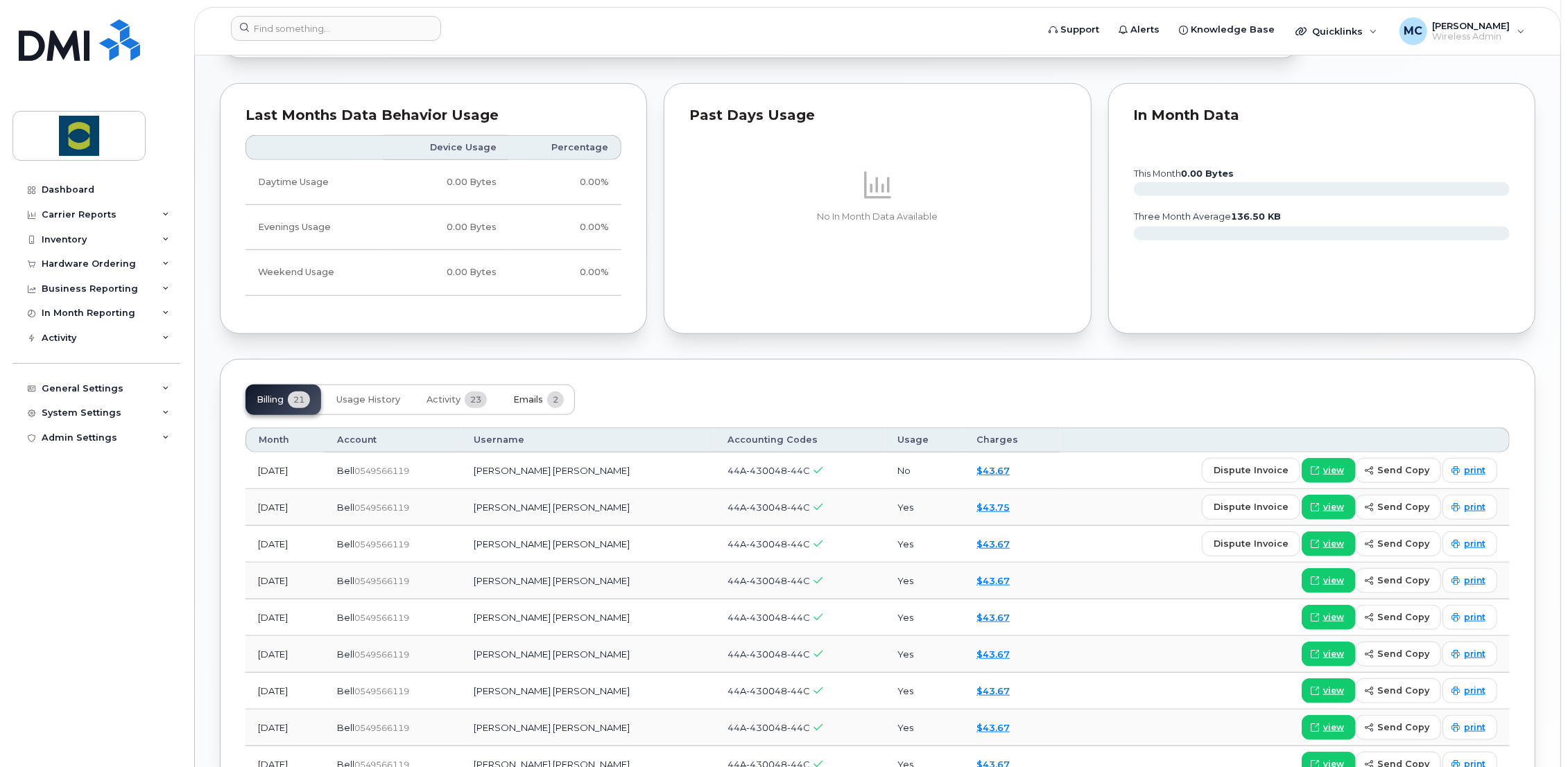
click at [527, 399] on span "Emails" at bounding box center [528, 400] width 30 height 11
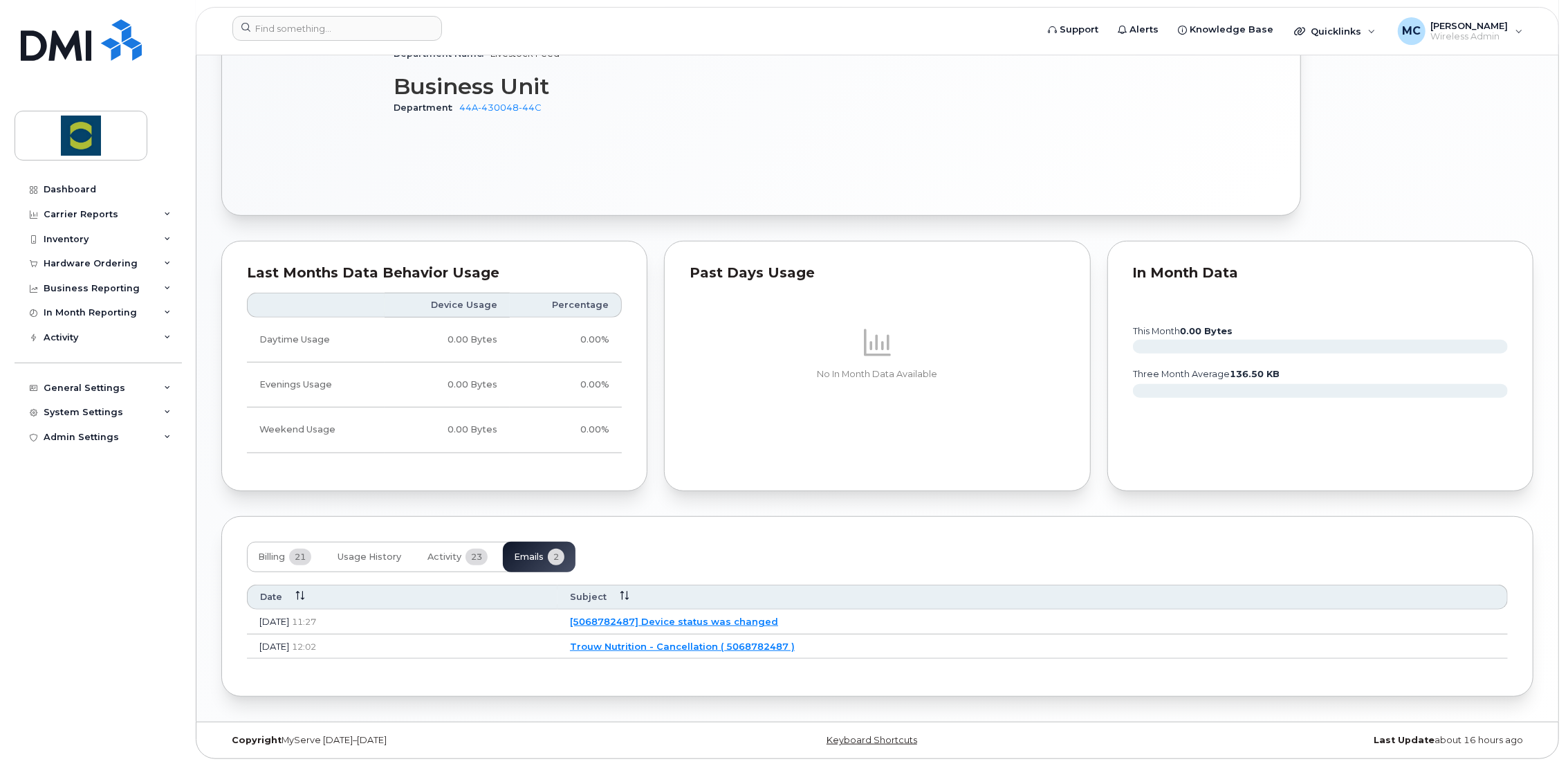
scroll to position [687, 0]
click at [779, 648] on link "Trouw Nutrition - Cancellation ( 5068782487 )" at bounding box center [680, 648] width 225 height 11
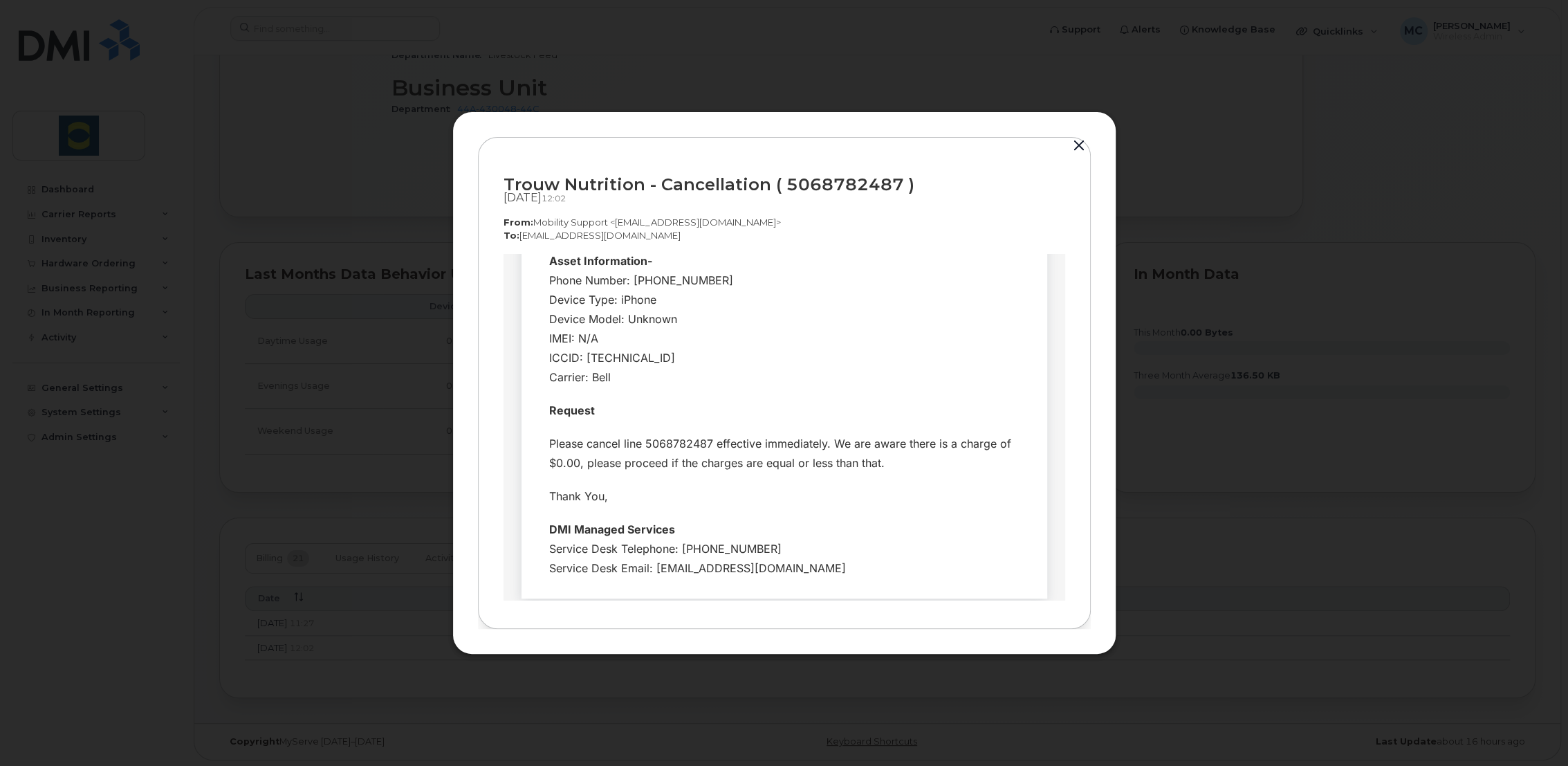
scroll to position [373, 0]
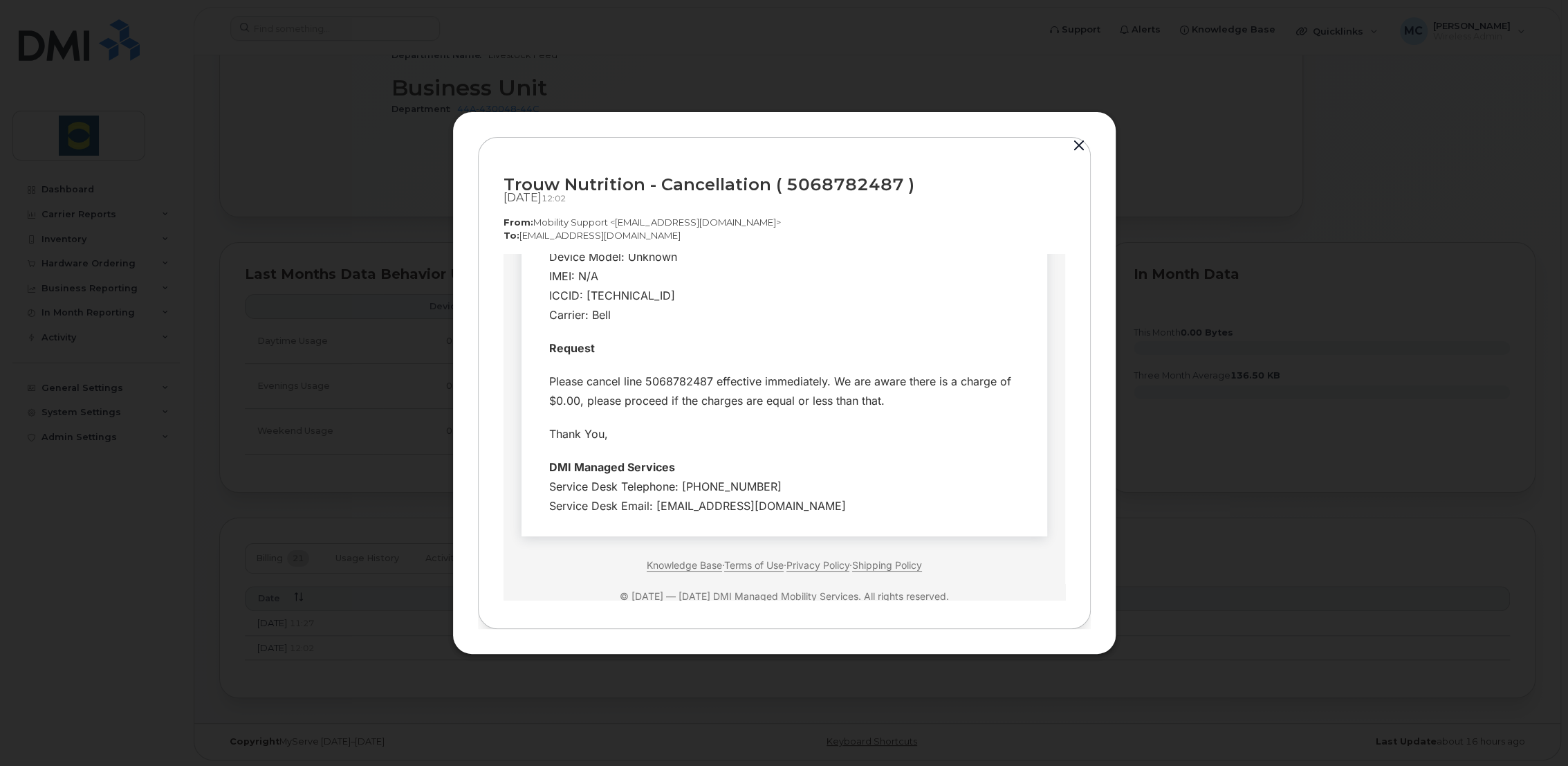
click at [1077, 142] on button "button" at bounding box center [1079, 145] width 21 height 19
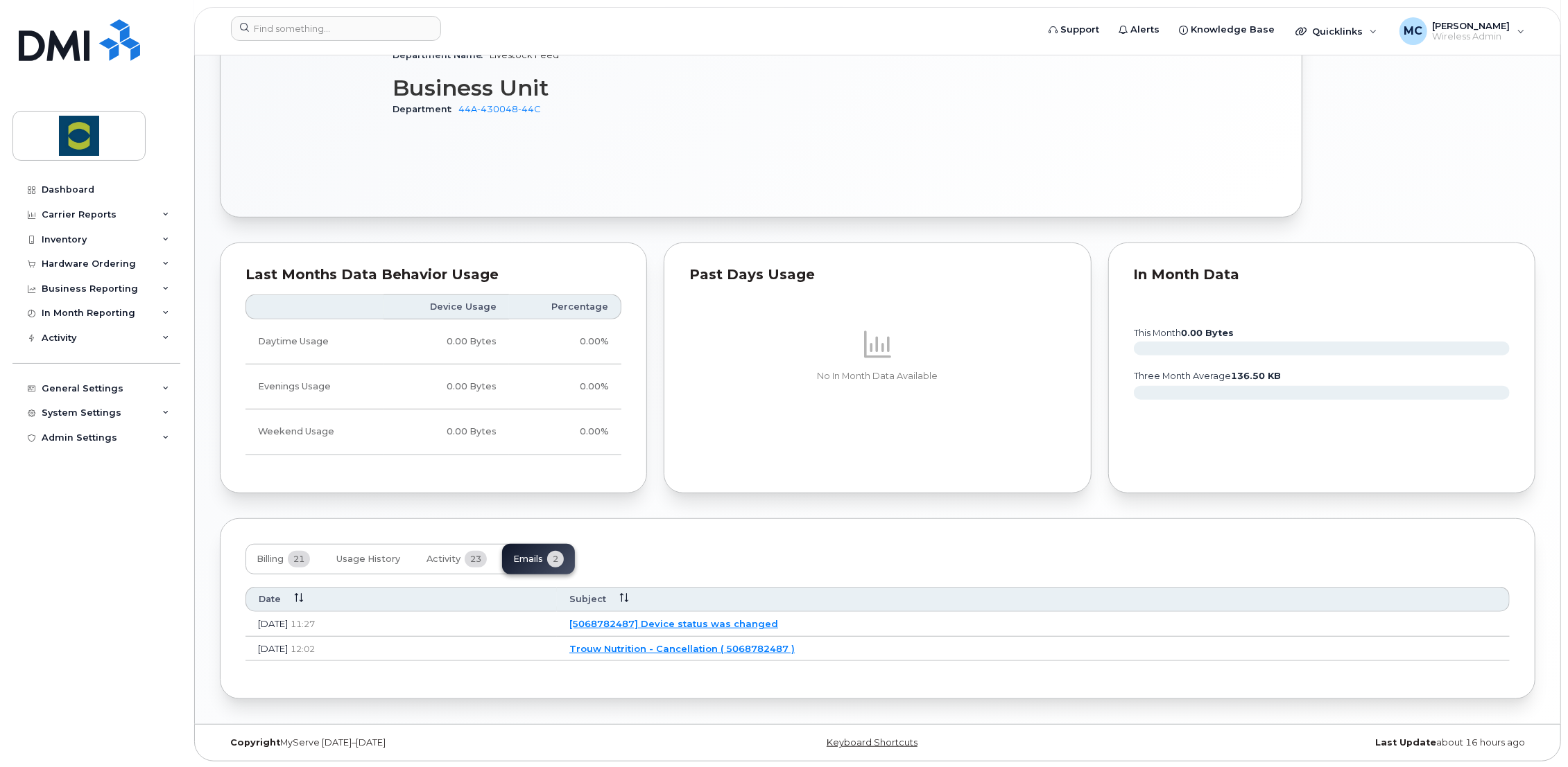
click at [709, 621] on link "[5068782487] Device status was changed" at bounding box center [674, 623] width 209 height 11
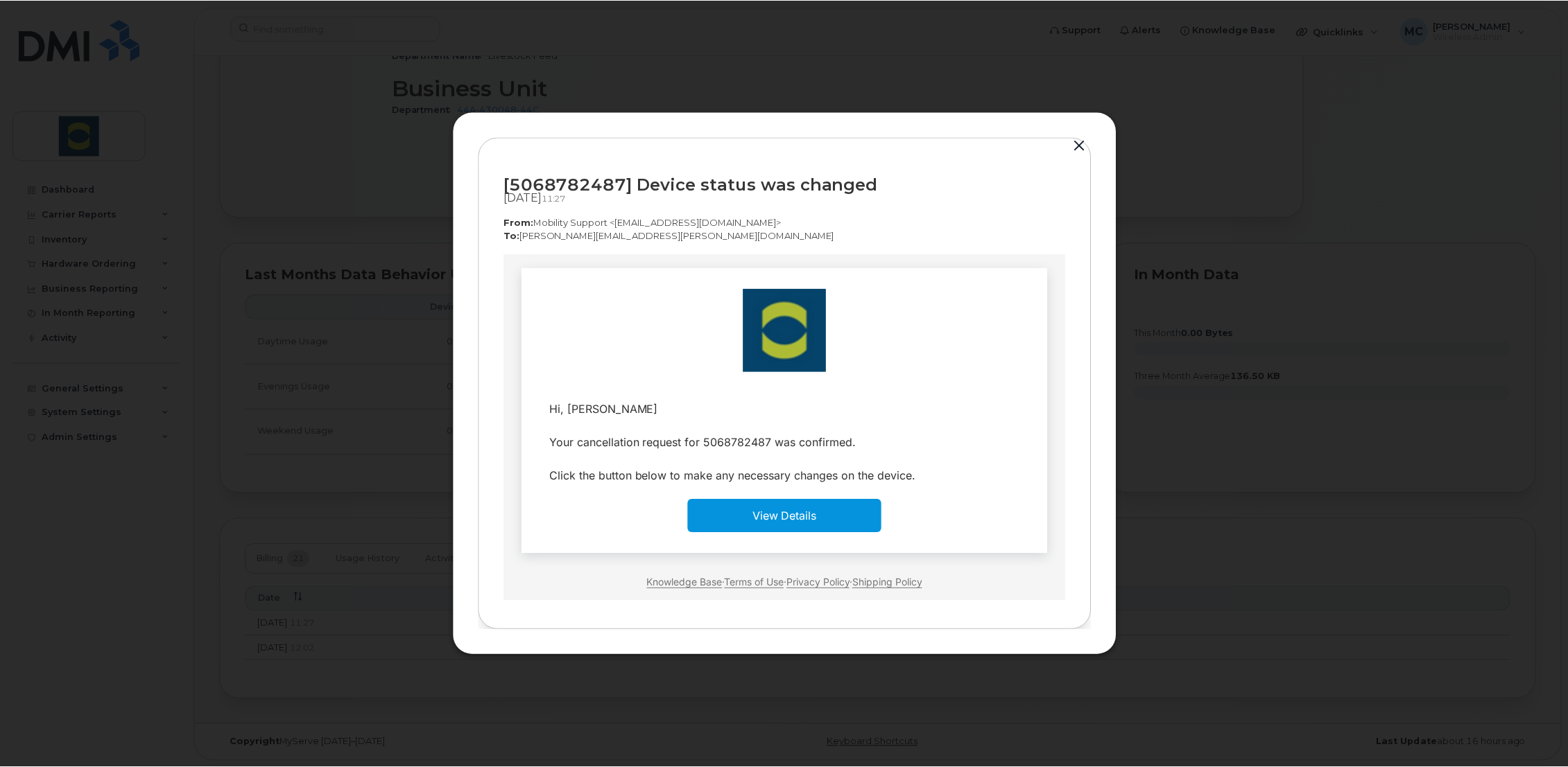
scroll to position [0, 0]
click at [777, 511] on link "View Details" at bounding box center [786, 516] width 65 height 14
click at [1081, 148] on button "button" at bounding box center [1082, 145] width 21 height 19
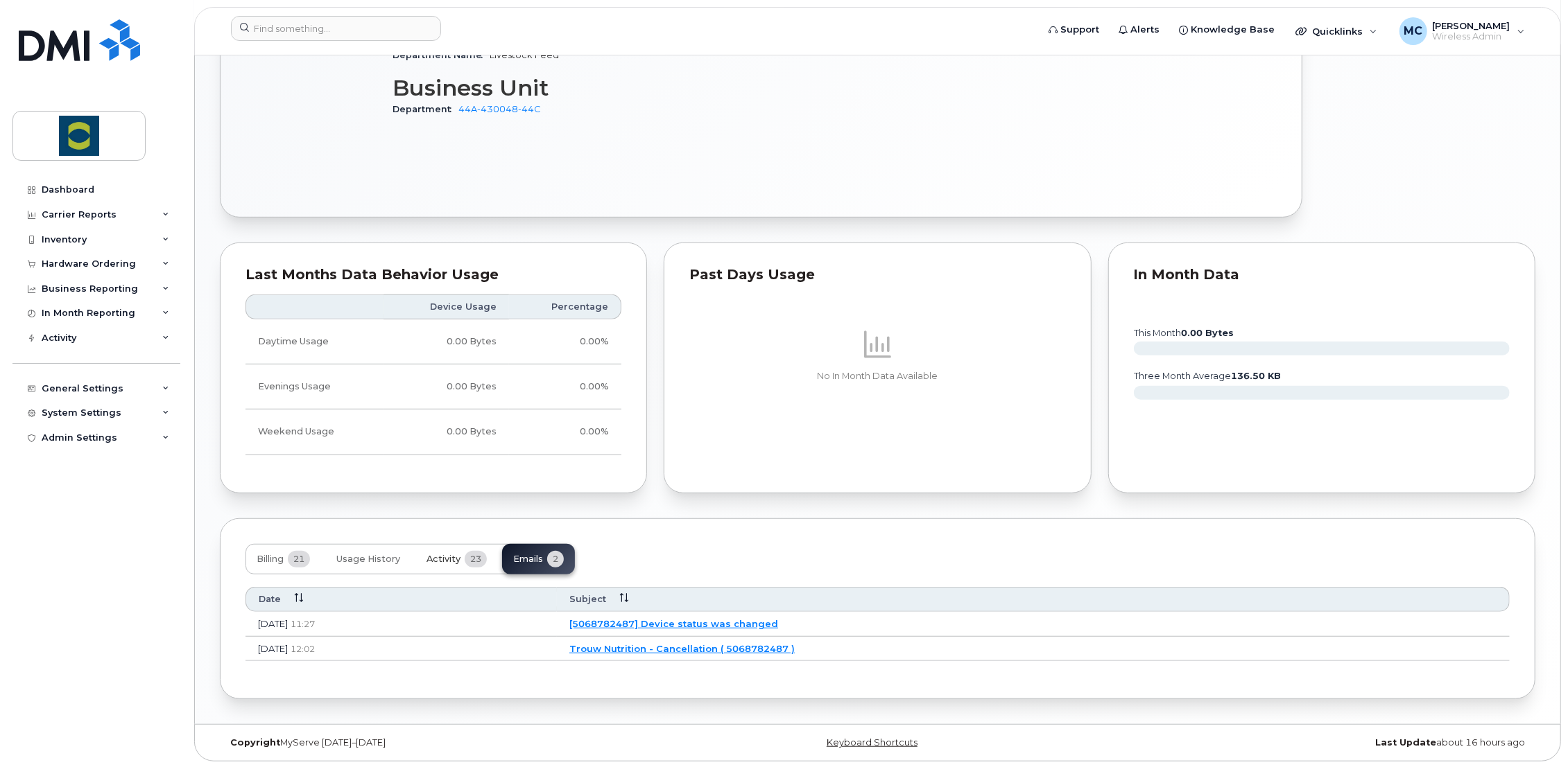
click at [456, 557] on span "Activity" at bounding box center [443, 559] width 34 height 11
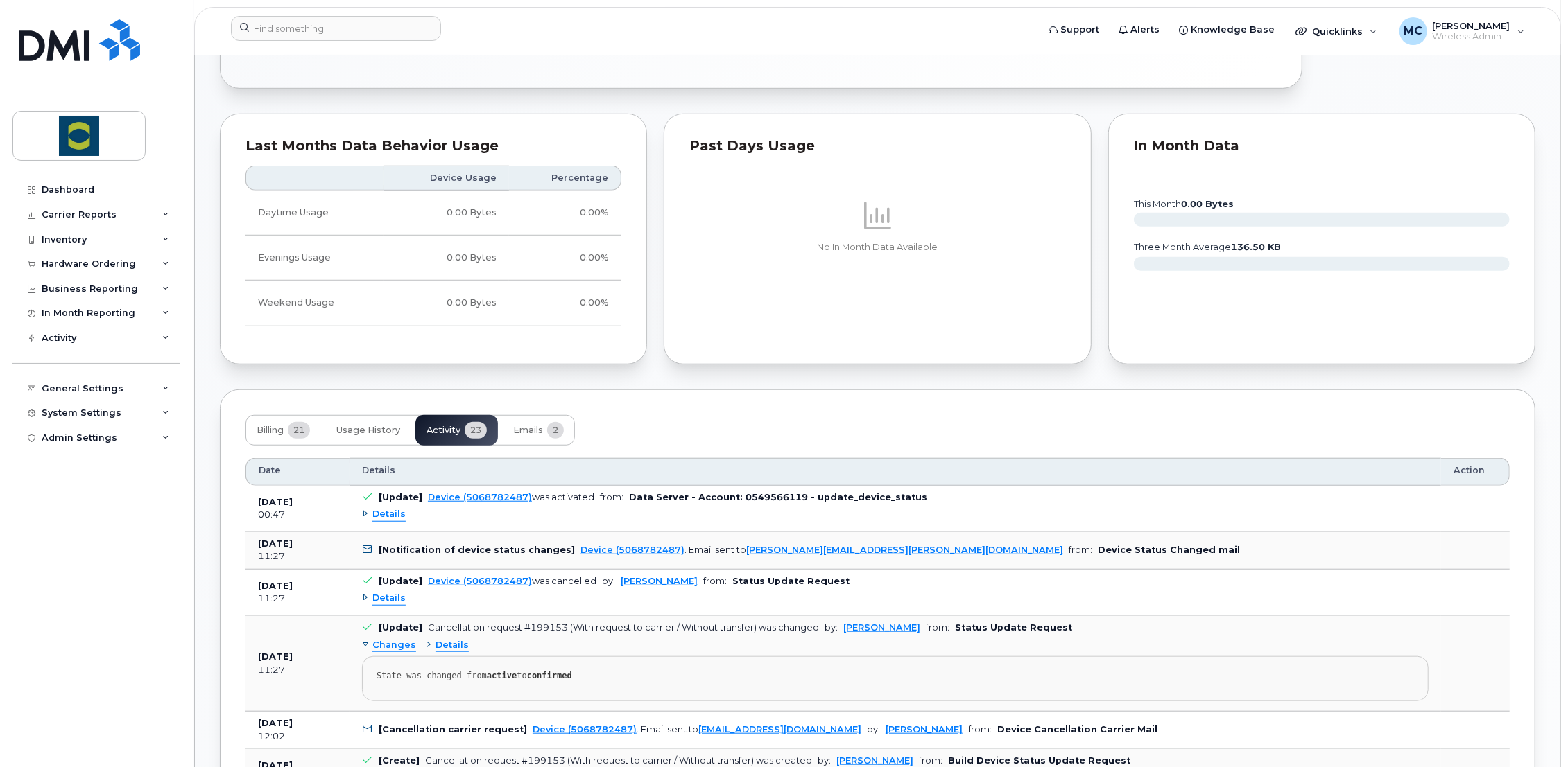
scroll to position [919, 0]
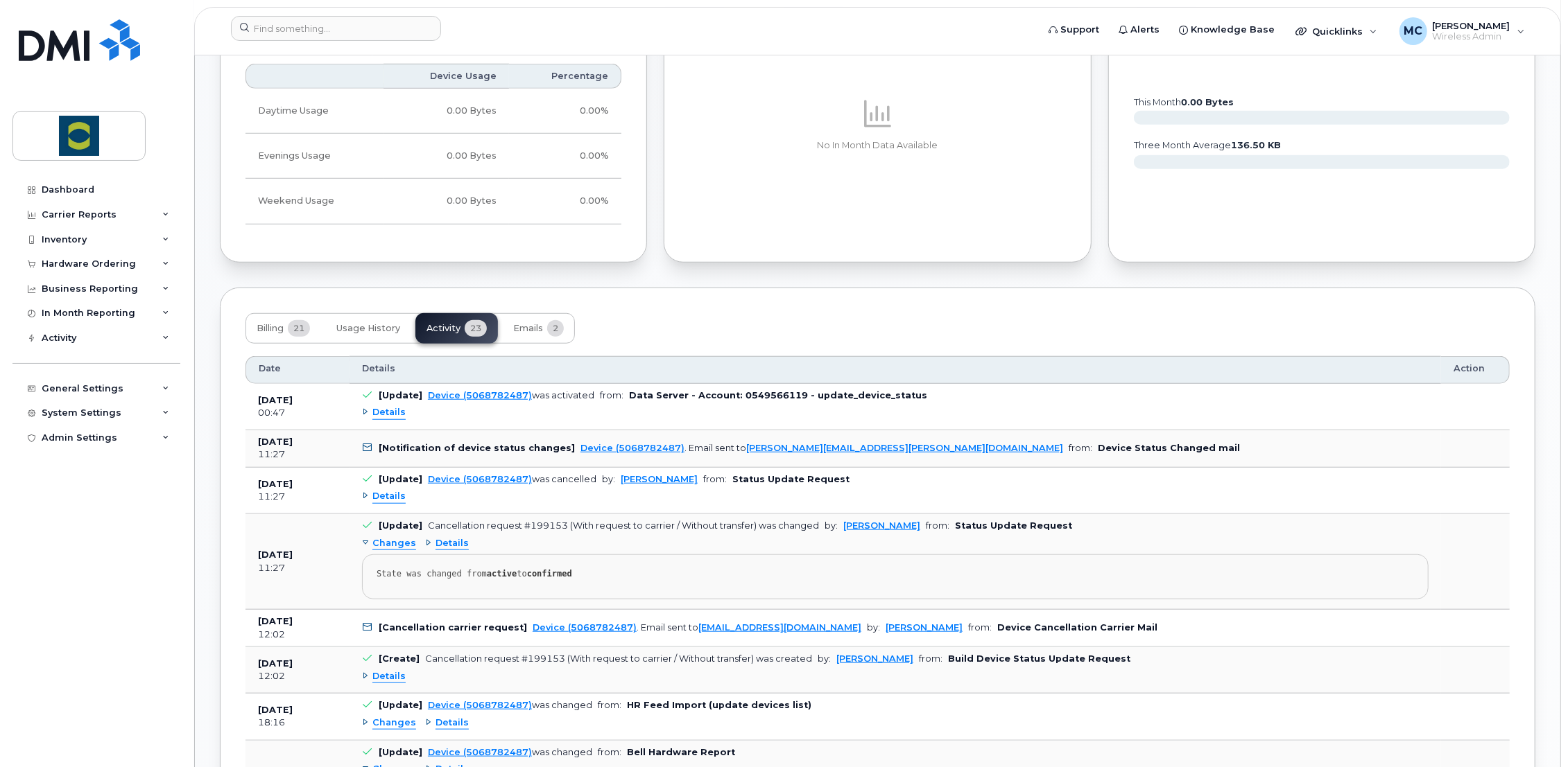
click at [388, 495] on span "Details" at bounding box center [389, 496] width 33 height 13
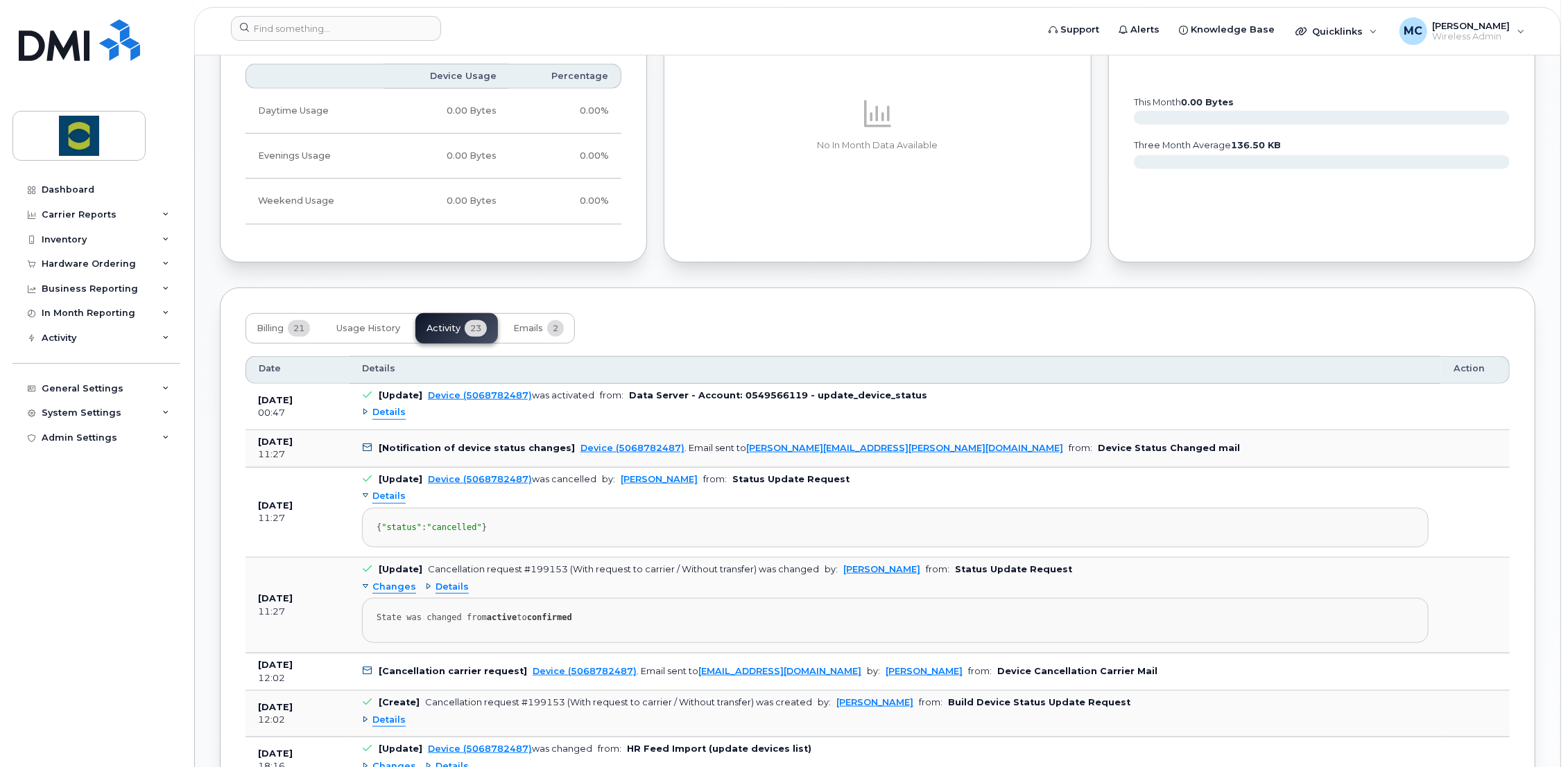
click at [388, 410] on span "Details" at bounding box center [389, 412] width 33 height 13
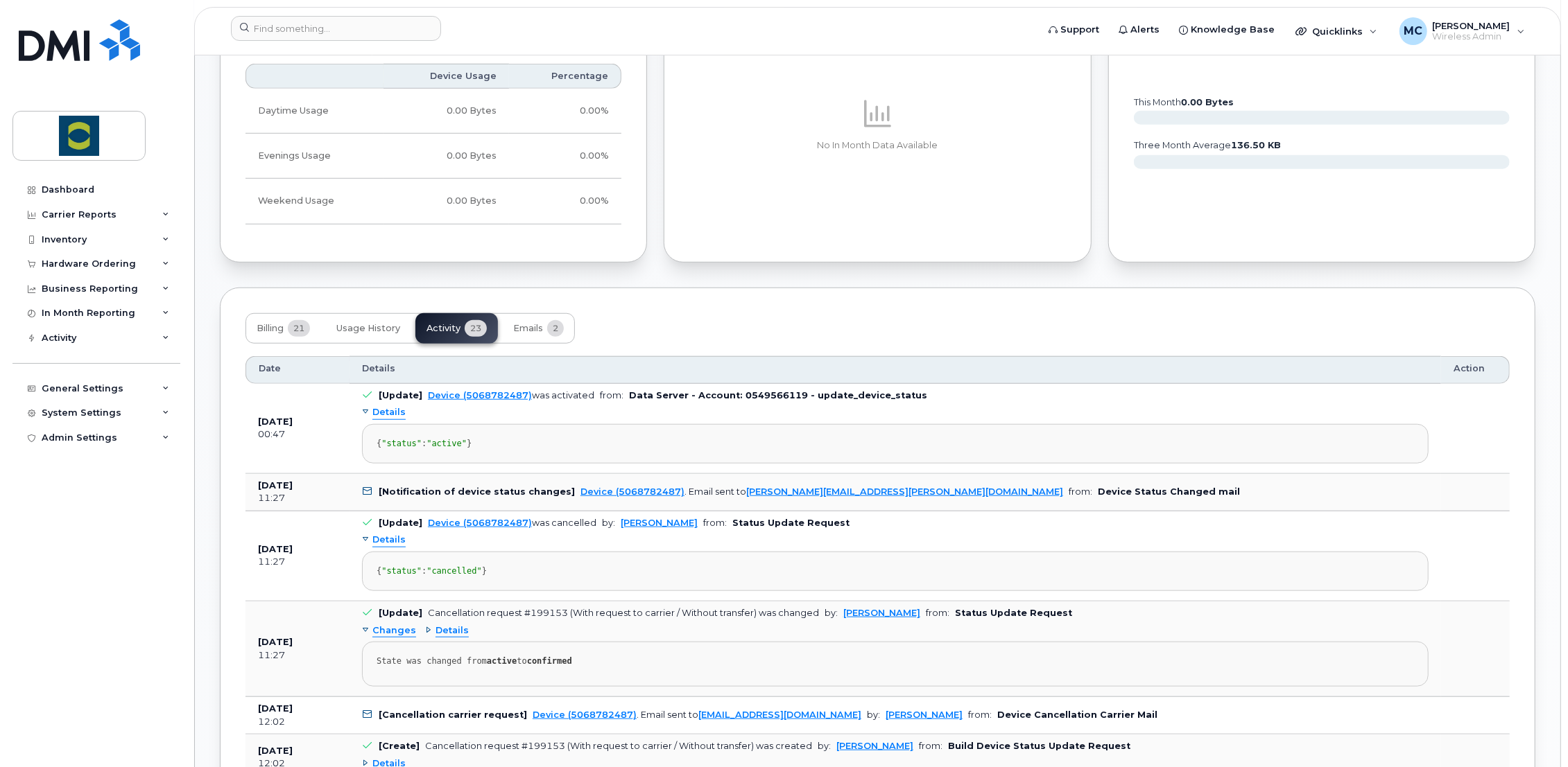
click at [384, 412] on span "Details" at bounding box center [389, 412] width 33 height 13
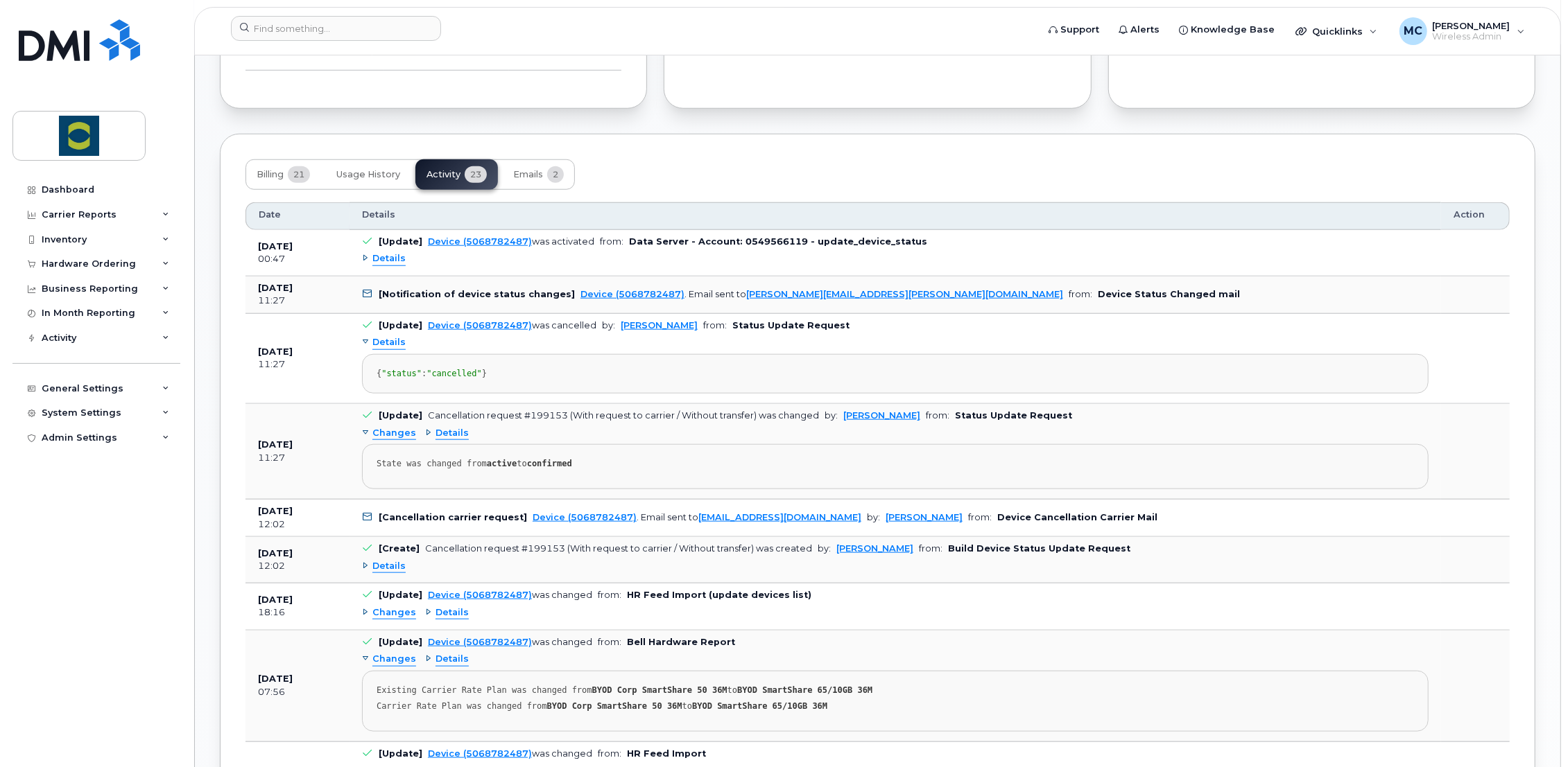
scroll to position [1226, 0]
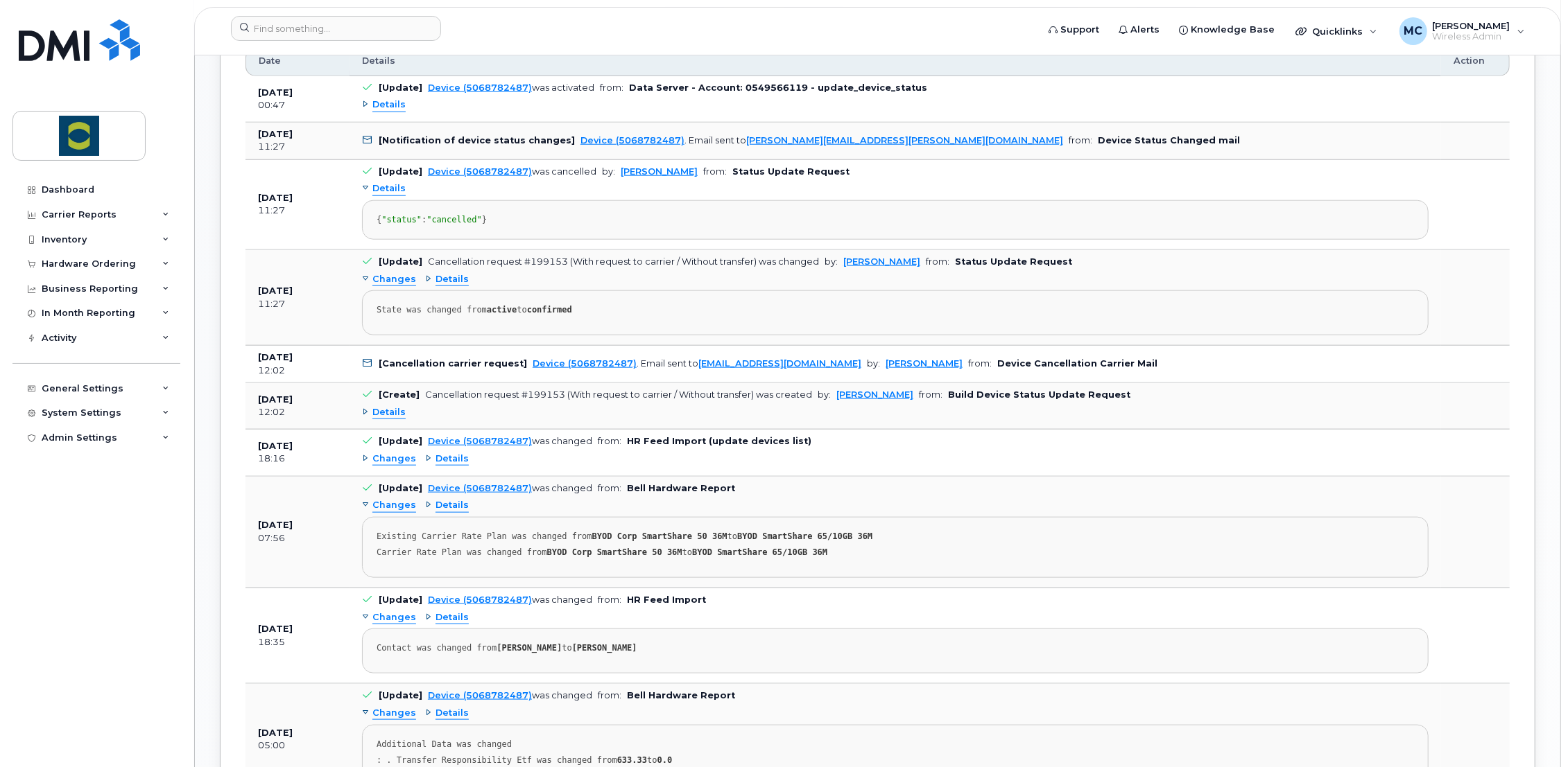
click at [383, 419] on span "Details" at bounding box center [389, 412] width 33 height 13
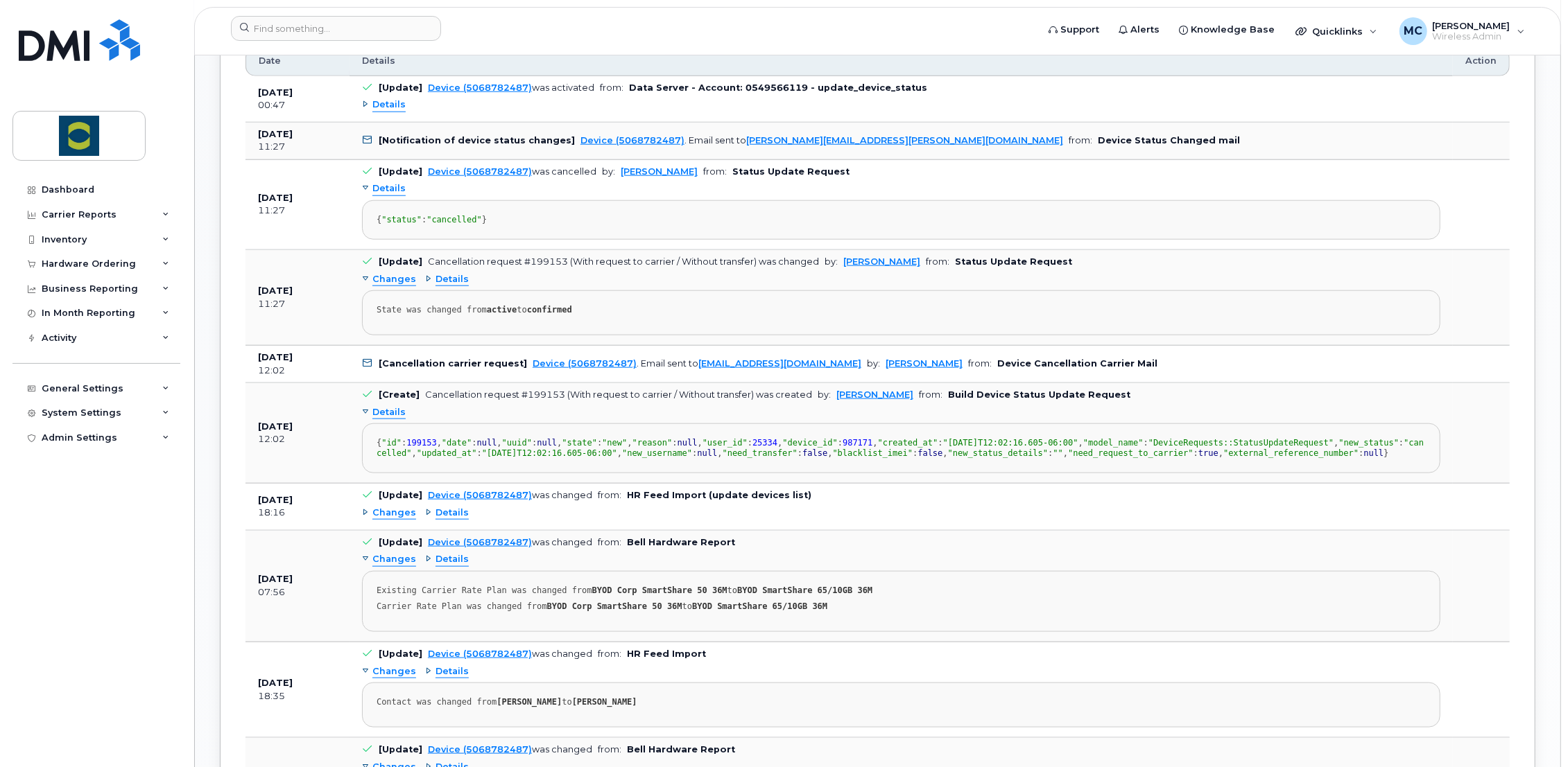
click at [383, 419] on span "Details" at bounding box center [389, 412] width 33 height 13
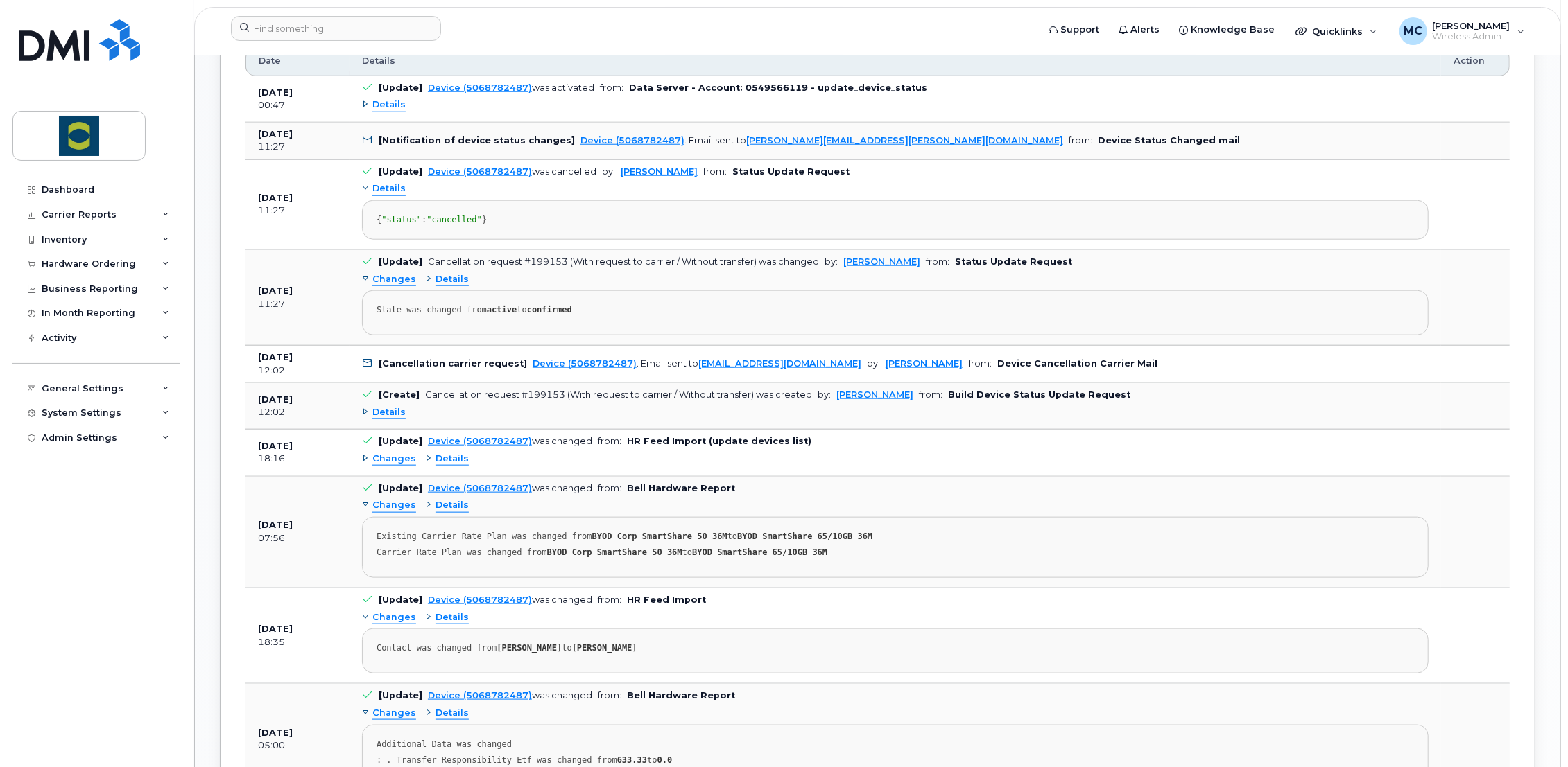
click at [438, 286] on span "Details" at bounding box center [452, 279] width 33 height 13
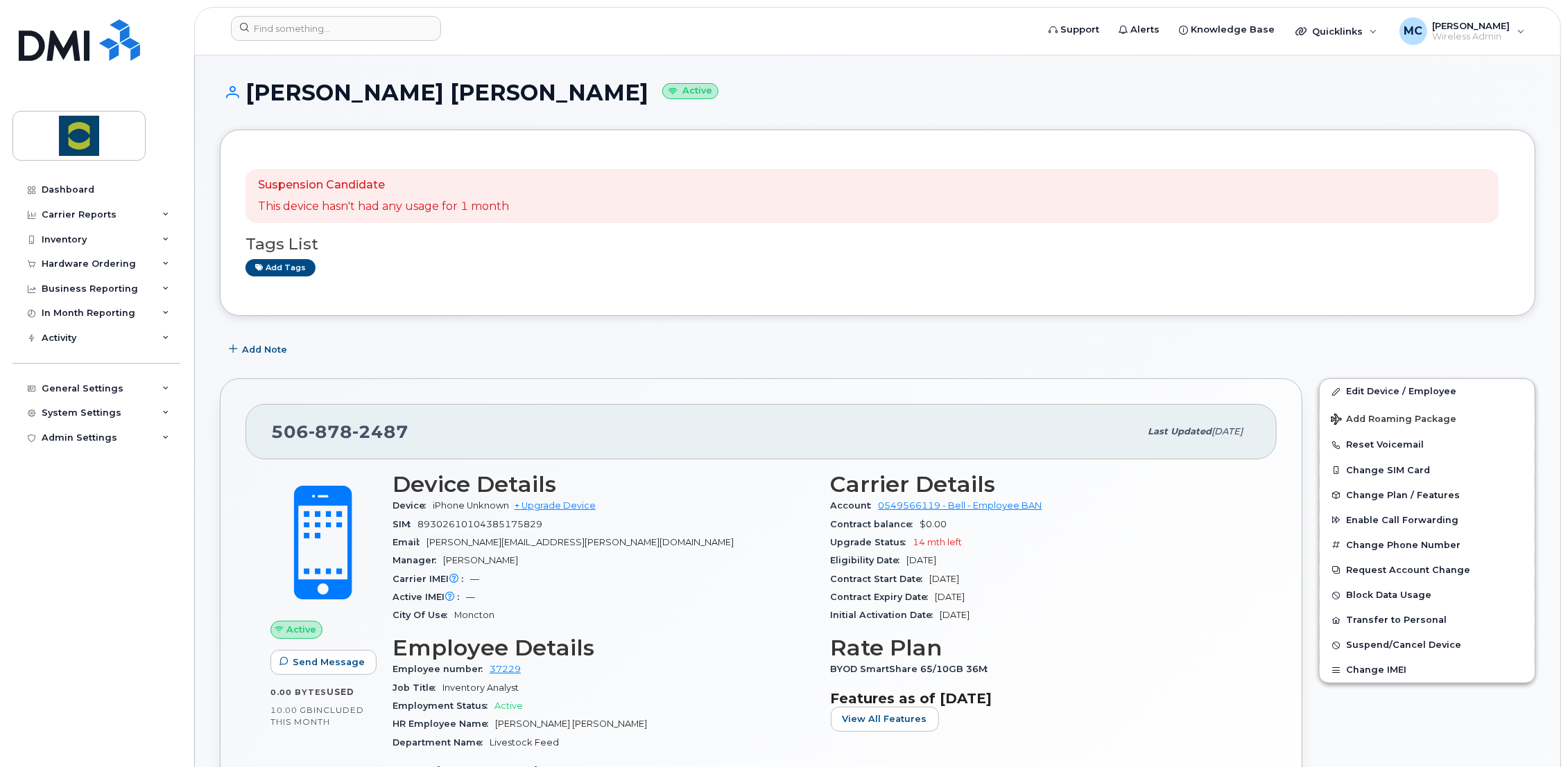
scroll to position [0, 0]
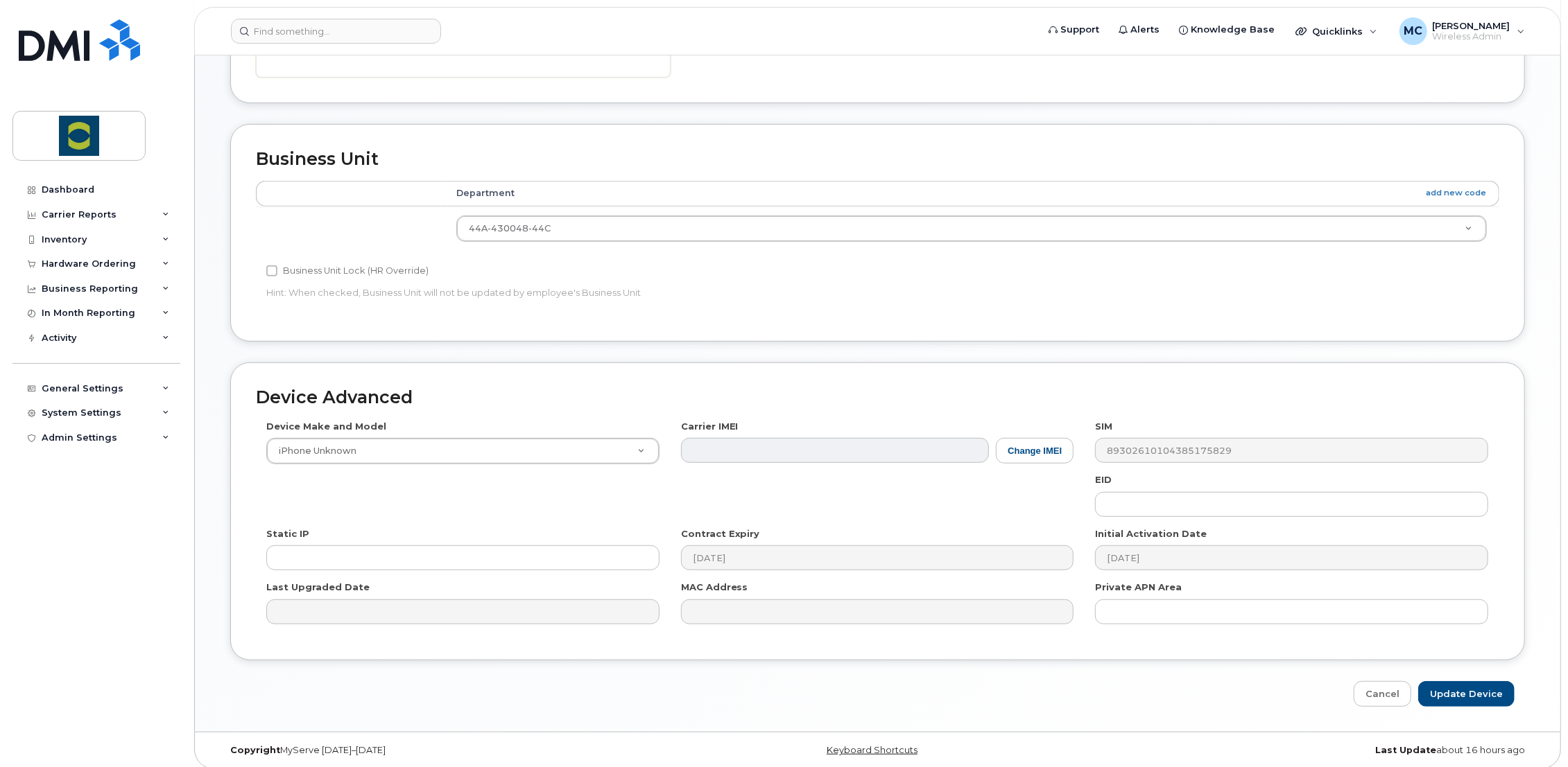
scroll to position [519, 0]
